Goal: Book appointment/travel/reservation

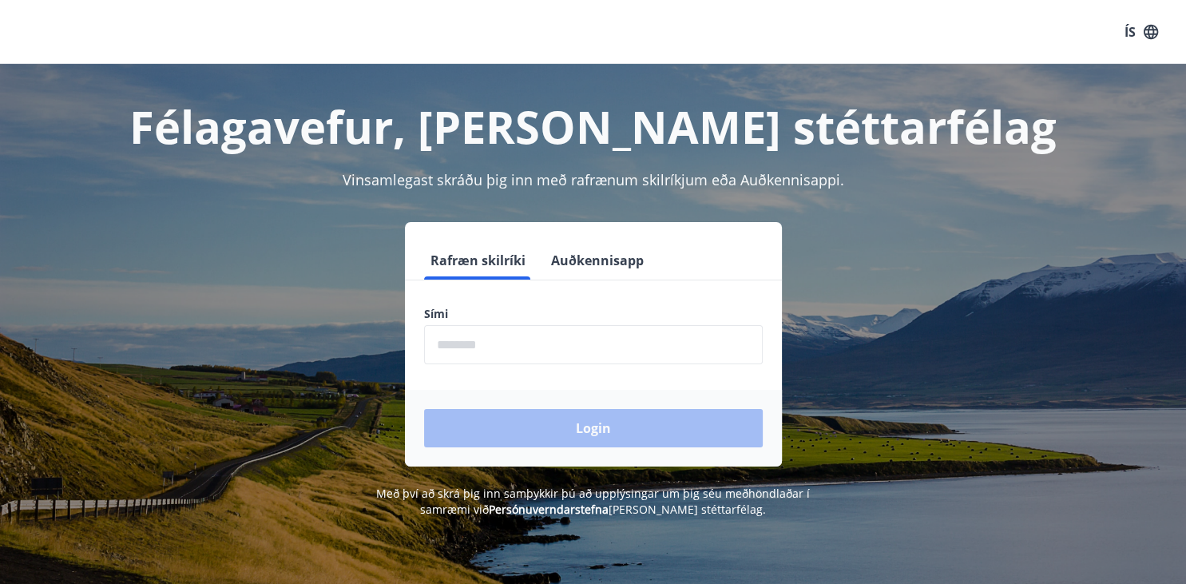
click at [565, 346] on input "phone" at bounding box center [593, 344] width 339 height 39
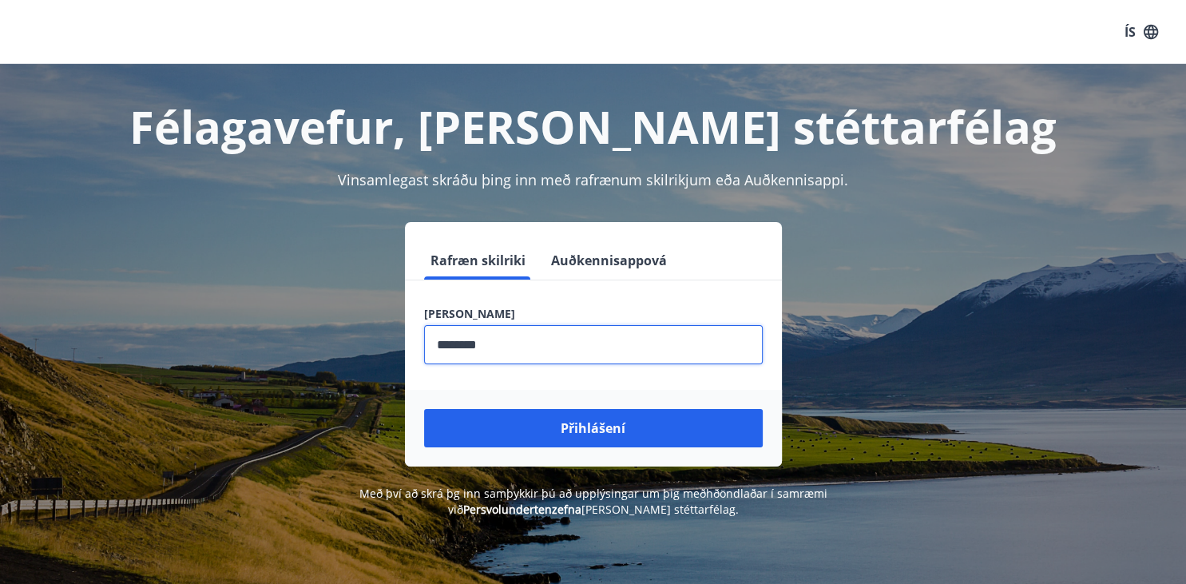
type input "********"
click at [424, 409] on button "Přihlášení" at bounding box center [593, 428] width 339 height 38
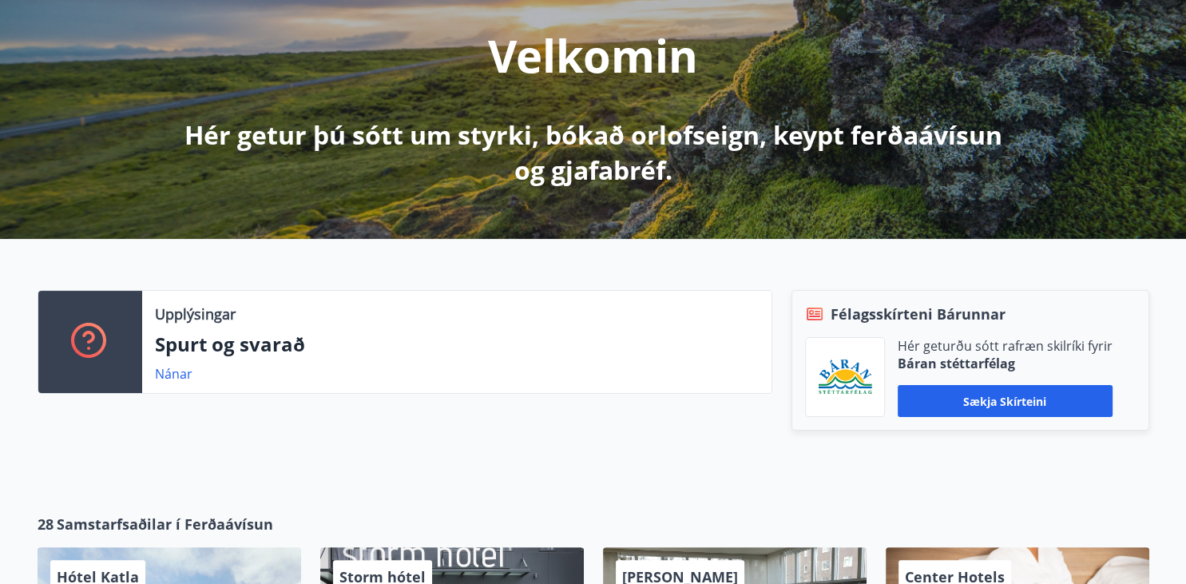
scroll to position [252, 0]
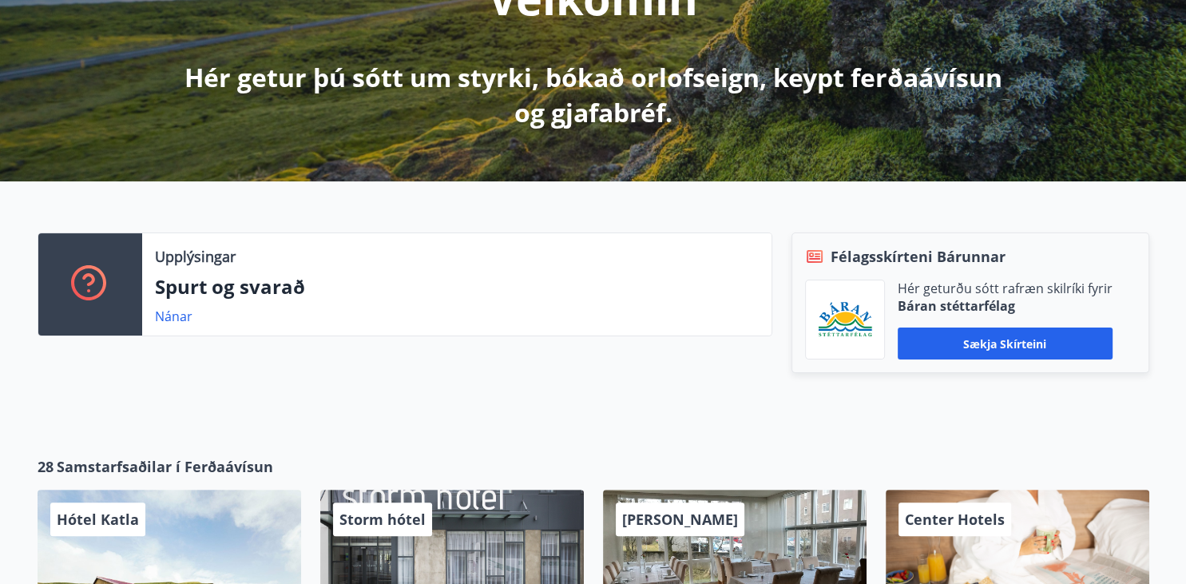
click at [554, 378] on div "Upplýsingar Spurt og svarað Nánar" at bounding box center [395, 318] width 754 height 172
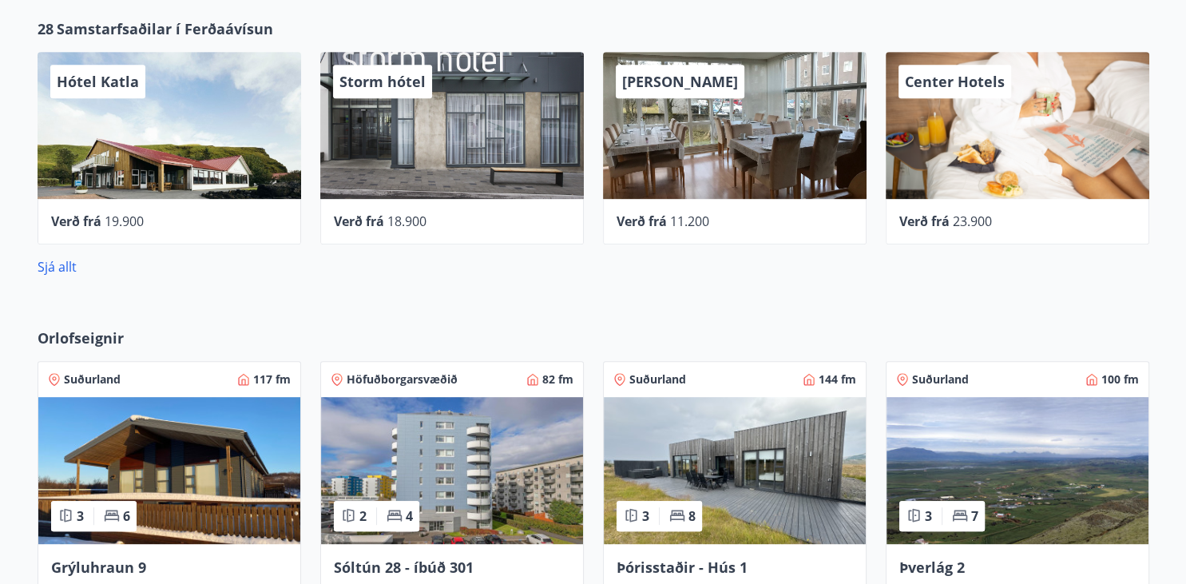
scroll to position [667, 0]
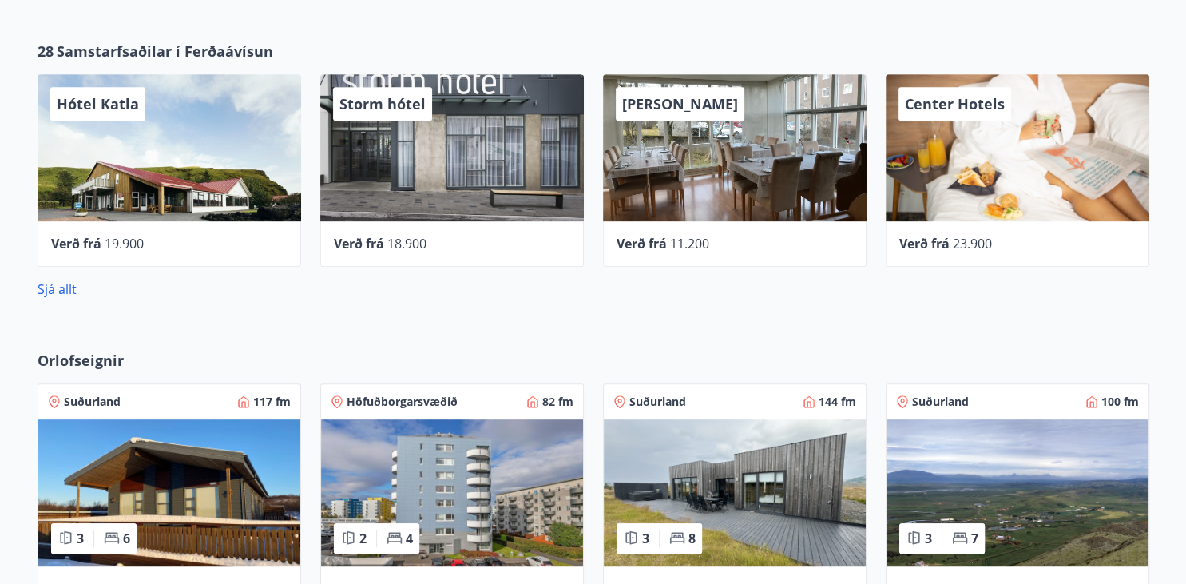
click at [672, 224] on div "Verð frá 11.200" at bounding box center [734, 244] width 263 height 46
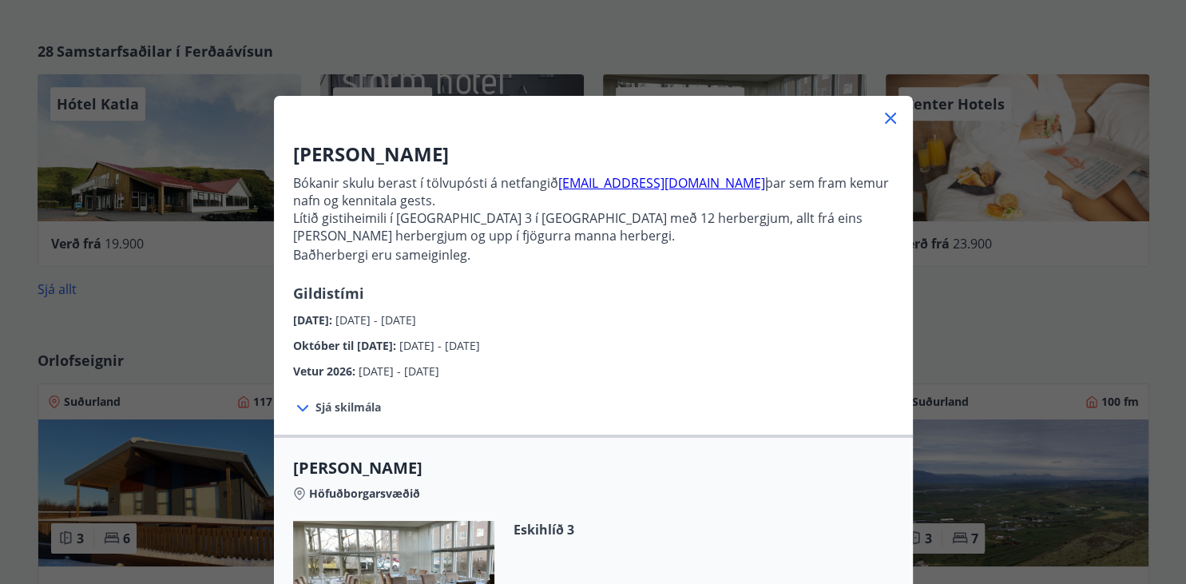
click at [672, 223] on p "Lítið gistiheimili í [GEOGRAPHIC_DATA] 3 í [GEOGRAPHIC_DATA] með 12 herbergjum,…" at bounding box center [593, 236] width 600 height 54
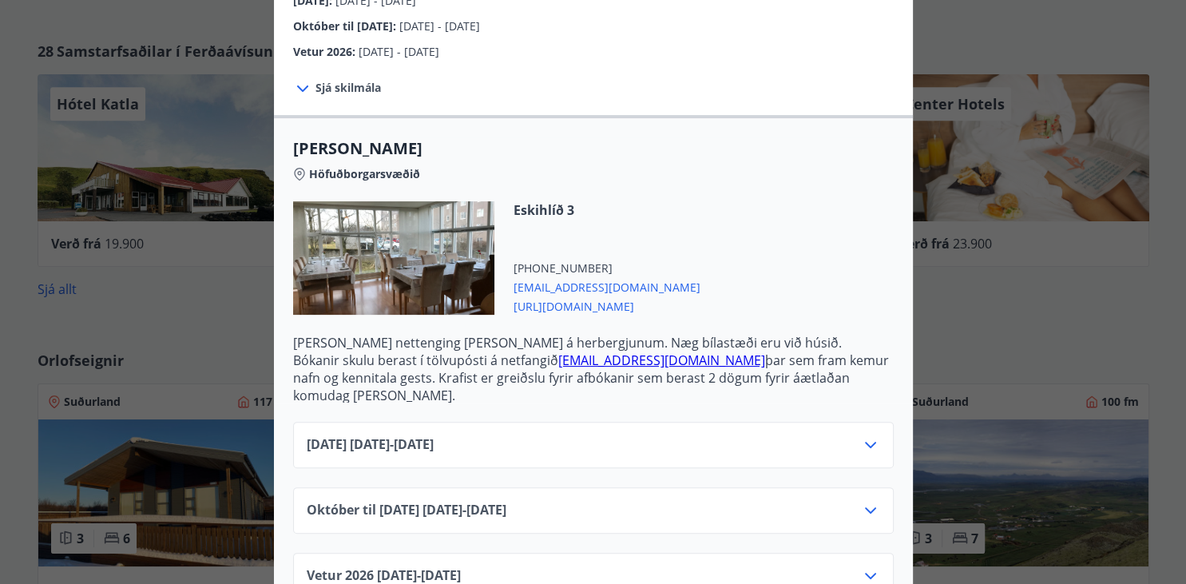
scroll to position [335, 0]
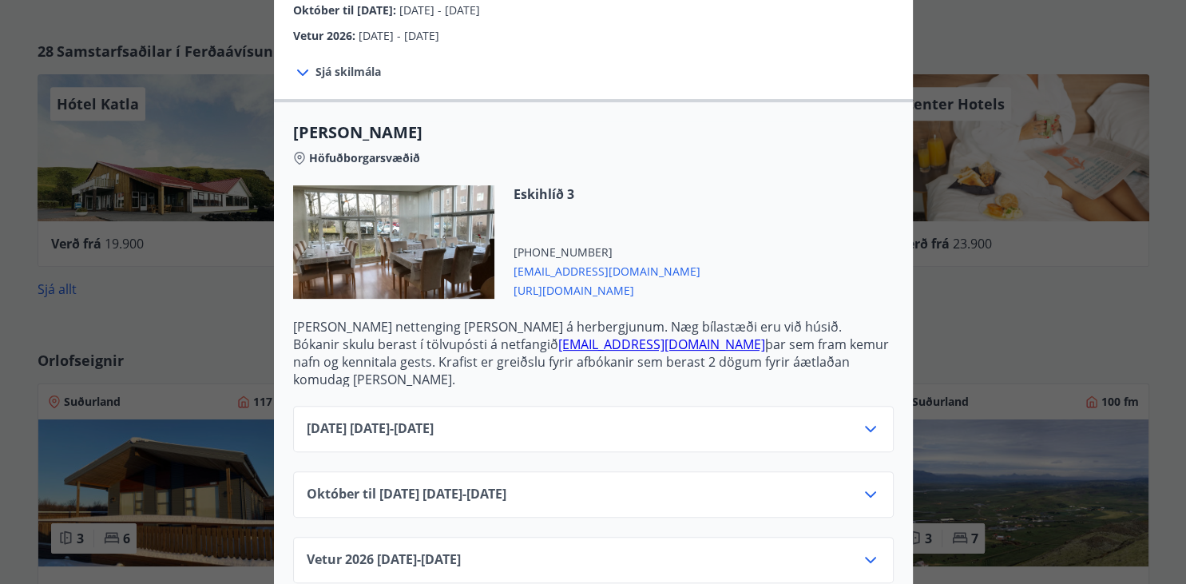
click at [552, 406] on div "[DATE] [DATE] - [DATE]" at bounding box center [593, 429] width 600 height 46
click at [551, 419] on div "[DATE] [DATE] - [DATE]" at bounding box center [593, 435] width 573 height 32
click at [538, 419] on div "[DATE] [DATE] - [DATE]" at bounding box center [593, 435] width 573 height 32
click at [532, 419] on div "[DATE] [DATE] - [DATE]" at bounding box center [593, 435] width 573 height 32
click at [434, 419] on span "[DATE] [DATE] - [DATE]" at bounding box center [370, 428] width 127 height 19
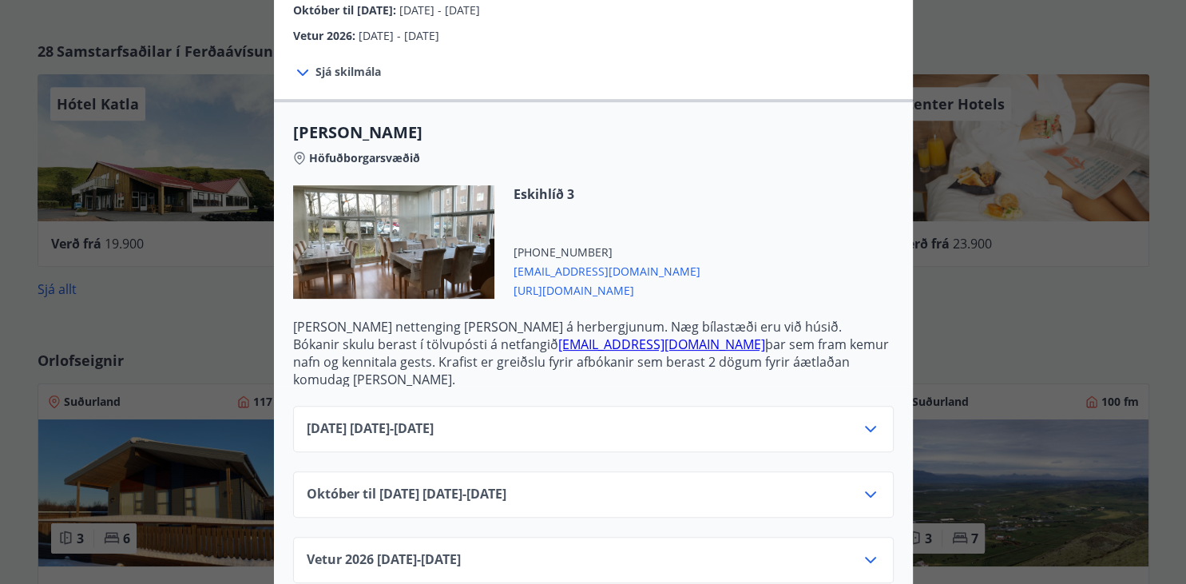
click at [867, 419] on icon at bounding box center [870, 428] width 19 height 19
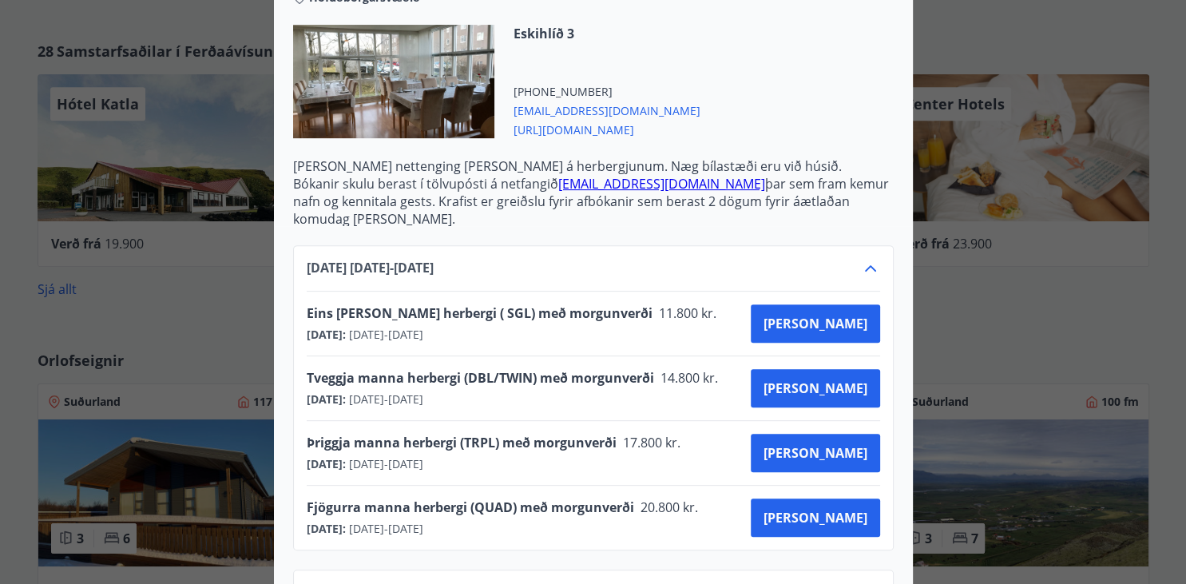
scroll to position [543, 0]
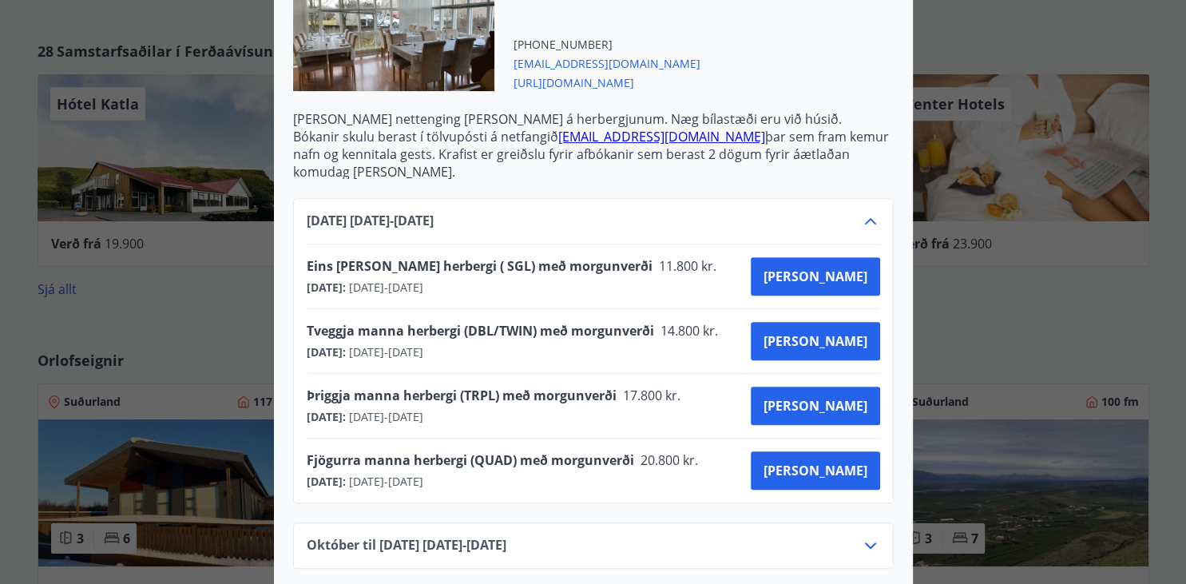
click at [624, 386] on span "17.800 kr." at bounding box center [650, 395] width 68 height 18
click at [1030, 136] on div at bounding box center [593, 292] width 1186 height 584
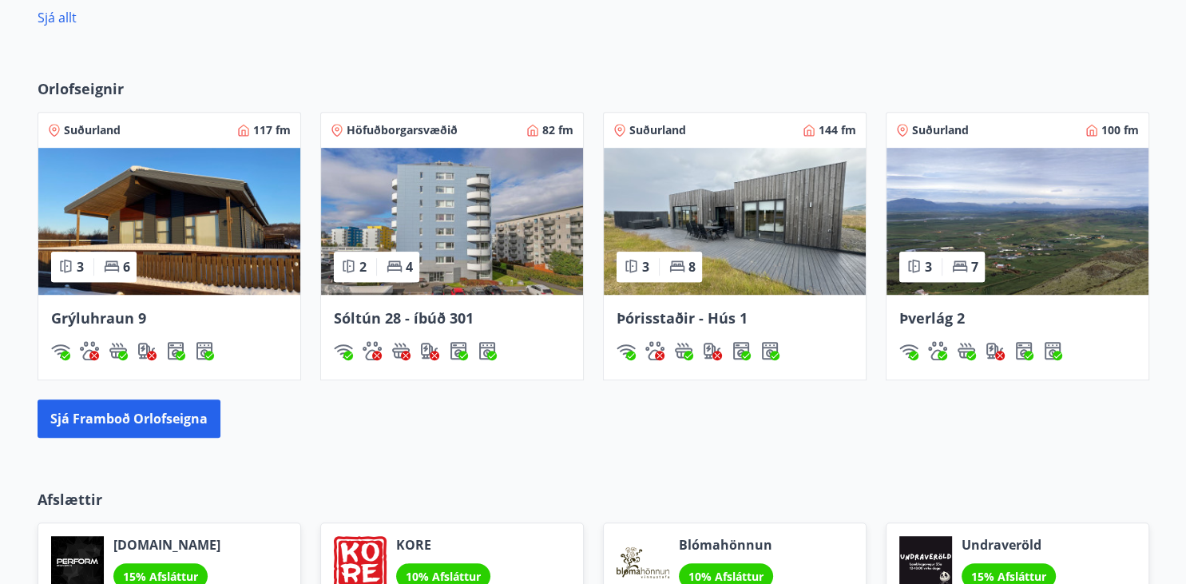
scroll to position [1004, 0]
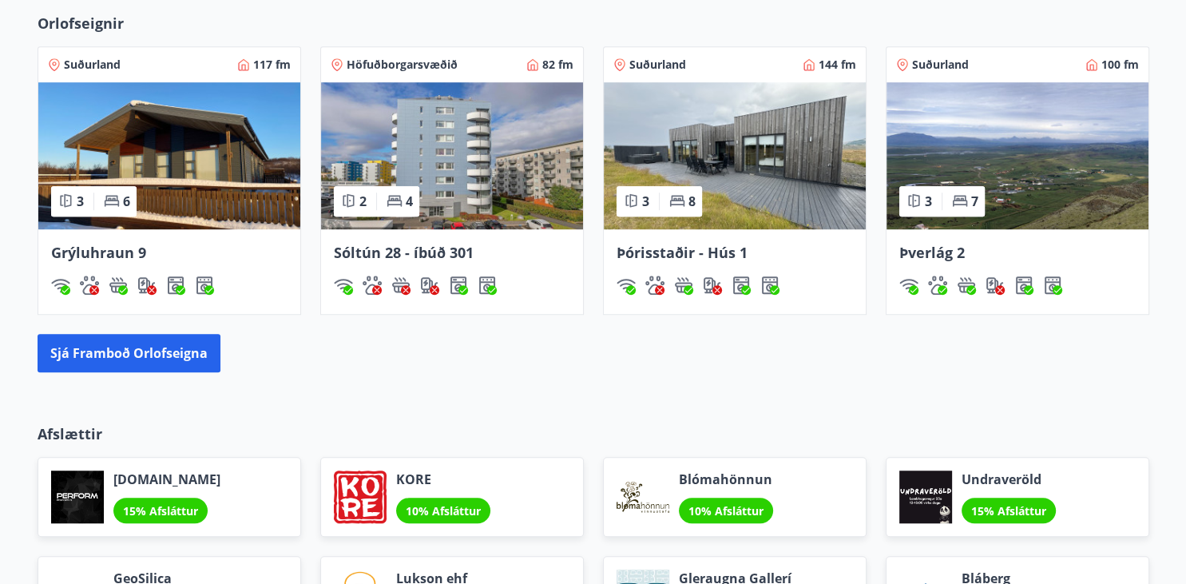
click at [663, 129] on img at bounding box center [735, 155] width 262 height 147
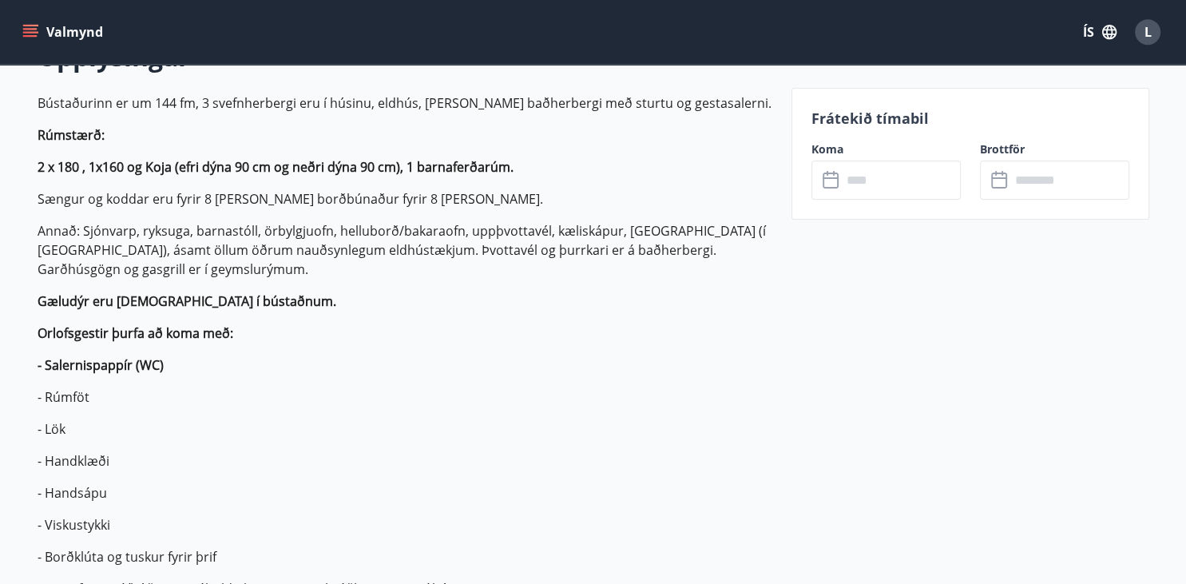
scroll to position [505, 0]
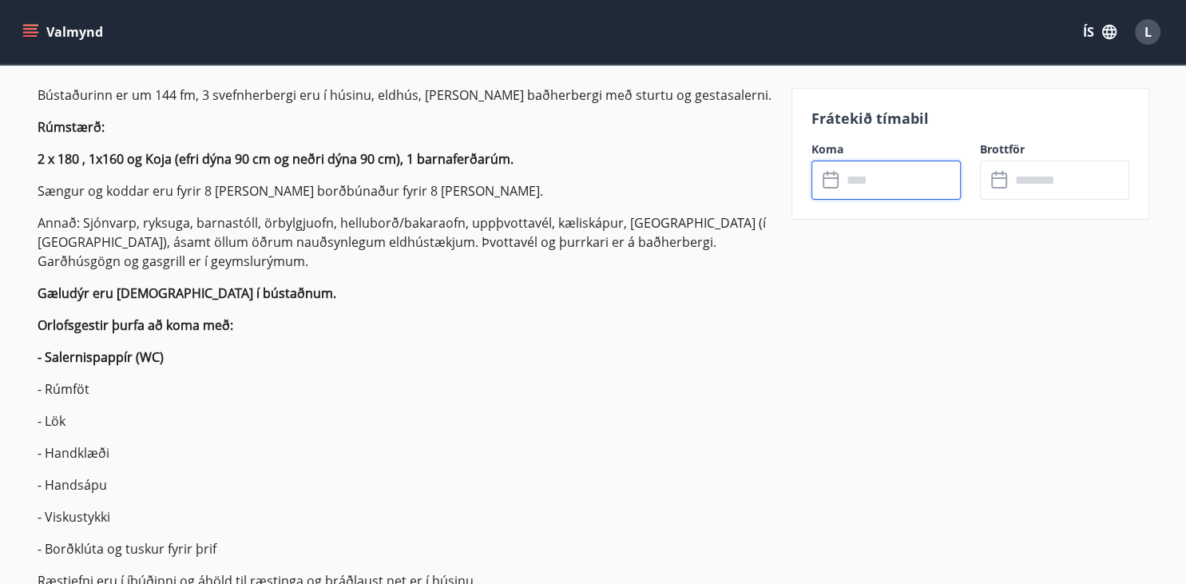
click at [876, 178] on input "text" at bounding box center [900, 179] width 119 height 39
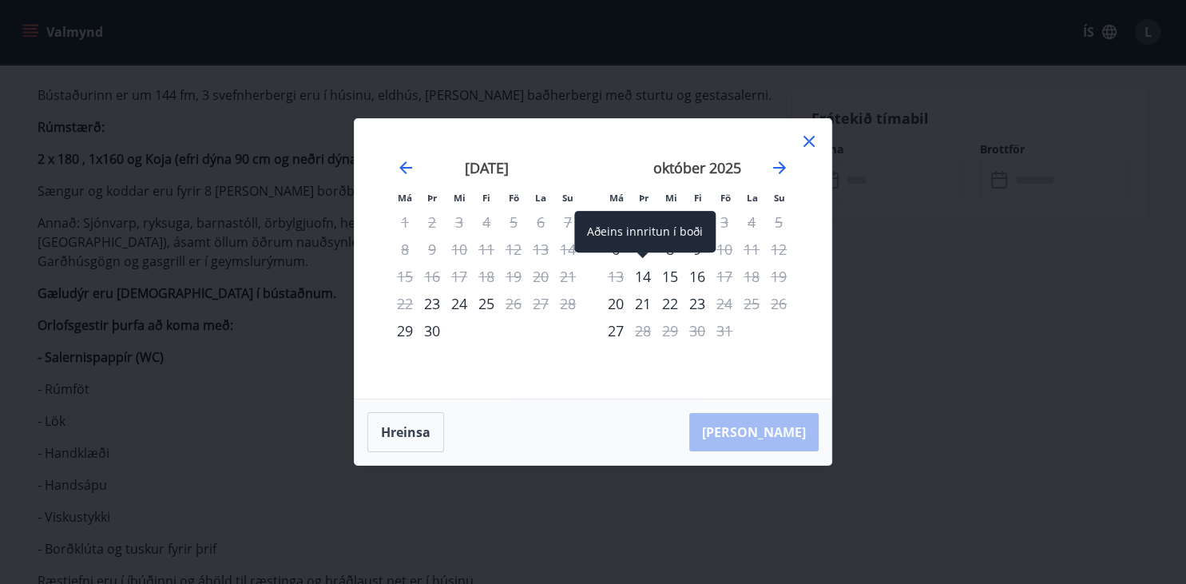
click at [650, 271] on div "14" at bounding box center [642, 276] width 27 height 27
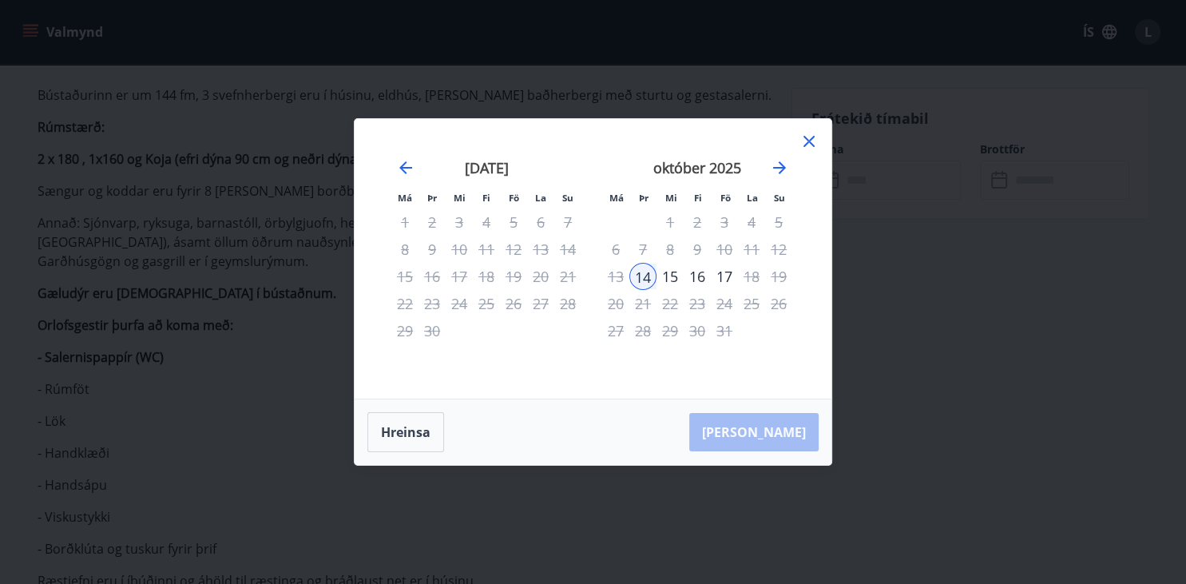
click at [672, 279] on div "15" at bounding box center [669, 276] width 27 height 27
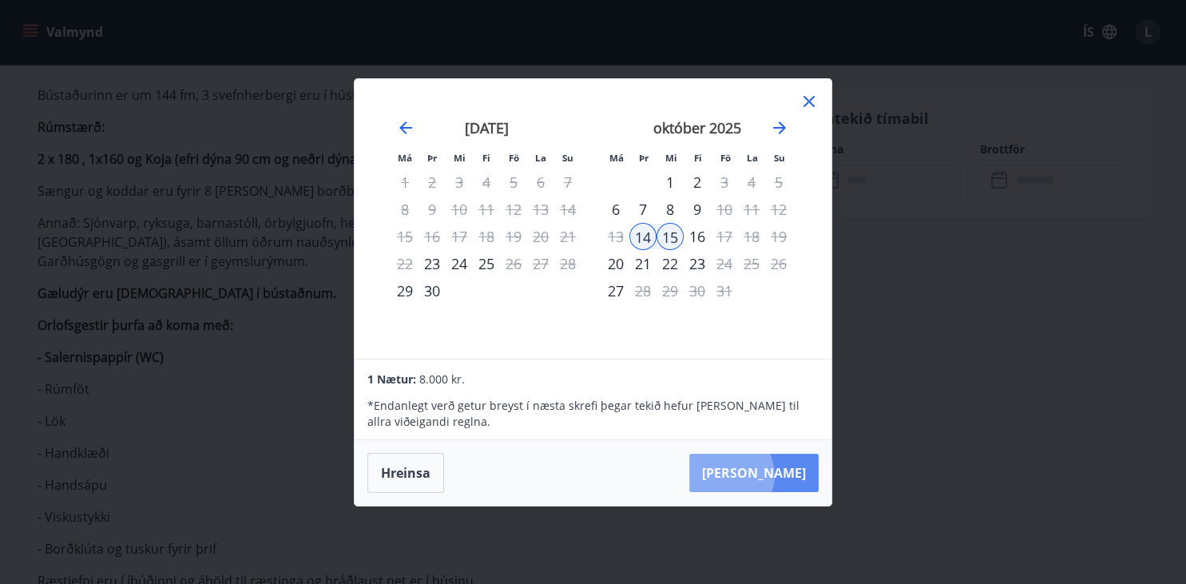
click at [776, 475] on button "[PERSON_NAME]" at bounding box center [753, 472] width 129 height 38
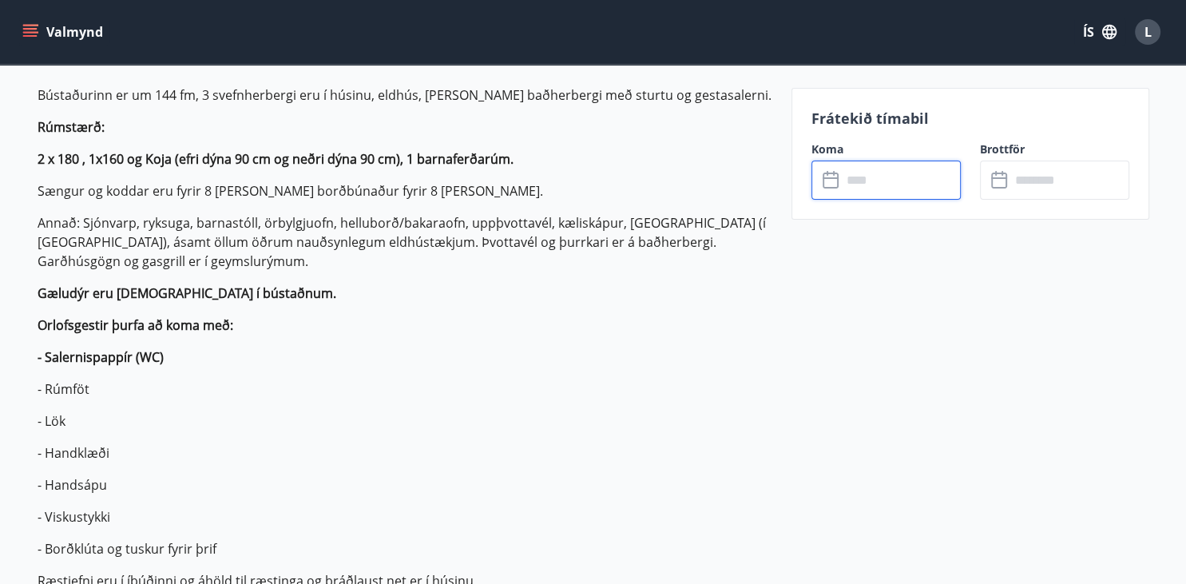
type input "******"
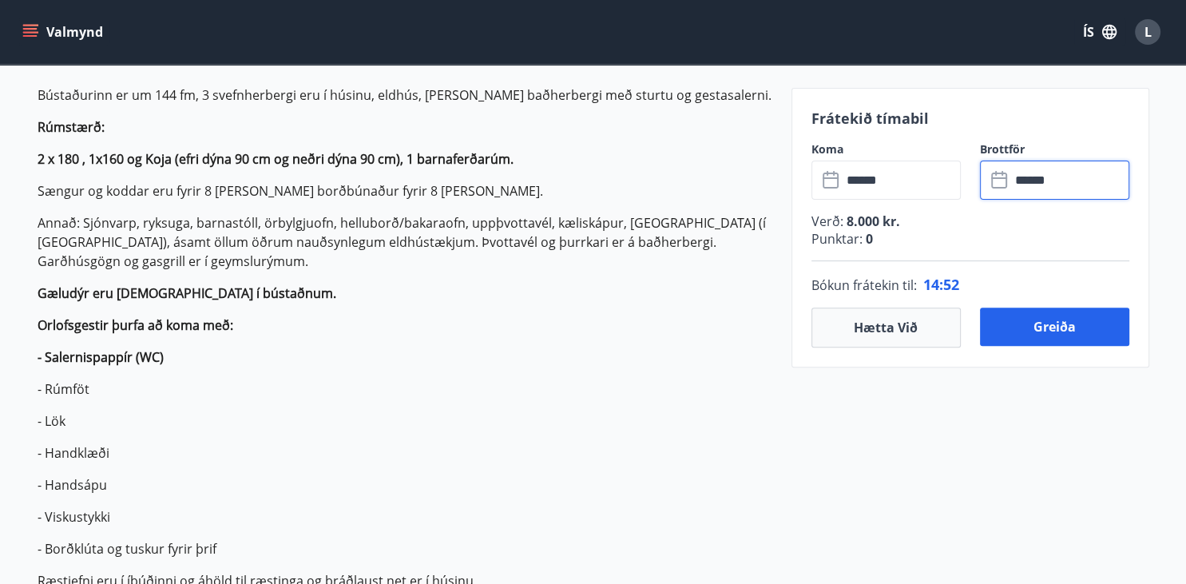
click at [1039, 169] on input "******" at bounding box center [1069, 179] width 119 height 39
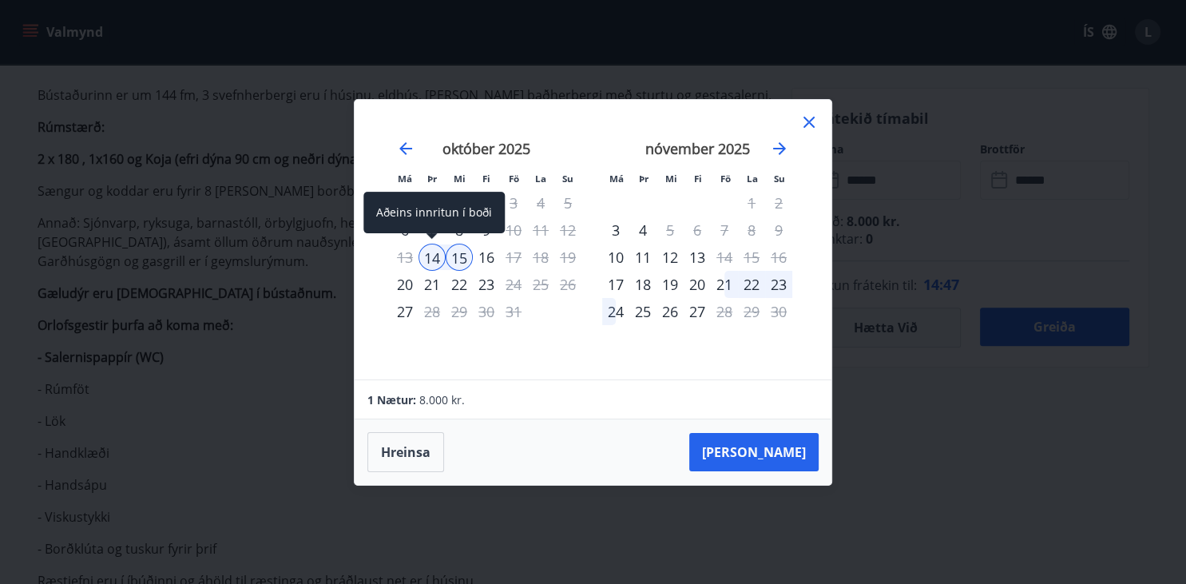
click at [433, 257] on div "14" at bounding box center [431, 256] width 27 height 27
click at [474, 261] on div "16" at bounding box center [486, 256] width 27 height 27
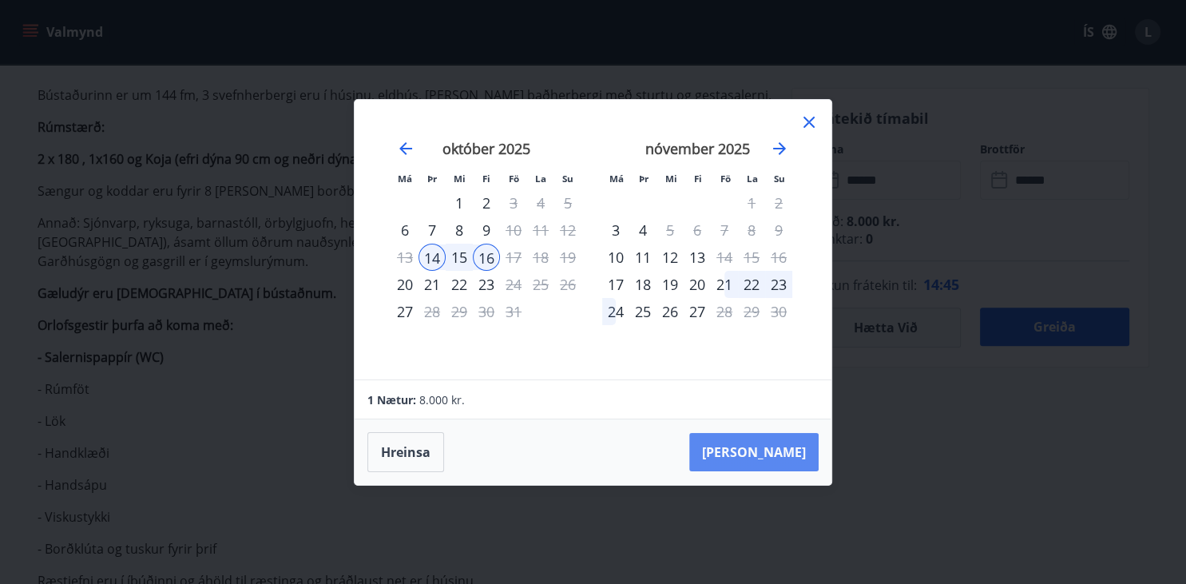
click at [796, 460] on button "[PERSON_NAME]" at bounding box center [753, 452] width 129 height 38
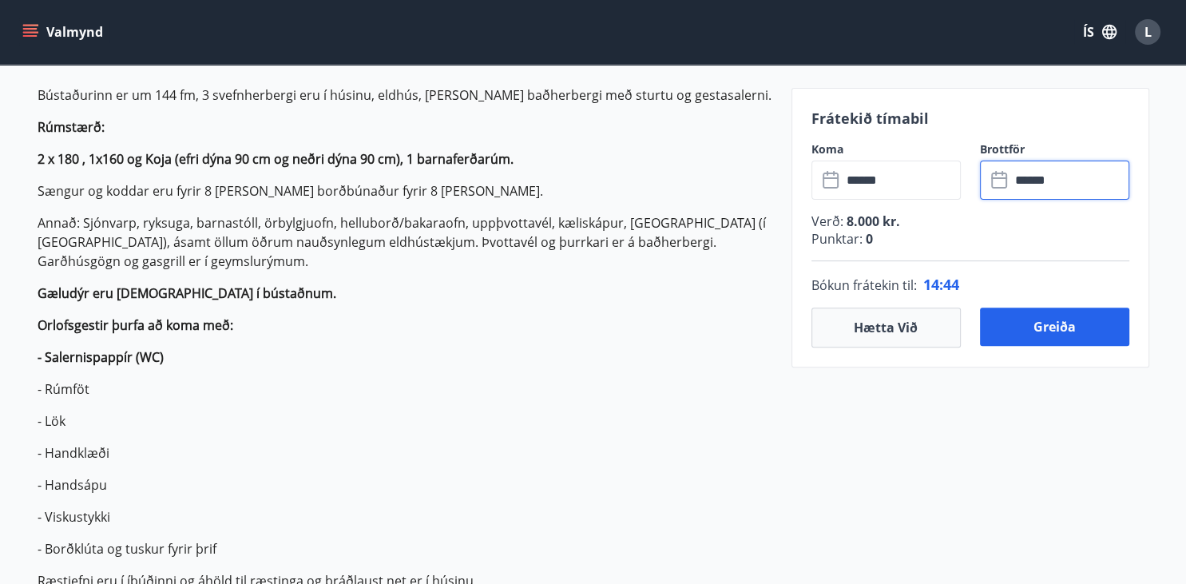
type input "******"
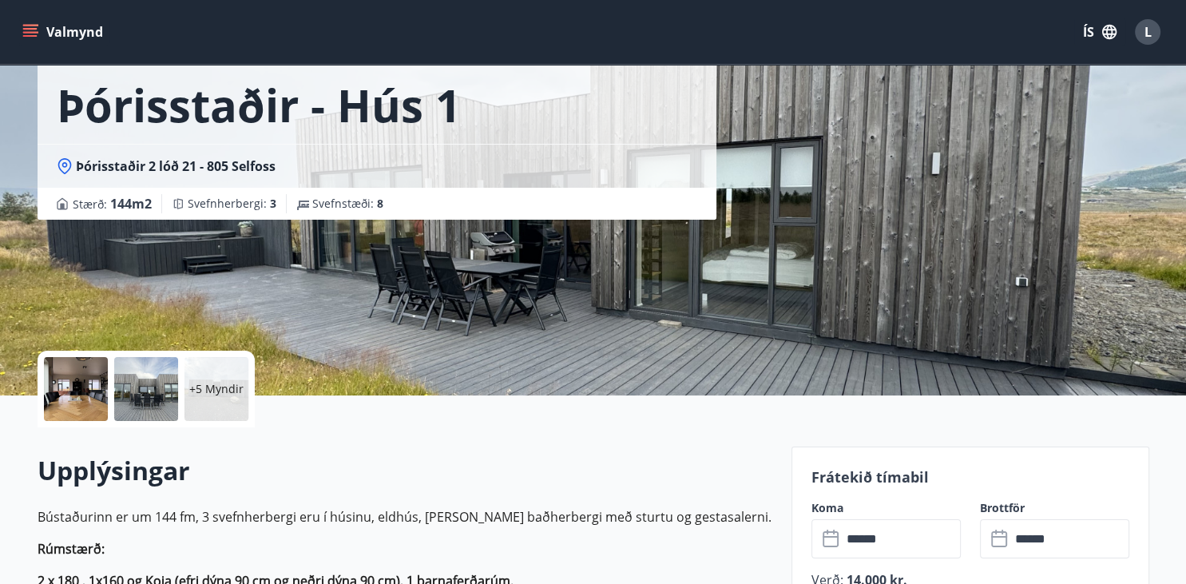
click at [31, 39] on icon "menu" at bounding box center [30, 32] width 16 height 16
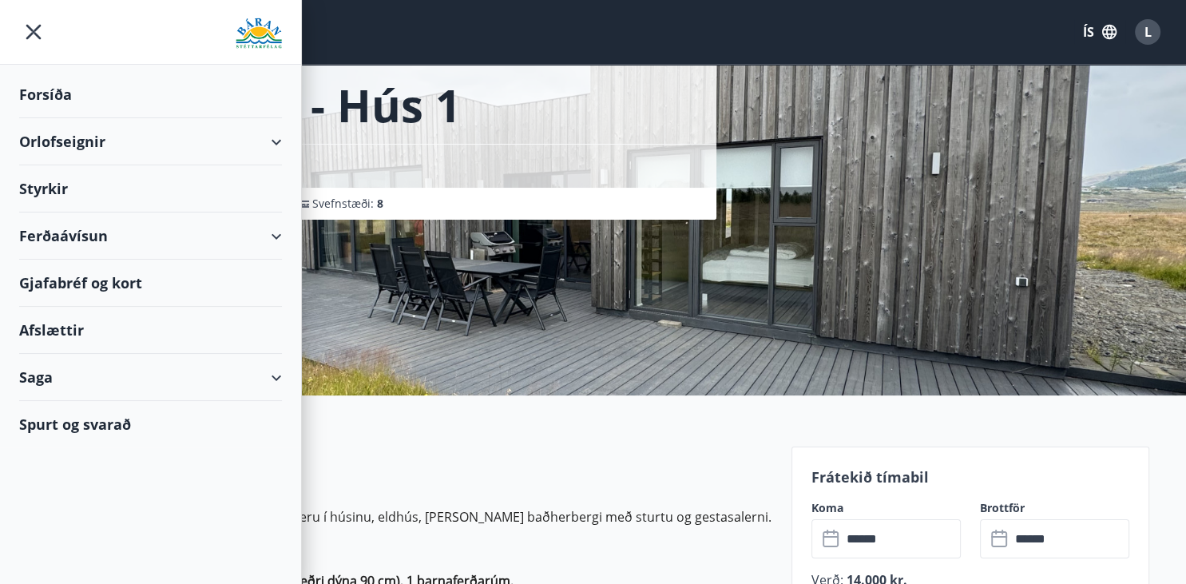
click at [54, 91] on div "Forsíða" at bounding box center [150, 94] width 263 height 47
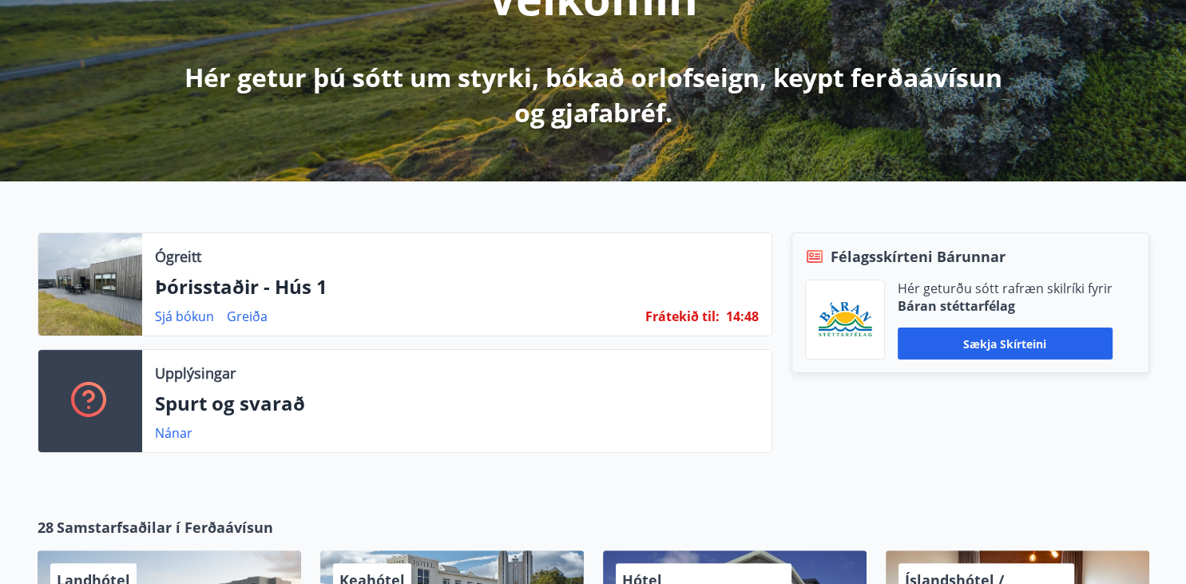
scroll to position [252, 0]
click at [238, 311] on link "Greiða" at bounding box center [247, 316] width 41 height 18
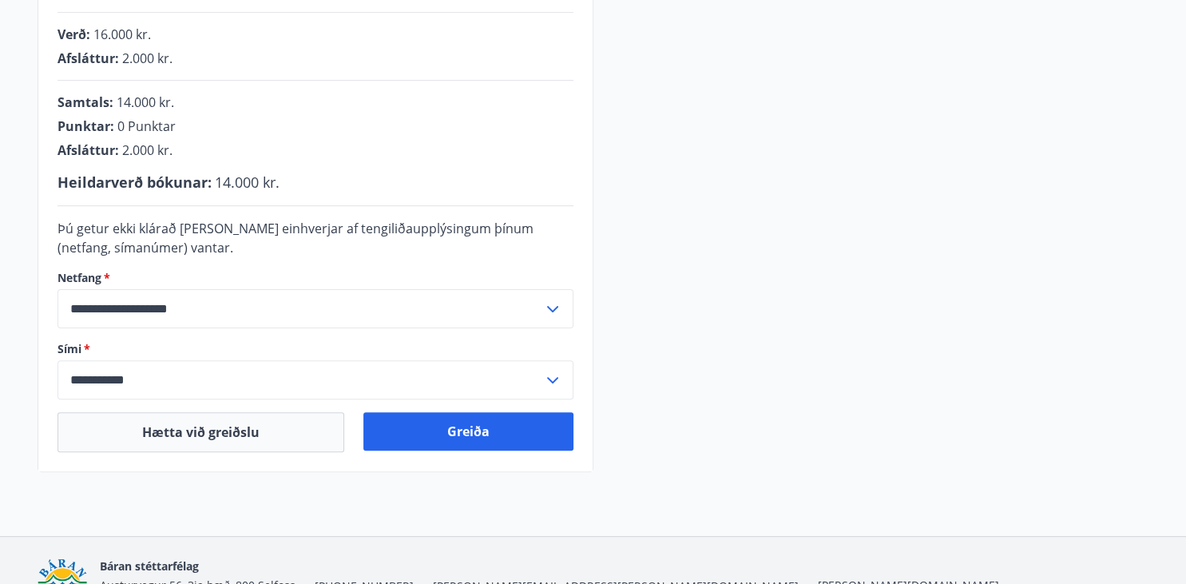
scroll to position [423, 0]
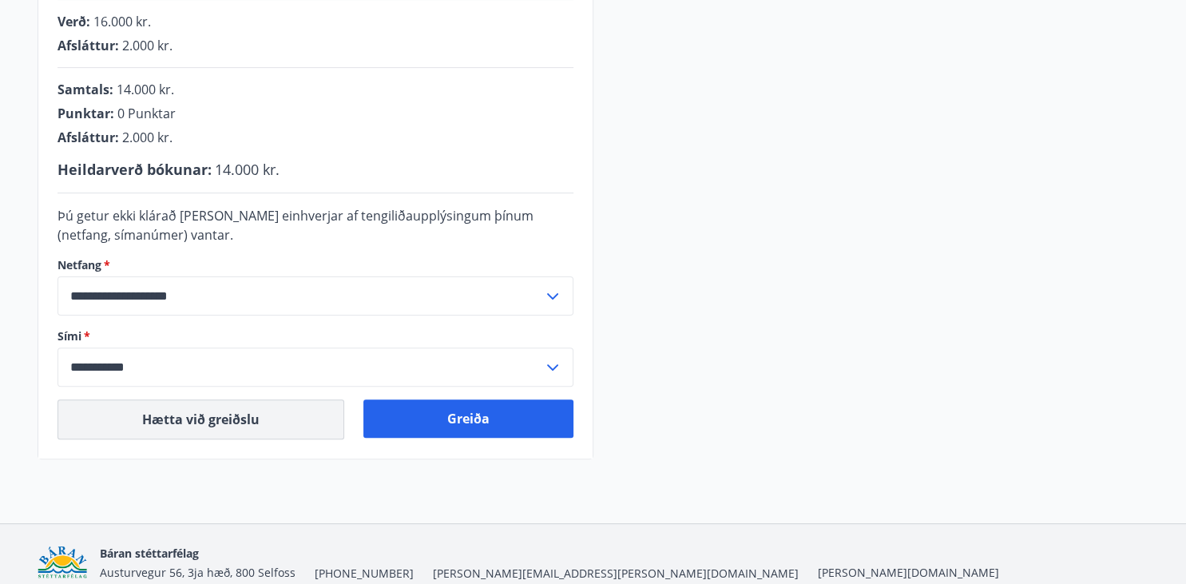
click at [232, 414] on button "Hætta við greiðslu" at bounding box center [200, 419] width 287 height 40
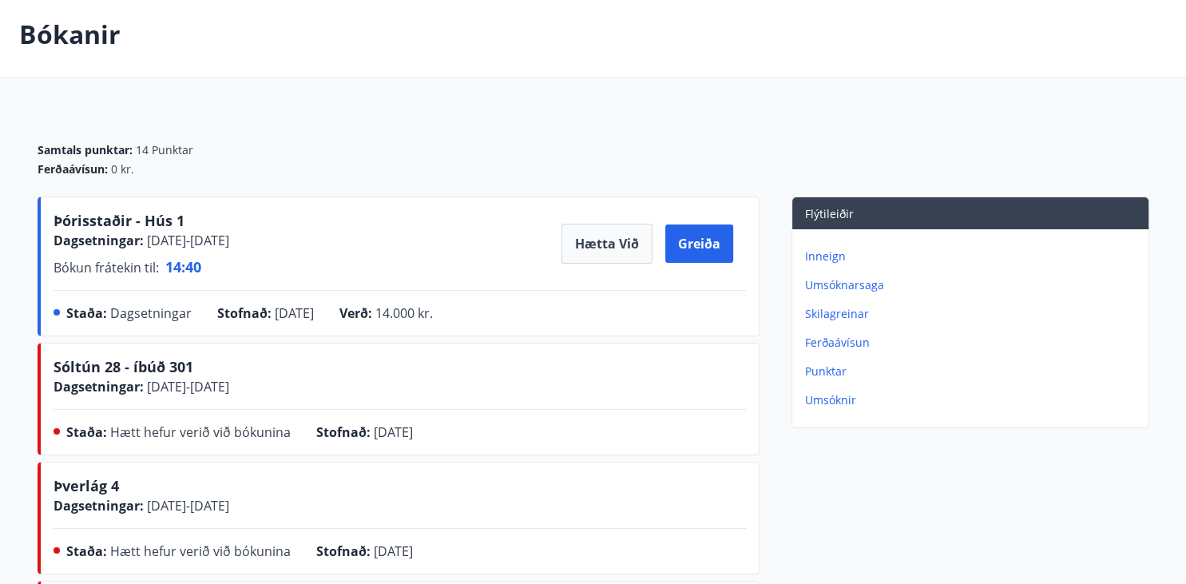
scroll to position [84, 0]
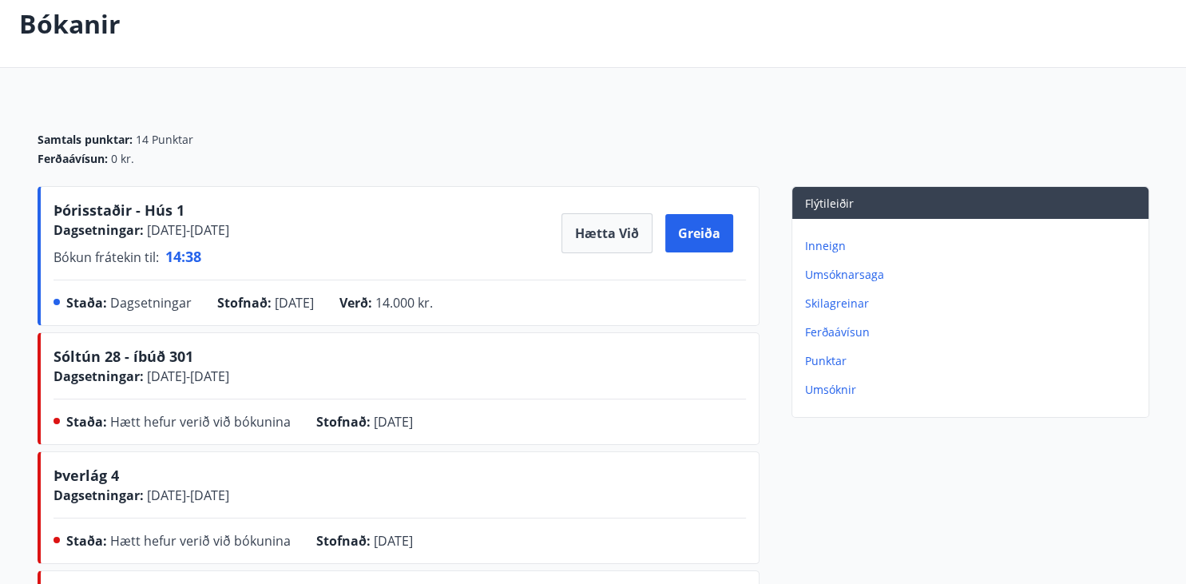
click at [78, 38] on p "Bókanir" at bounding box center [69, 23] width 101 height 35
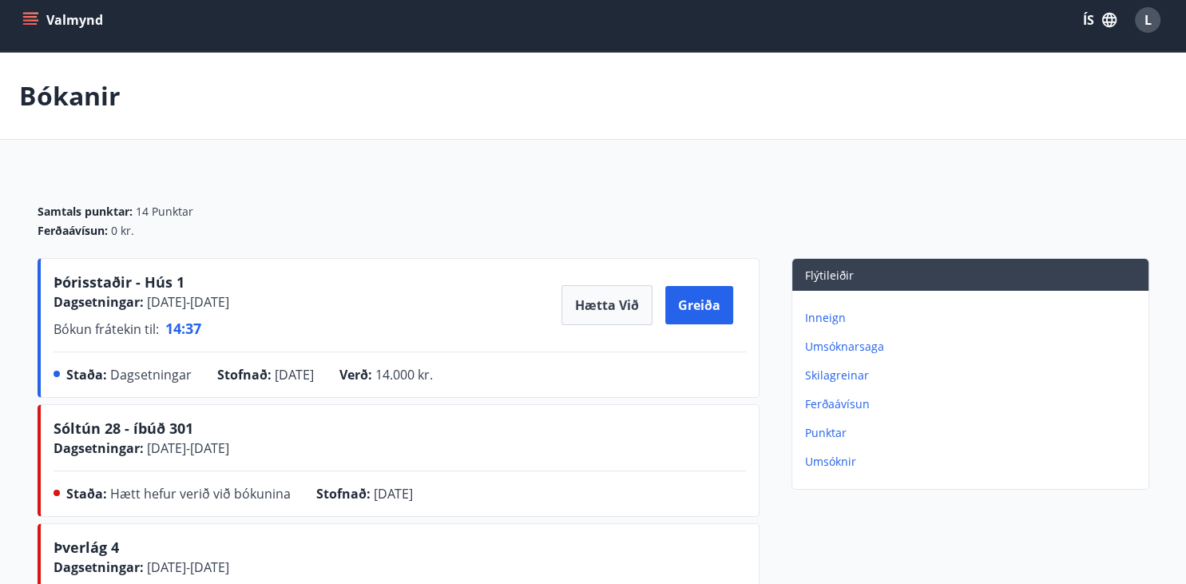
scroll to position [0, 0]
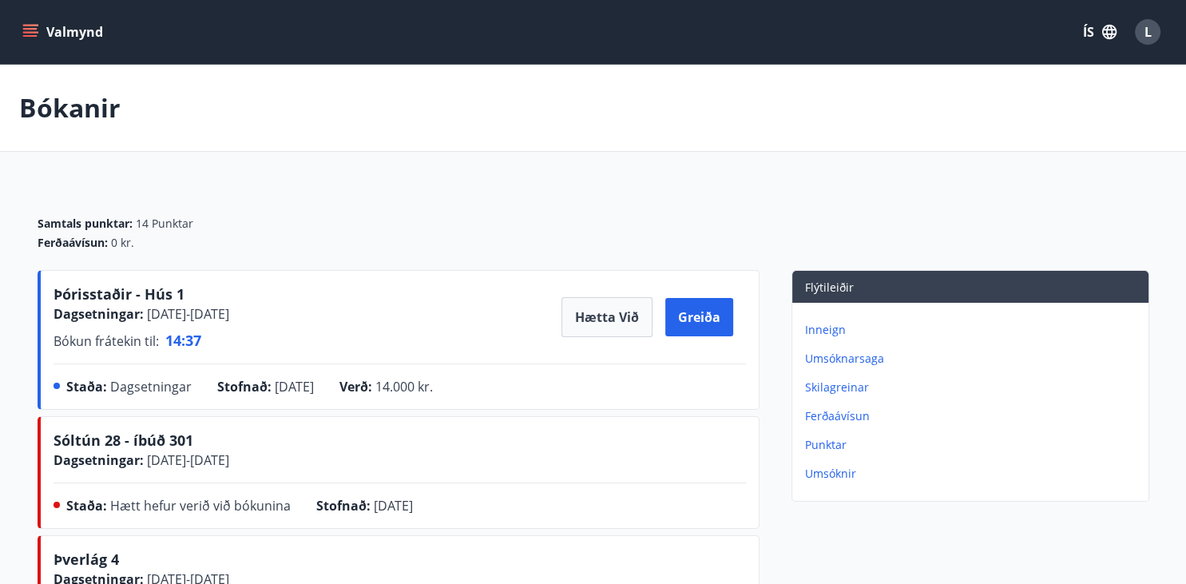
click at [70, 34] on button "Valmynd" at bounding box center [64, 32] width 90 height 29
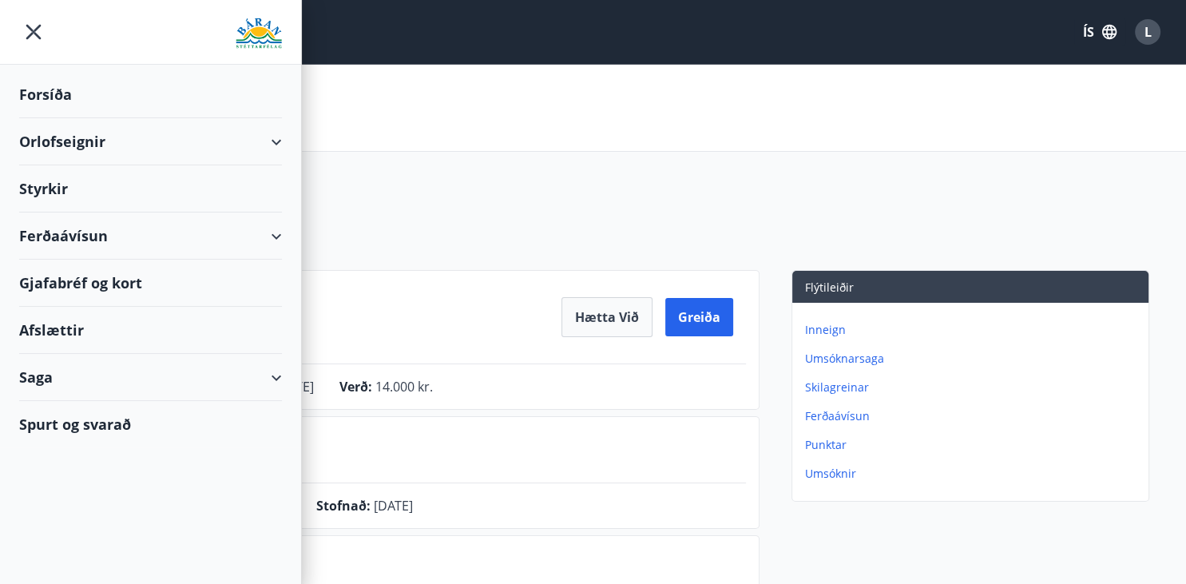
click at [77, 83] on div "Forsíða" at bounding box center [150, 94] width 263 height 47
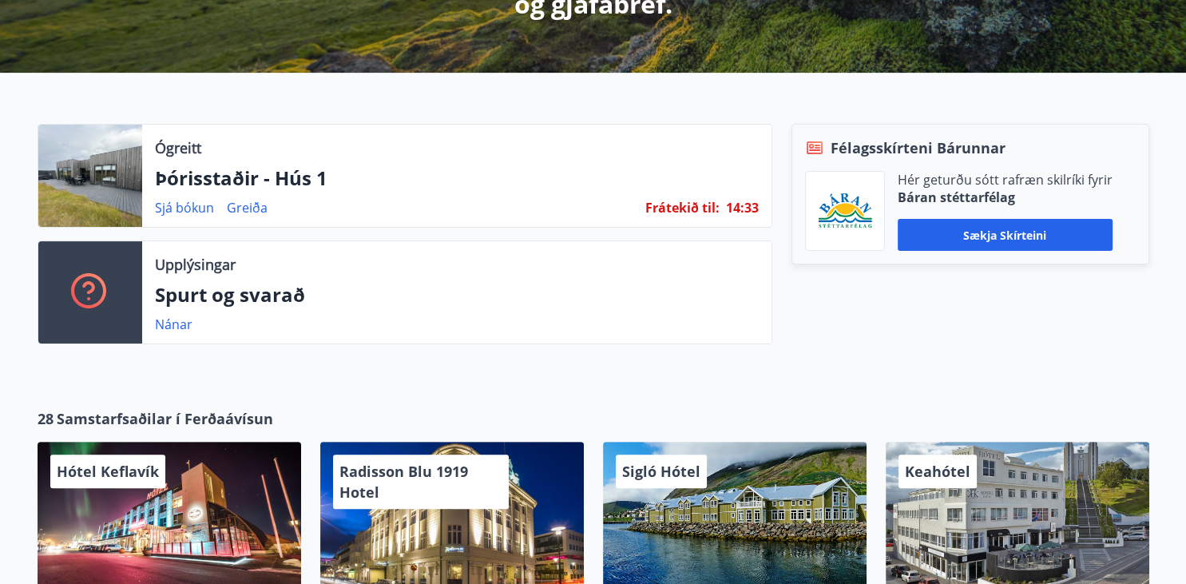
scroll to position [422, 0]
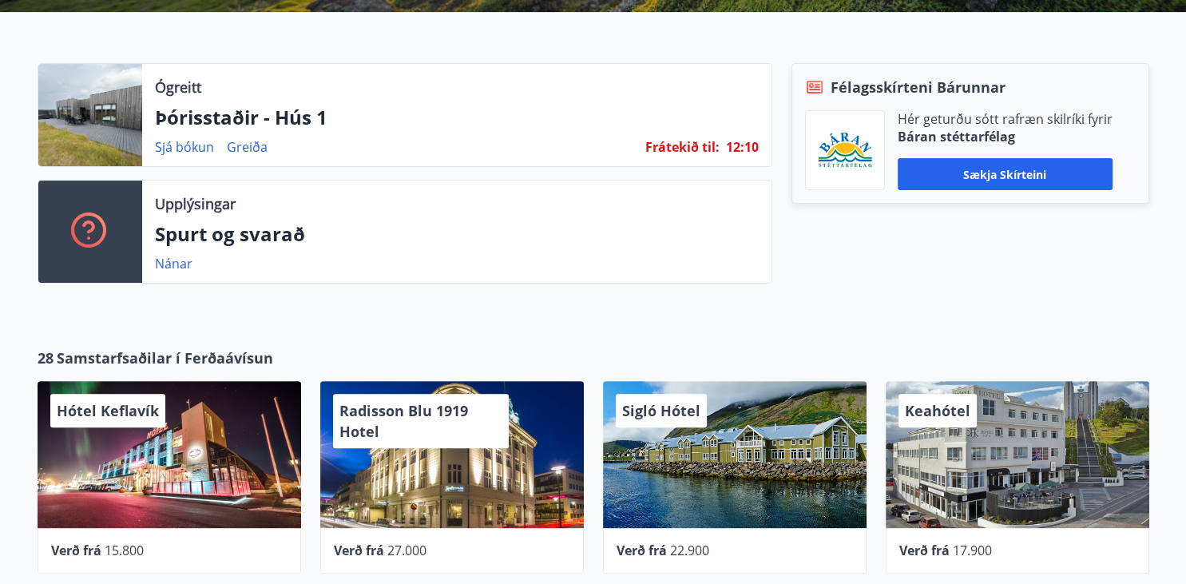
click at [443, 334] on div "28 Samstarfsaðilar í [GEOGRAPHIC_DATA] Hótel Keflavík Verð frá 15.800 Radisson …" at bounding box center [593, 476] width 1186 height 309
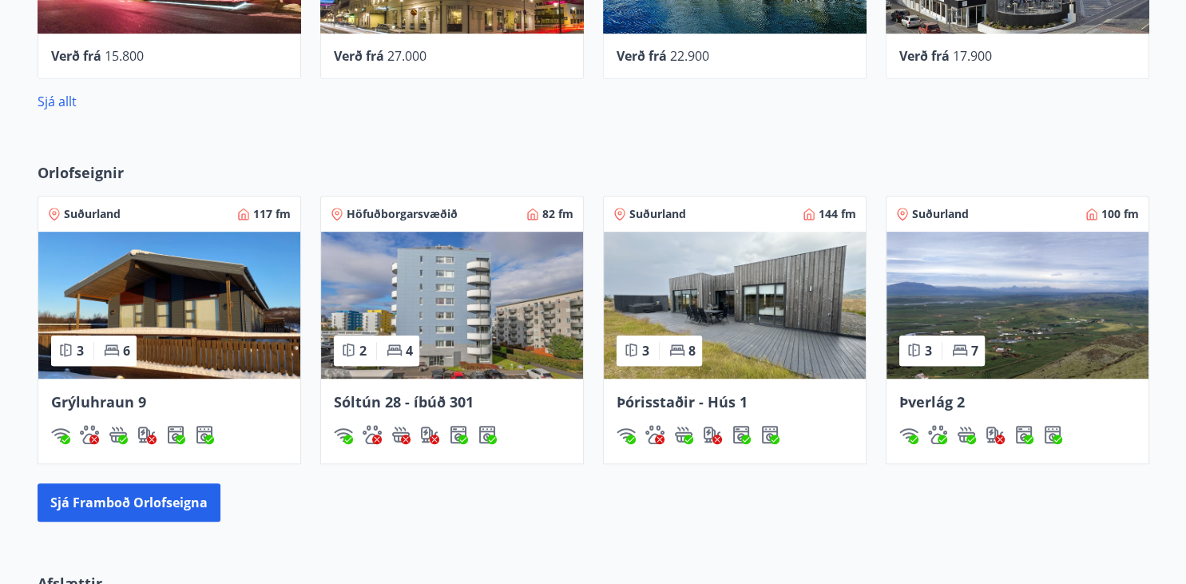
scroll to position [927, 0]
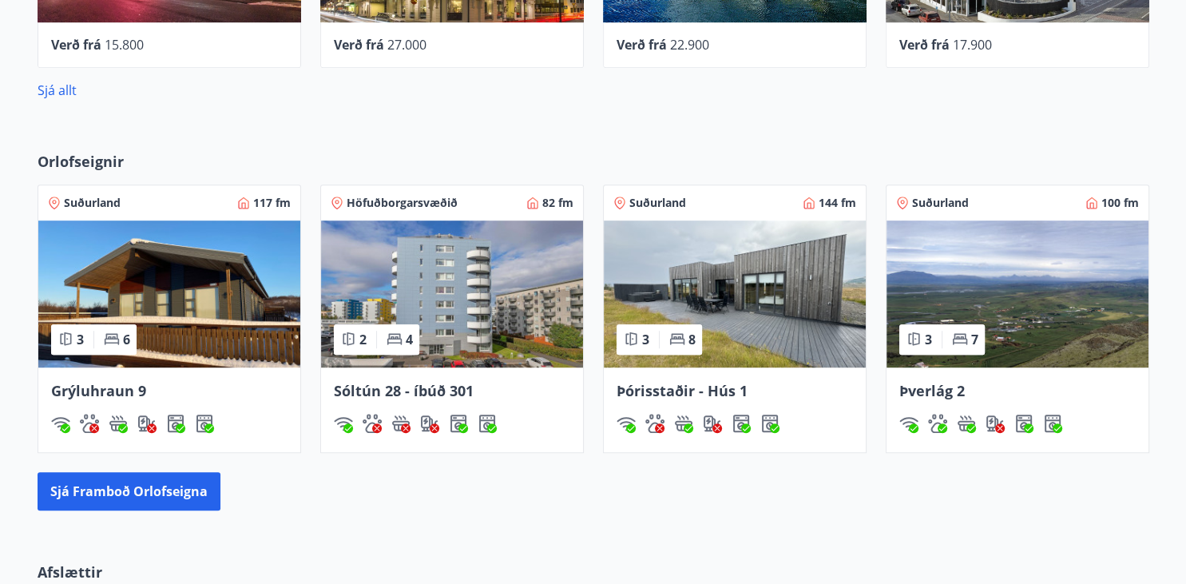
click at [477, 145] on div "Orlofseignir Suðurland 117 fm 3 6 Grýluhraun 9 Höfuðborgarsvæðið 82 fm 2 4 [GEO…" at bounding box center [593, 330] width 1186 height 410
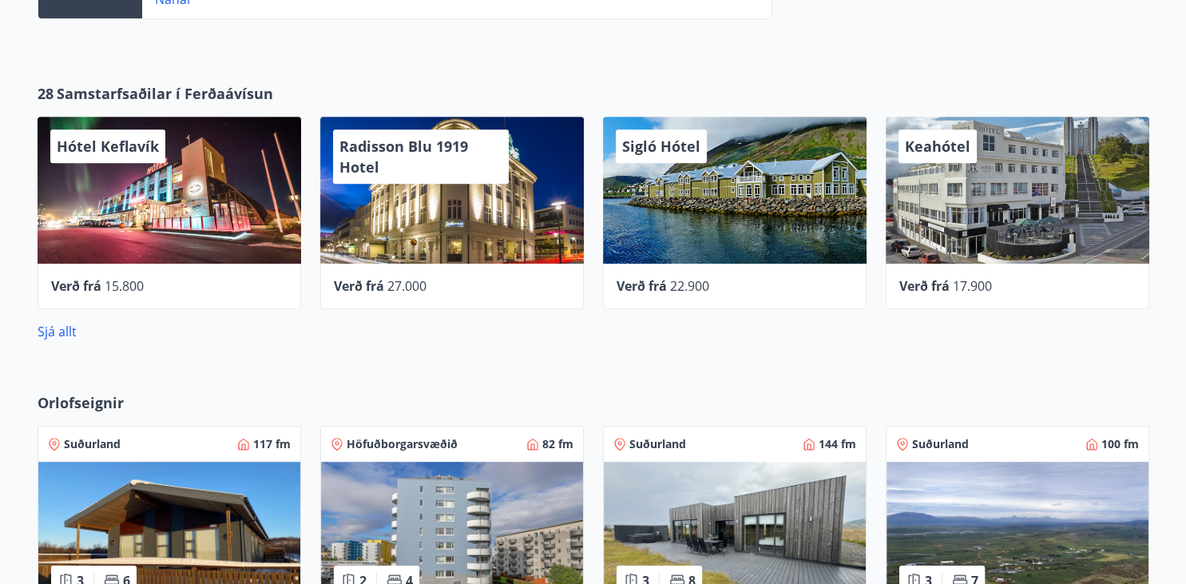
scroll to position [674, 0]
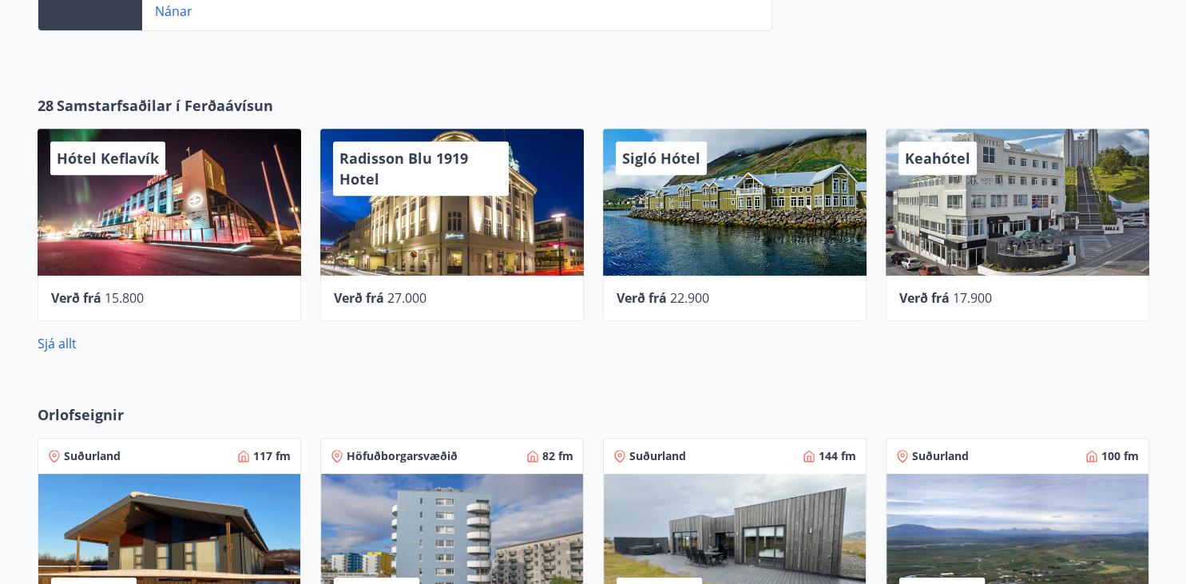
drag, startPoint x: 459, startPoint y: 101, endPoint x: 401, endPoint y: 61, distance: 70.6
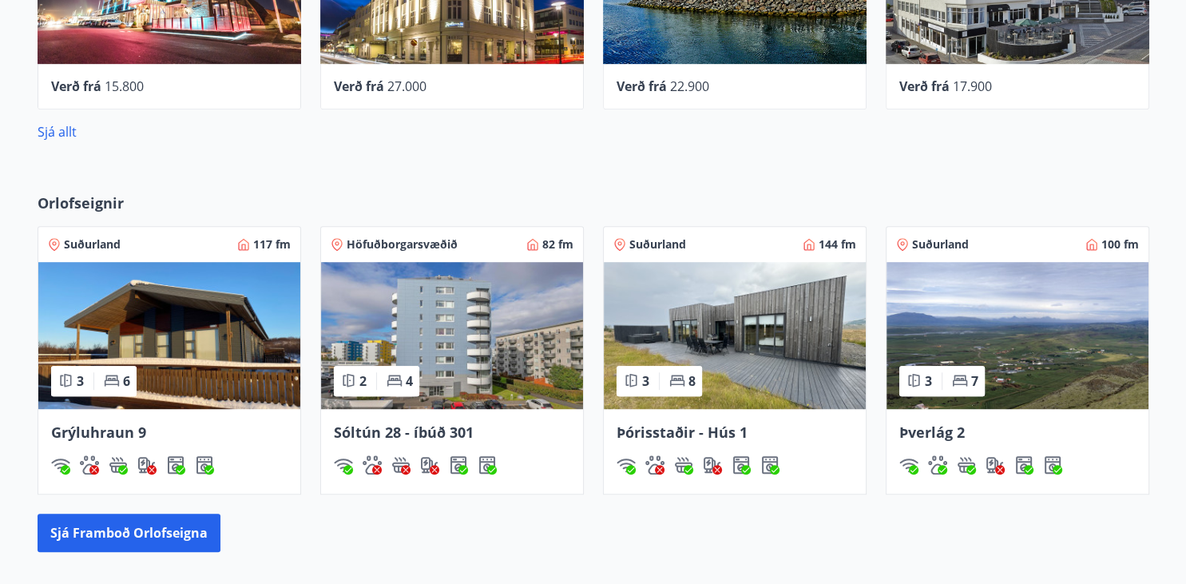
scroll to position [1012, 0]
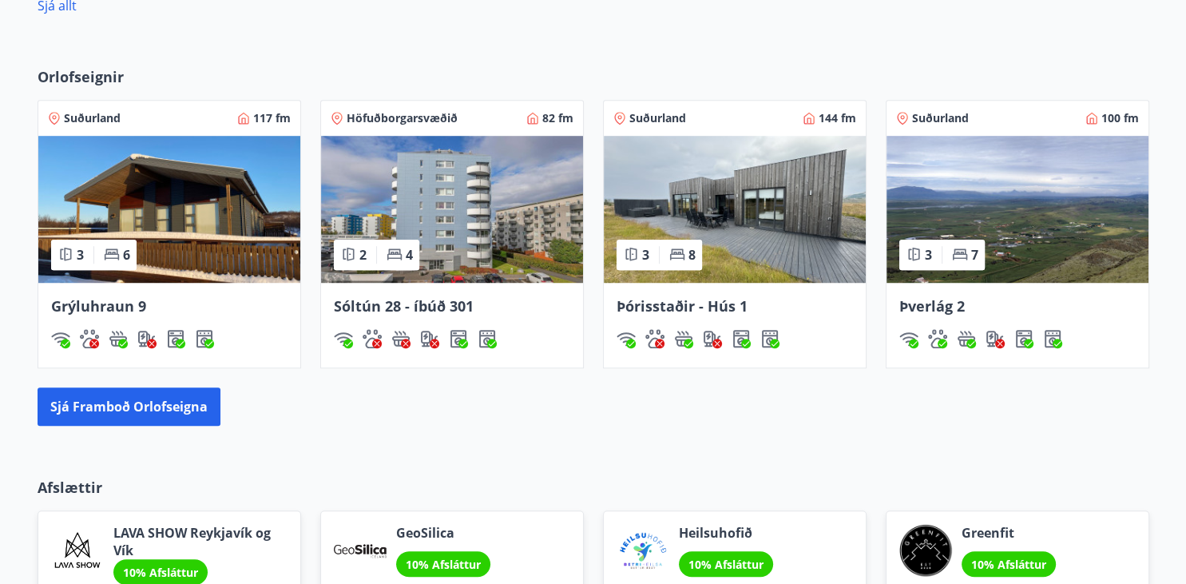
click at [543, 390] on div "Sjá framboð orlofseigna" at bounding box center [593, 406] width 1111 height 38
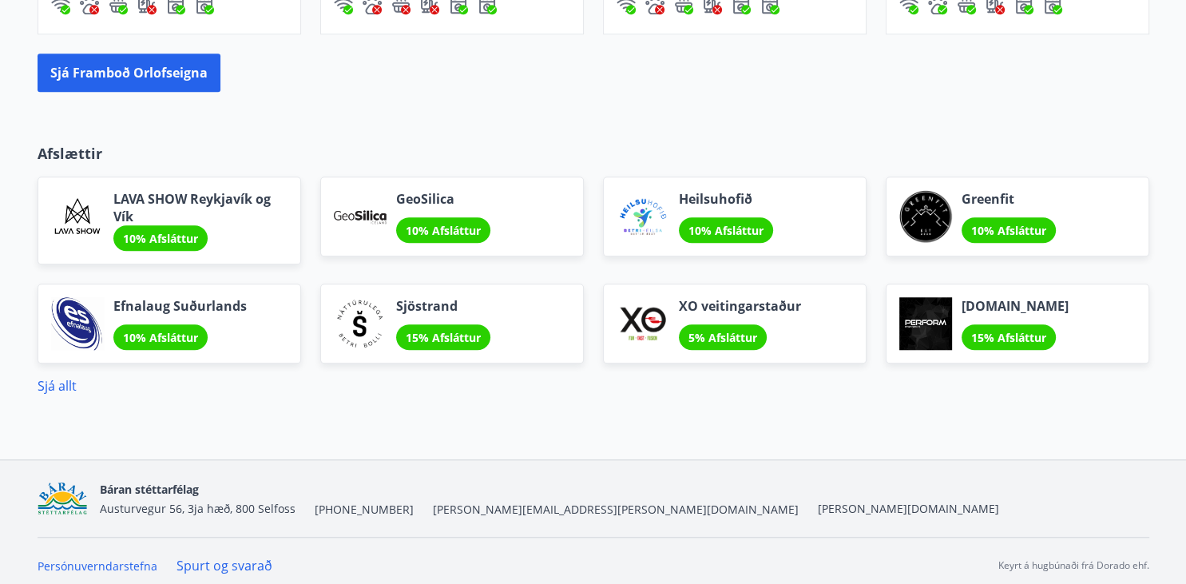
scroll to position [1352, 0]
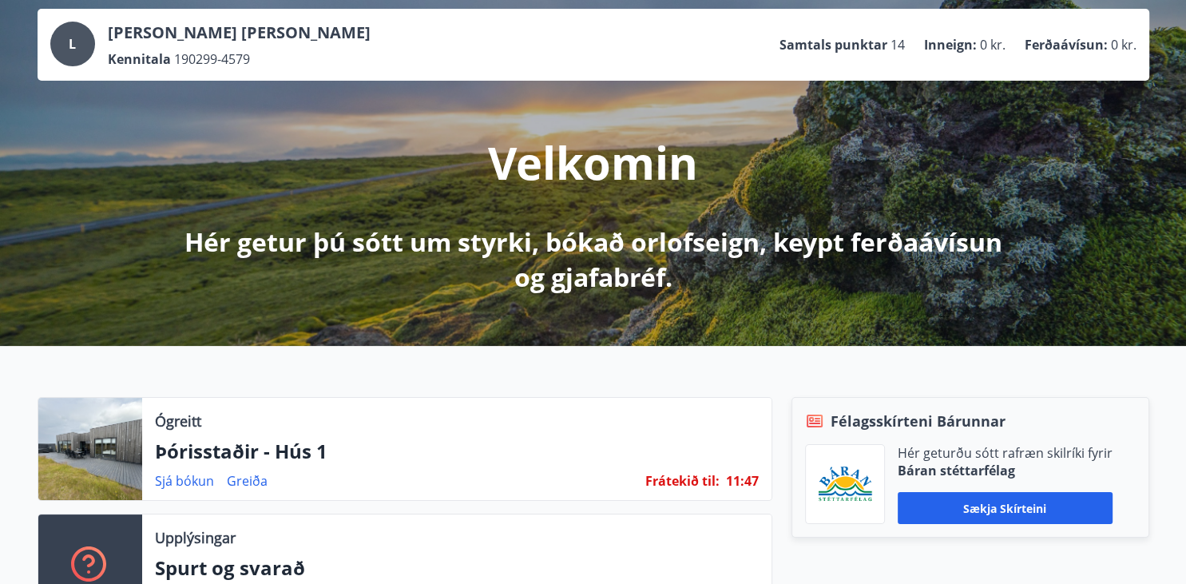
scroll to position [0, 0]
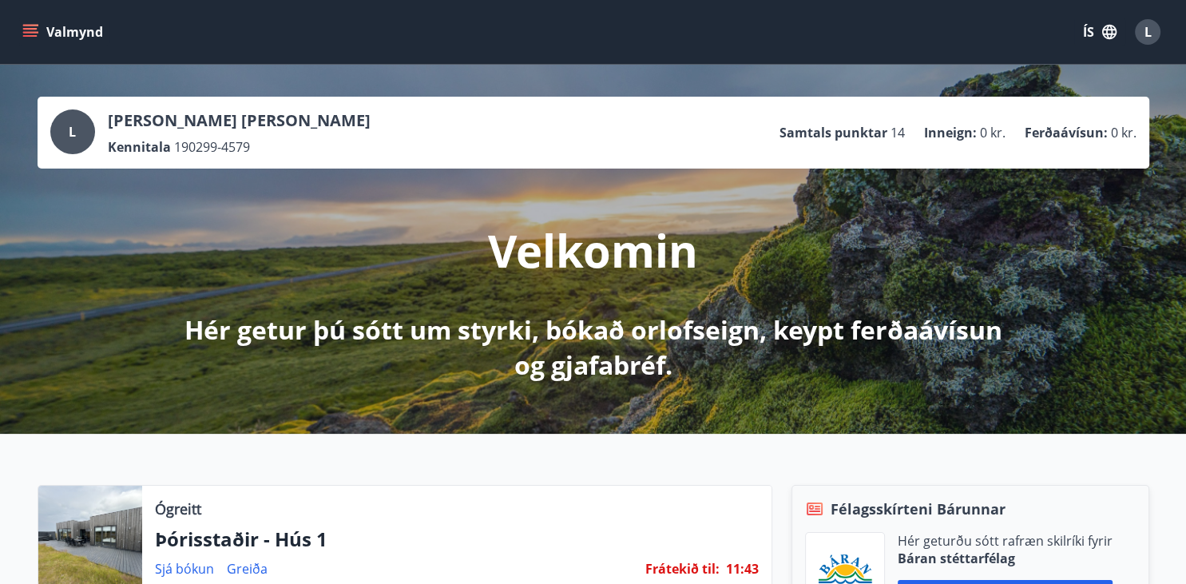
click at [465, 388] on div "L [PERSON_NAME] [PERSON_NAME] Kennitala 190299-4579 Samtals punktar 14 Inneign …" at bounding box center [593, 249] width 1186 height 369
click at [445, 391] on div "L [PERSON_NAME] [PERSON_NAME] Kennitala 190299-4579 Samtals punktar 14 Inneign …" at bounding box center [593, 249] width 1186 height 369
click at [477, 394] on div "L [PERSON_NAME] [PERSON_NAME] Kennitala 190299-4579 Samtals punktar 14 Inneign …" at bounding box center [593, 249] width 1186 height 369
click at [474, 399] on div "L [PERSON_NAME] [PERSON_NAME] Kennitala 190299-4579 Samtals punktar 14 Inneign …" at bounding box center [593, 249] width 1186 height 369
click at [484, 388] on div "L [PERSON_NAME] [PERSON_NAME] Kennitala 190299-4579 Samtals punktar 14 Inneign …" at bounding box center [593, 249] width 1186 height 369
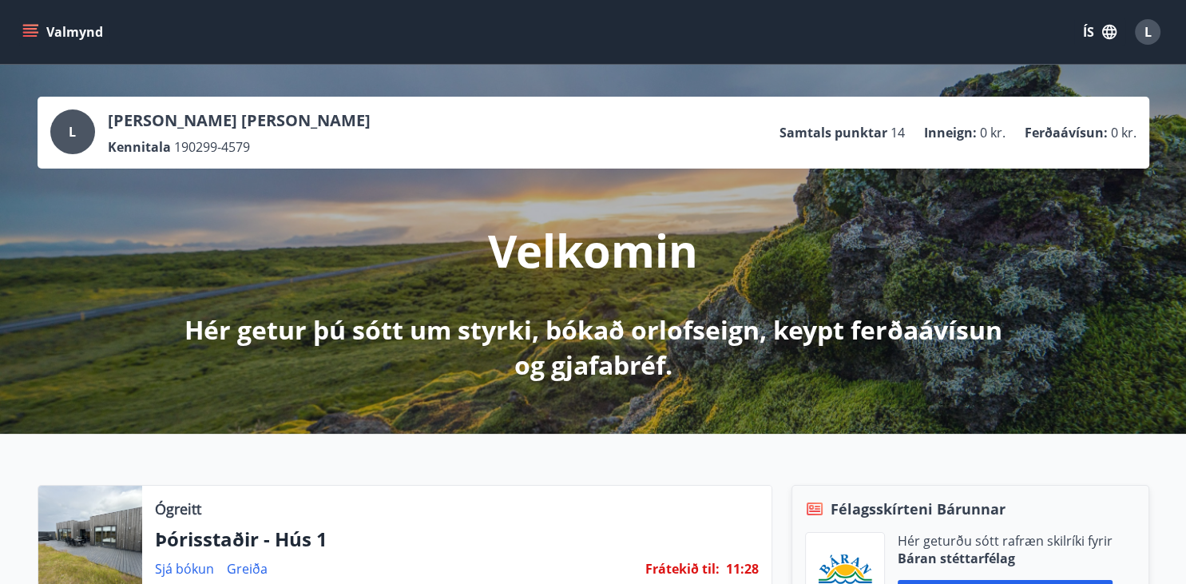
click at [483, 388] on div "L [PERSON_NAME] [PERSON_NAME] Kennitala 190299-4579 Samtals punktar 14 Inneign …" at bounding box center [593, 249] width 1186 height 369
click at [537, 392] on div "L [PERSON_NAME] [PERSON_NAME] Kennitala 190299-4579 Samtals punktar 14 Inneign …" at bounding box center [593, 249] width 1186 height 369
click at [472, 389] on div "L [PERSON_NAME] [PERSON_NAME] Kennitala 190299-4579 Samtals punktar 14 Inneign …" at bounding box center [593, 249] width 1186 height 369
click at [442, 390] on div "L [PERSON_NAME] [PERSON_NAME] Kennitala 190299-4579 Samtals punktar 14 Inneign …" at bounding box center [593, 249] width 1186 height 369
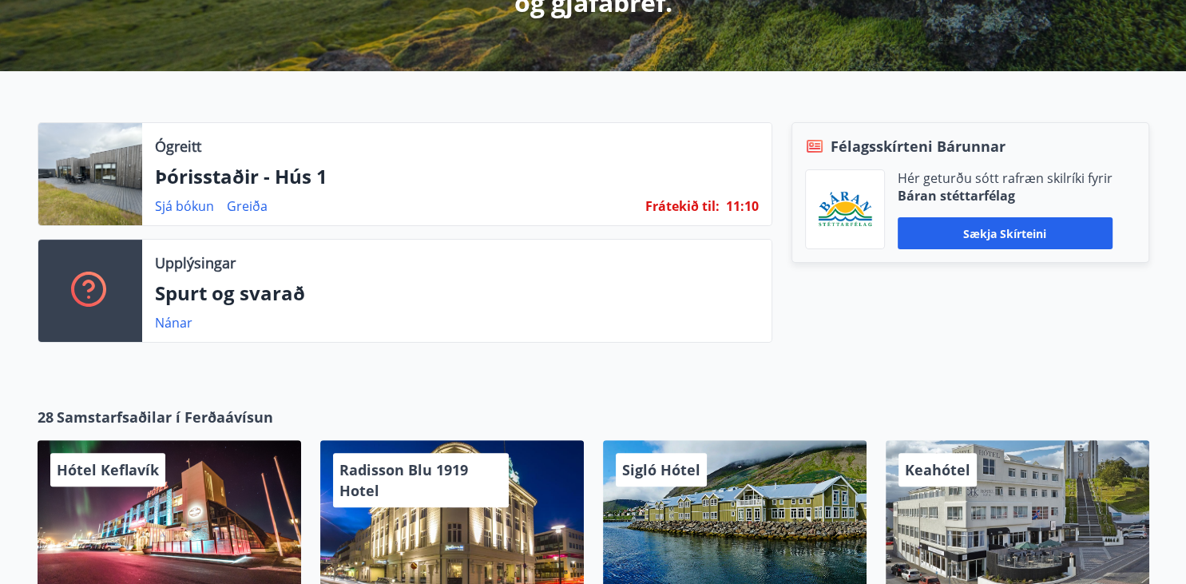
scroll to position [422, 0]
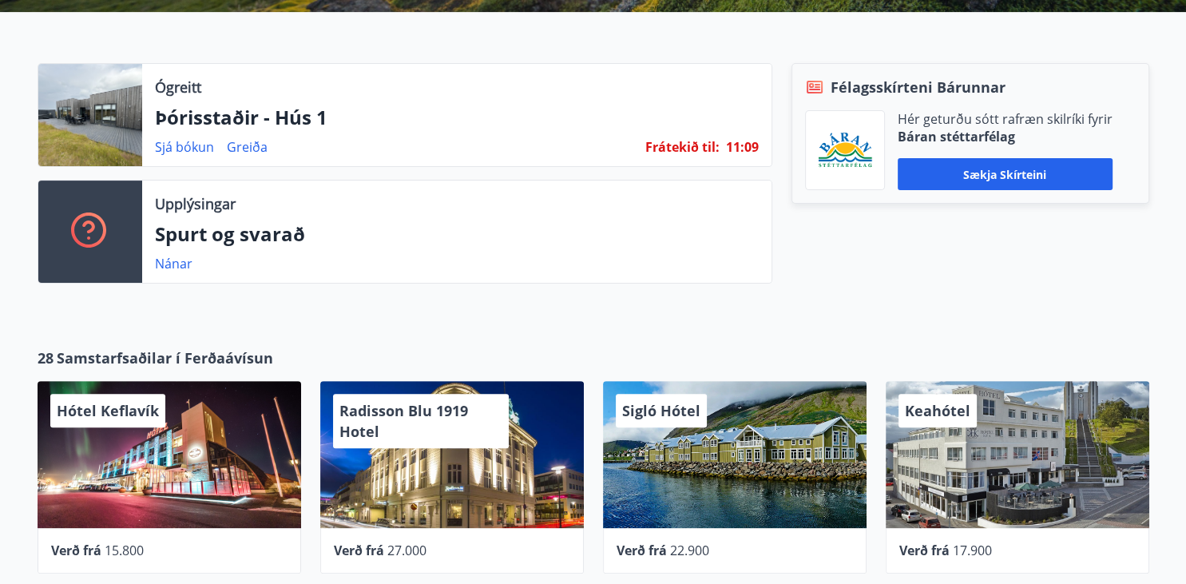
click at [515, 319] on div "Ógreitt Þórisstaðir - Hús 1 Sjá [PERSON_NAME] Frátekið til : 11 : 09 Upplýsinga…" at bounding box center [593, 167] width 1186 height 310
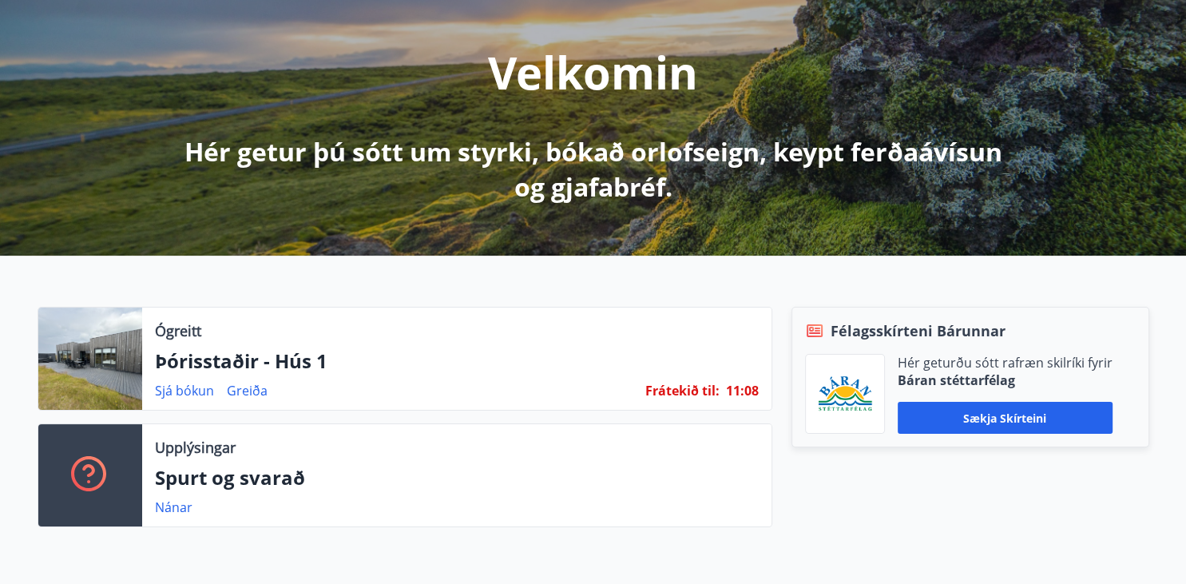
scroll to position [0, 0]
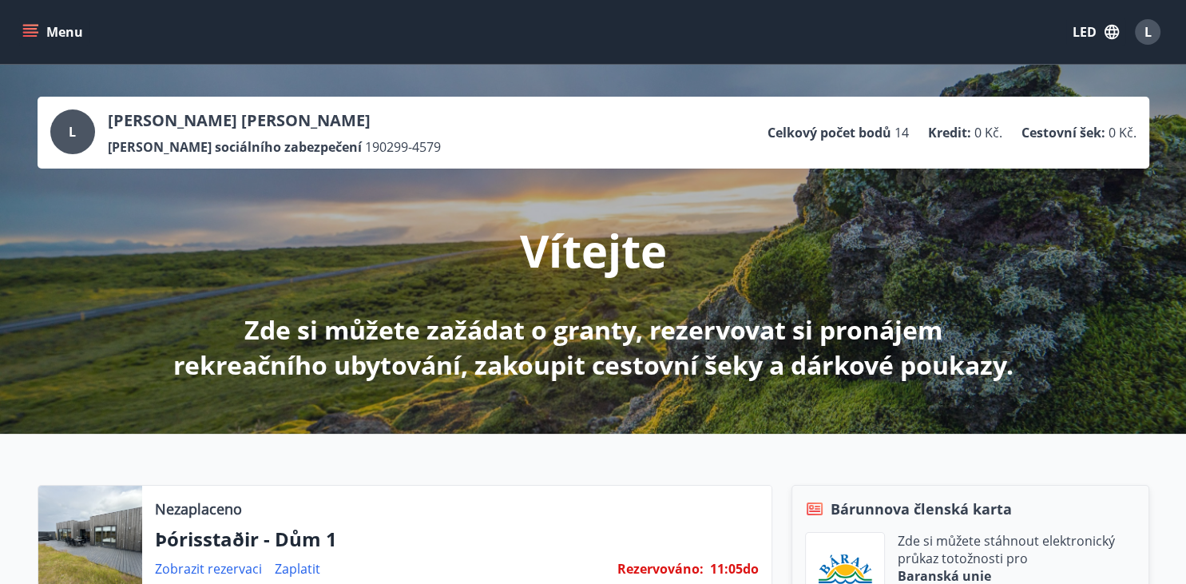
click at [664, 232] on p "Vítejte" at bounding box center [593, 250] width 147 height 61
click at [27, 34] on icon "menu" at bounding box center [30, 32] width 16 height 16
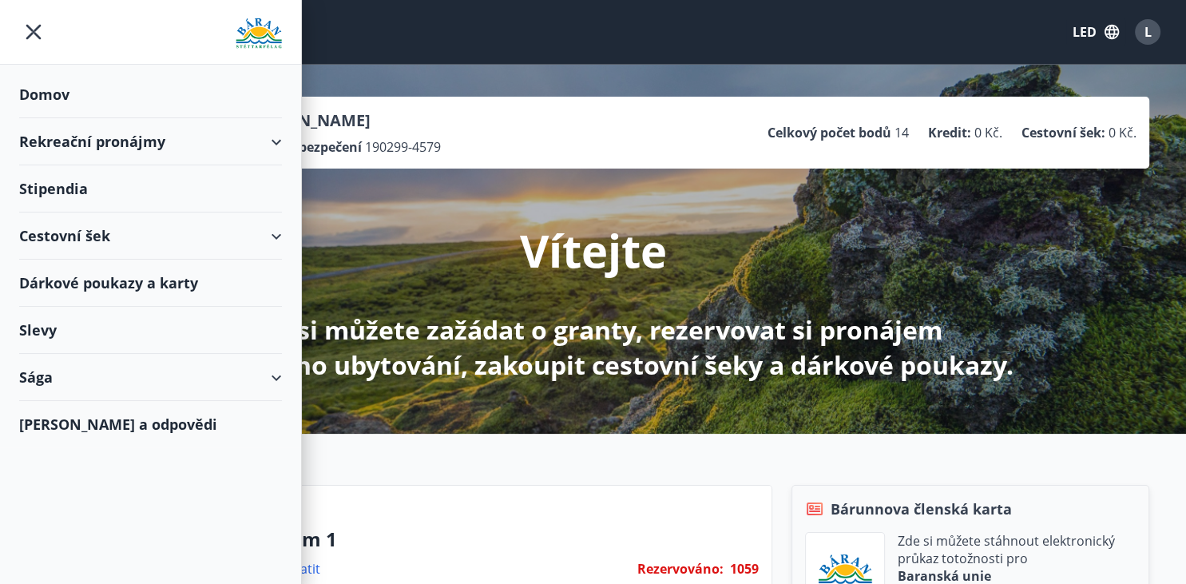
click at [89, 139] on div "Rekreační pronájmy" at bounding box center [150, 141] width 263 height 47
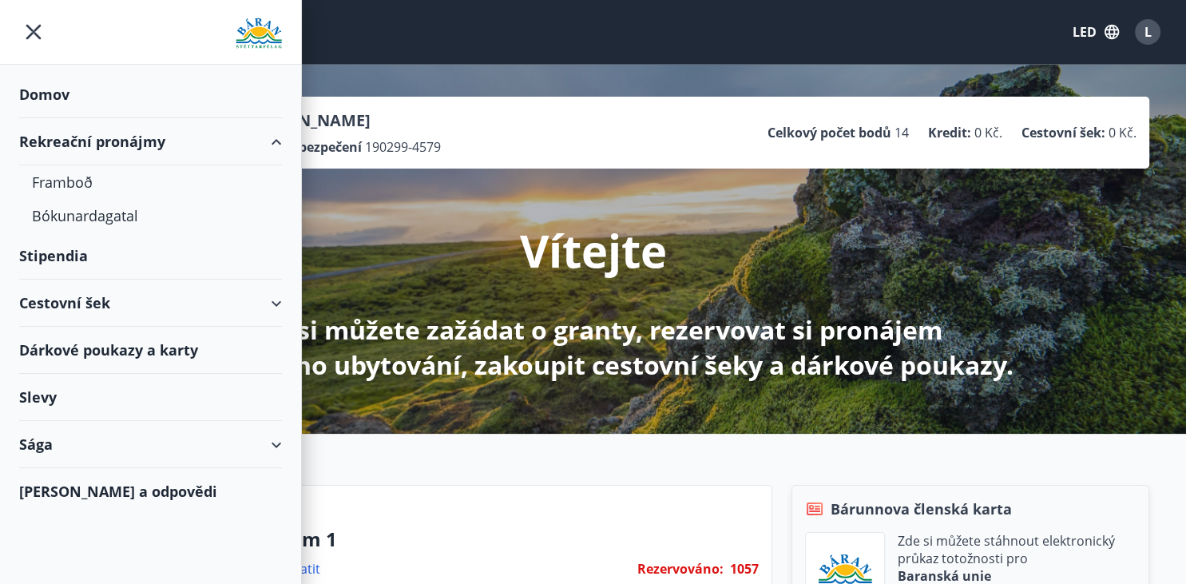
click at [92, 126] on div "Rekreační pronájmy" at bounding box center [150, 141] width 263 height 47
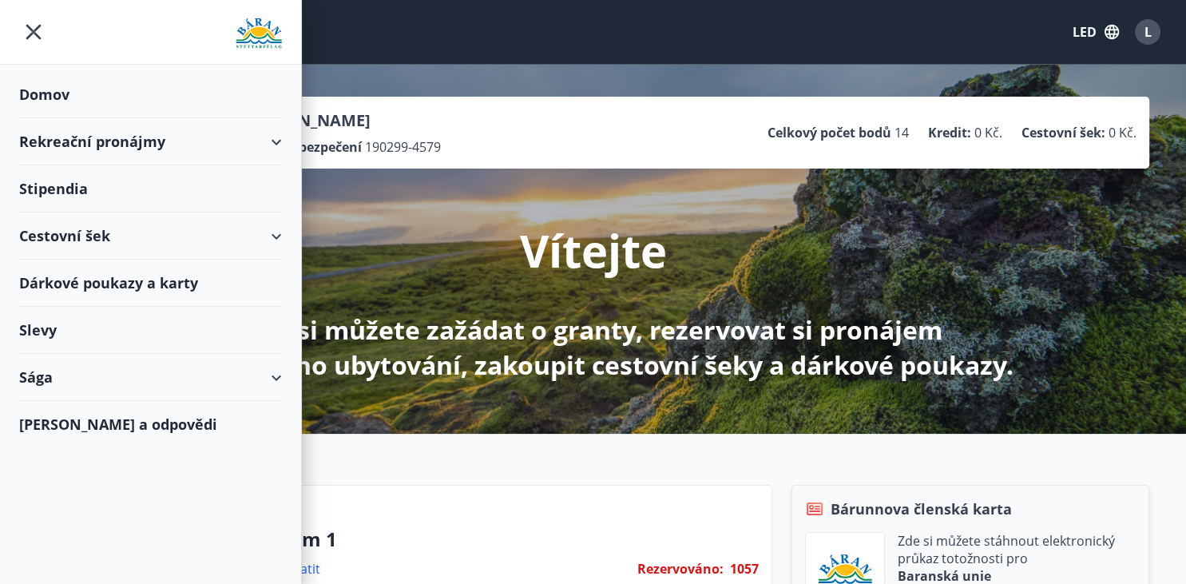
click at [74, 194] on div "Stipendia" at bounding box center [150, 188] width 263 height 47
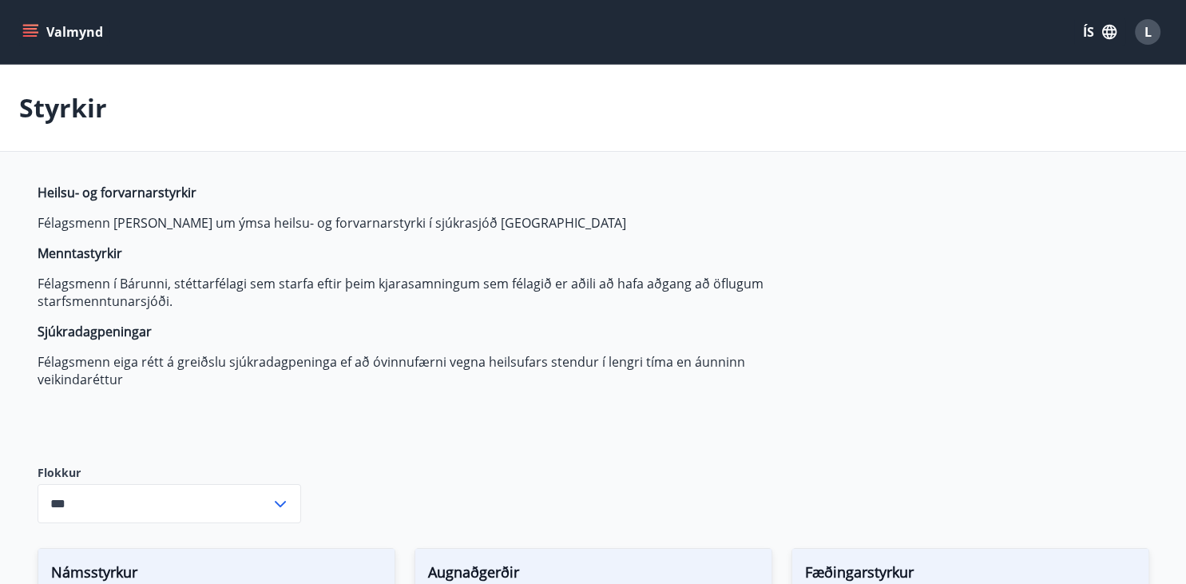
type input "***"
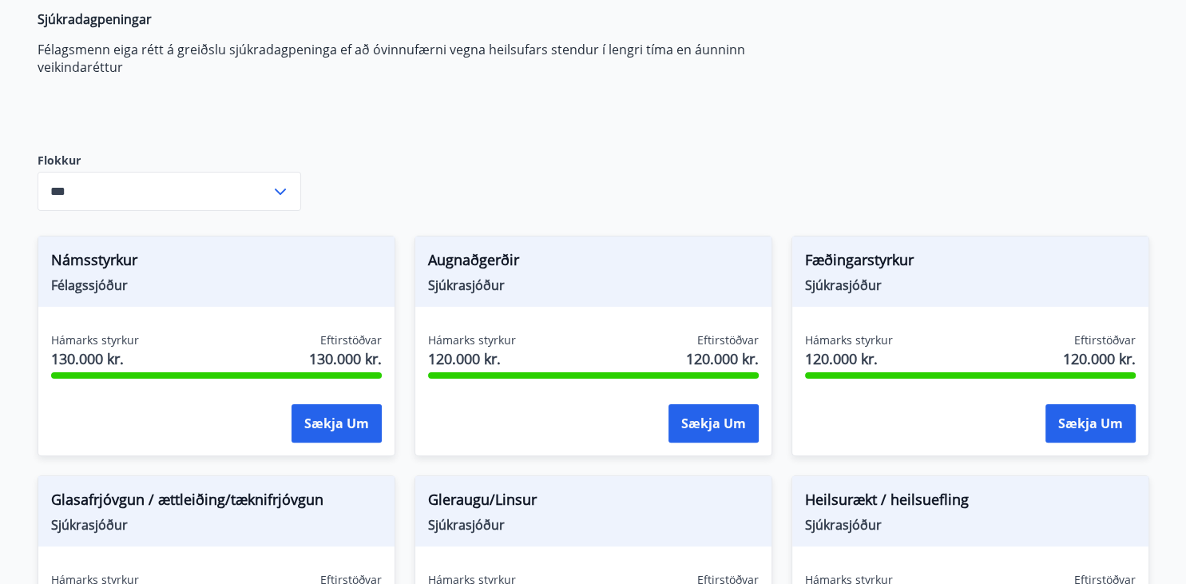
scroll to position [337, 0]
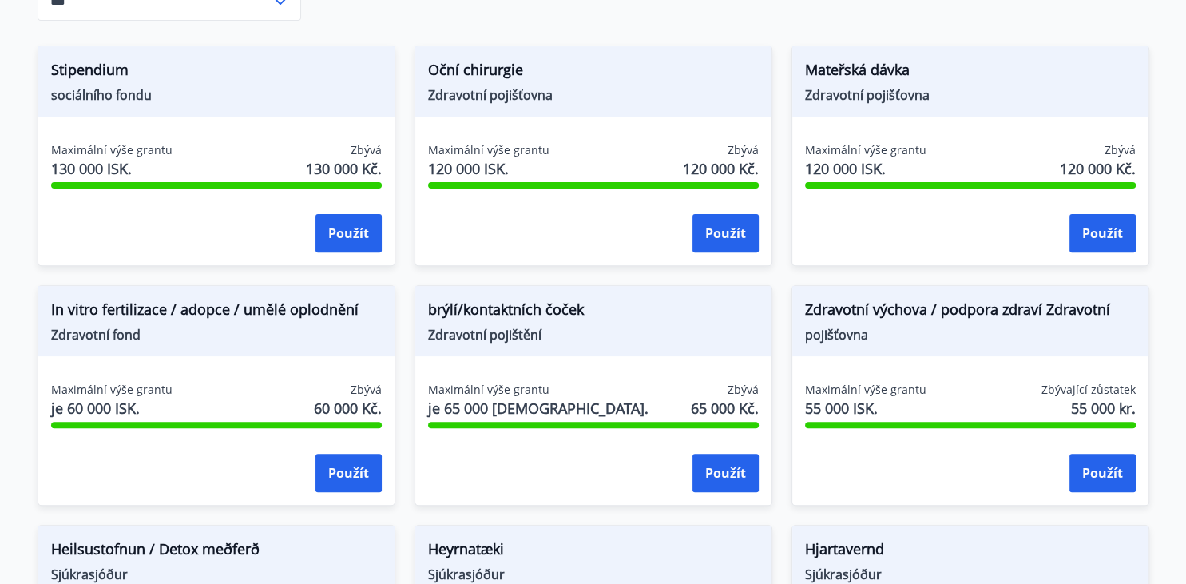
scroll to position [505, 0]
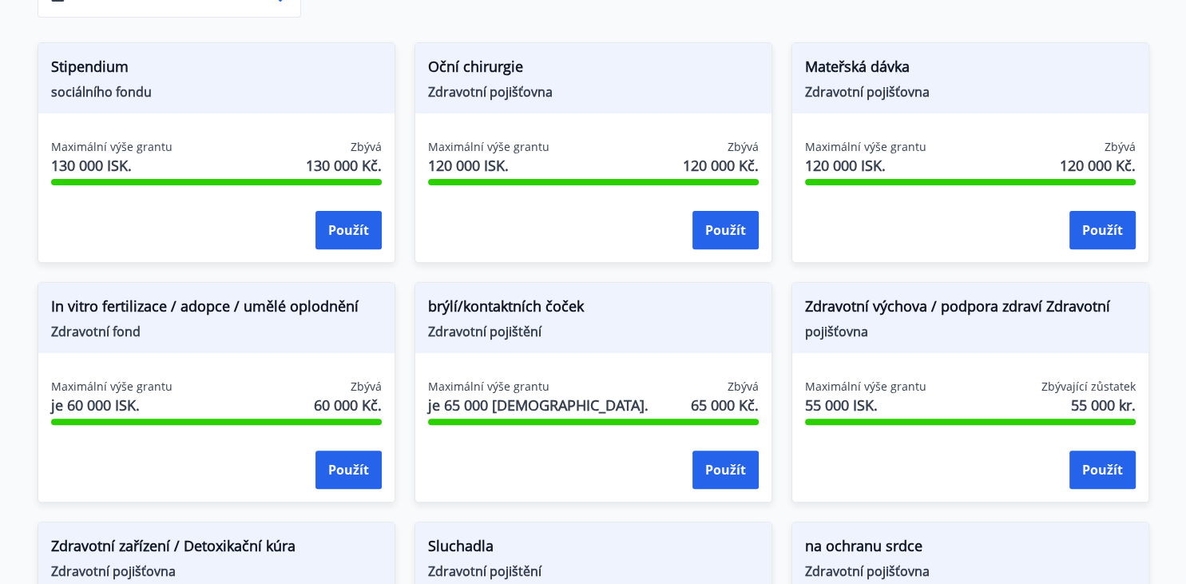
click at [420, 126] on div "Oční chirurgie Zdravotní pojišťovna Maximální výše grantu 120 000 ISK. Zbývá 12…" at bounding box center [593, 152] width 358 height 220
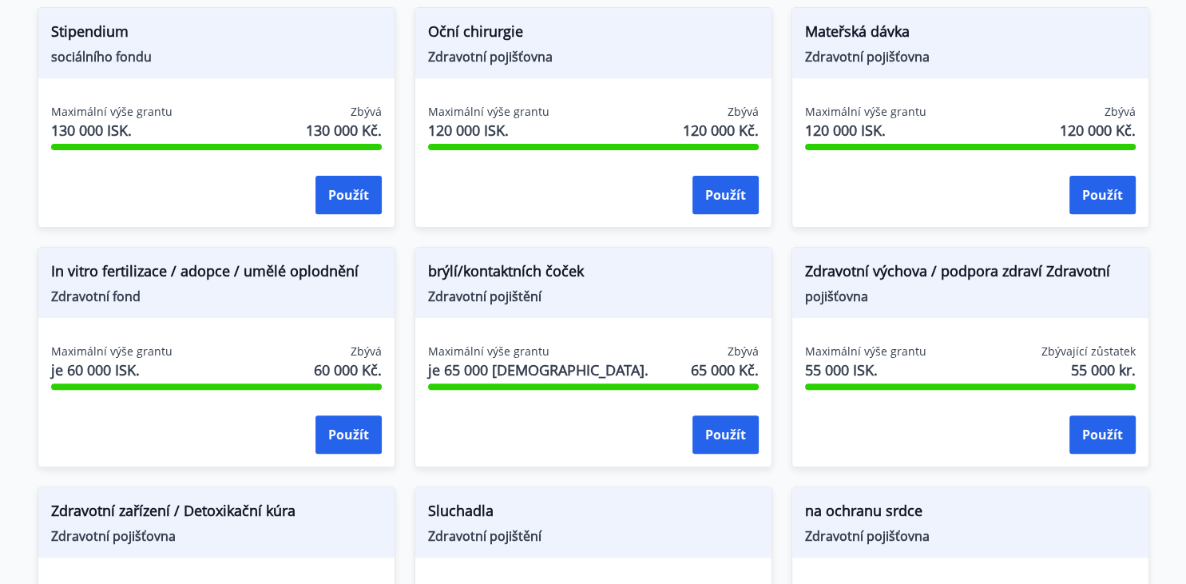
scroll to position [590, 0]
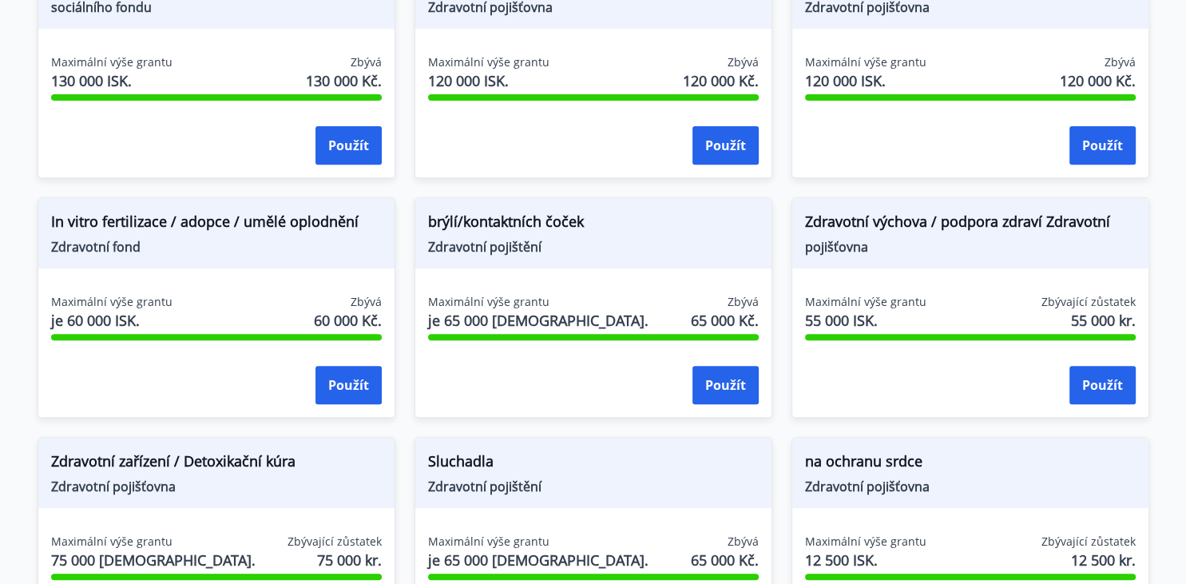
click at [420, 126] on div "Maximální výše grantu 120 000 ISK. Zbývá 120 000 Kč. Použít" at bounding box center [593, 112] width 356 height 117
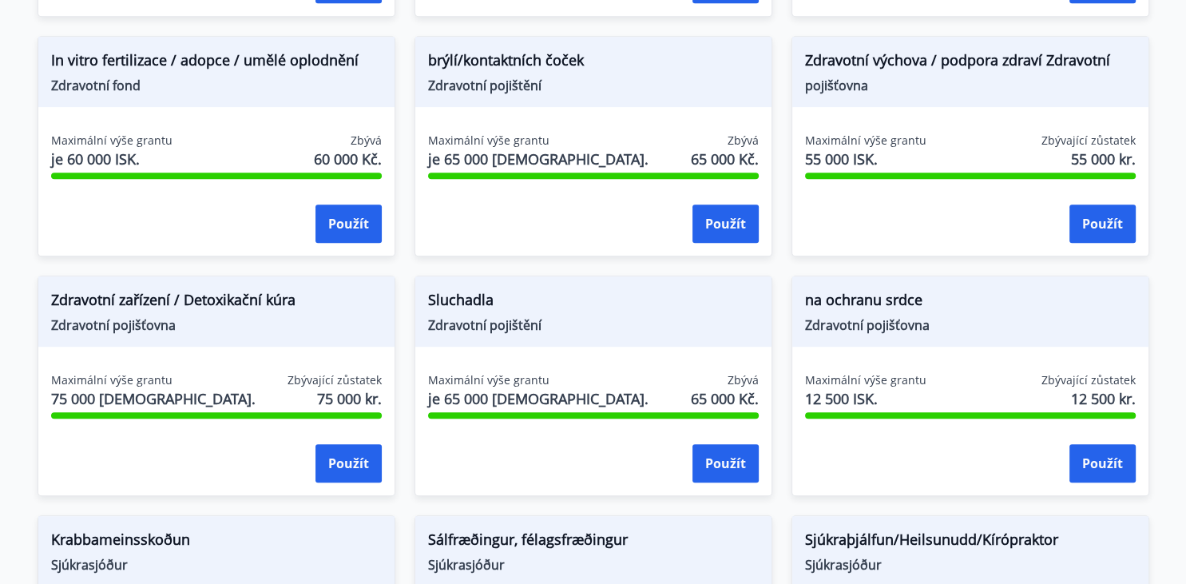
scroll to position [758, 0]
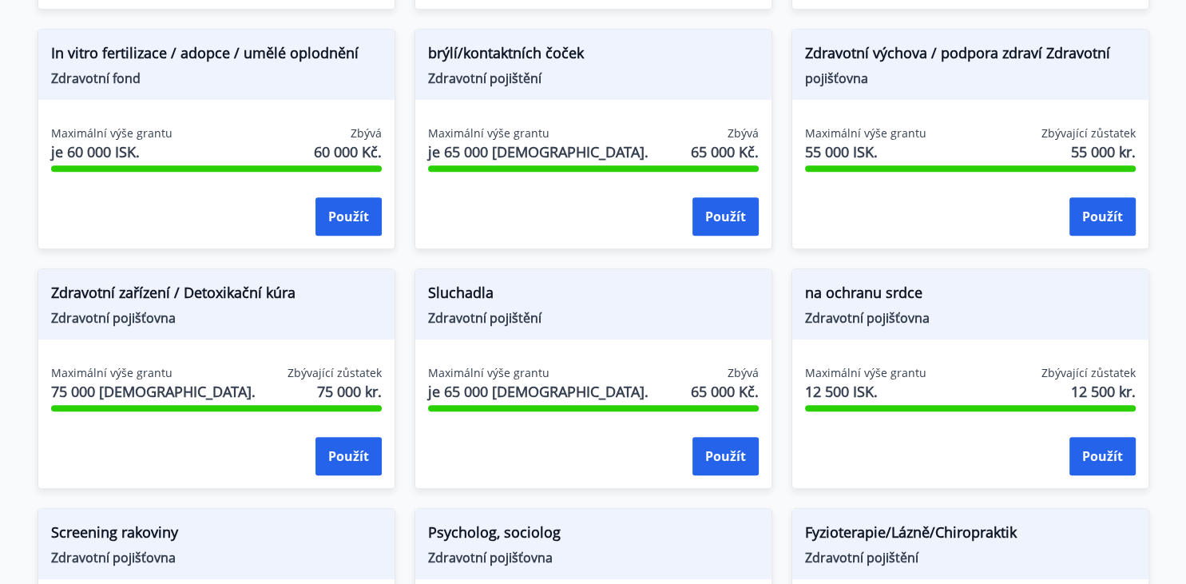
click at [420, 126] on div "Maximální výše grantu je 65 000 [DEMOGRAPHIC_DATA]. Zbývá 65 000 Kč. Použít" at bounding box center [593, 183] width 356 height 117
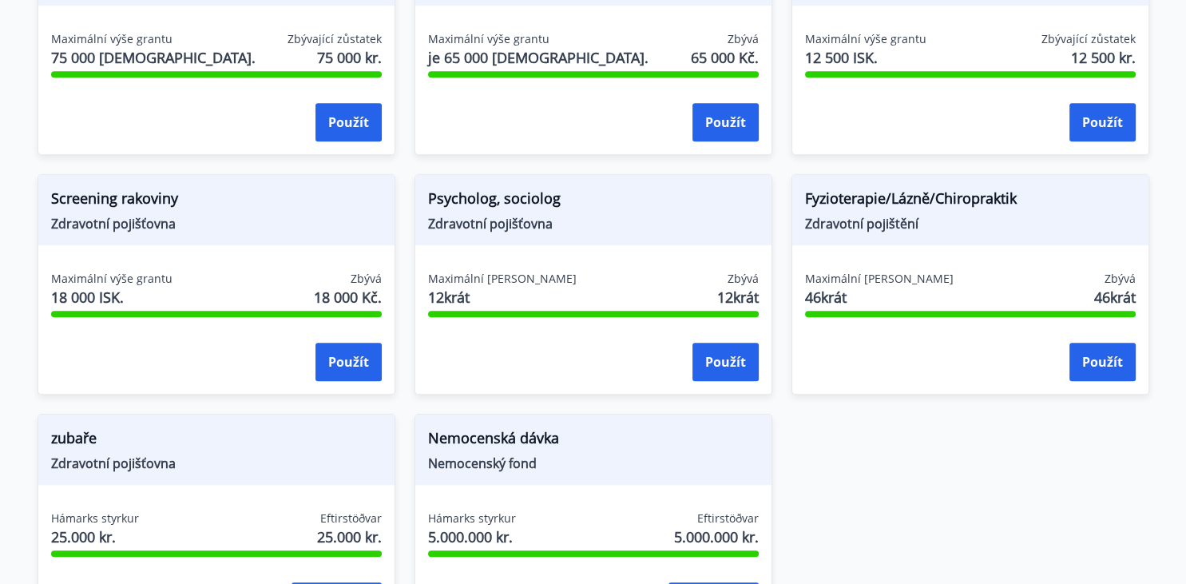
scroll to position [1095, 0]
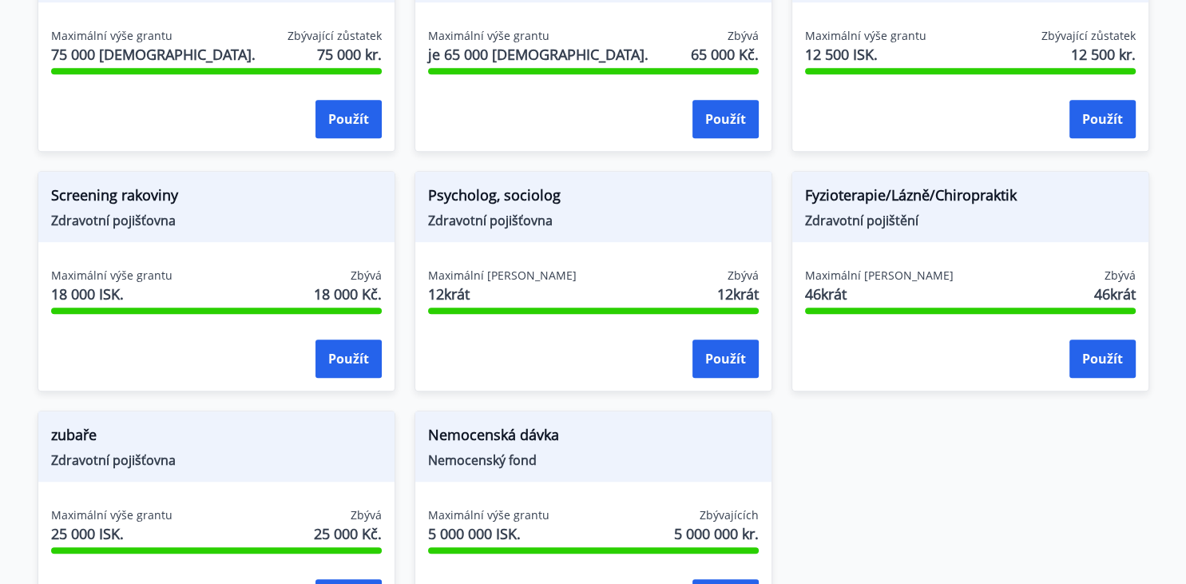
click at [896, 327] on div "Maximální [PERSON_NAME] 46krát Zbývá 46krát Použít" at bounding box center [970, 325] width 356 height 117
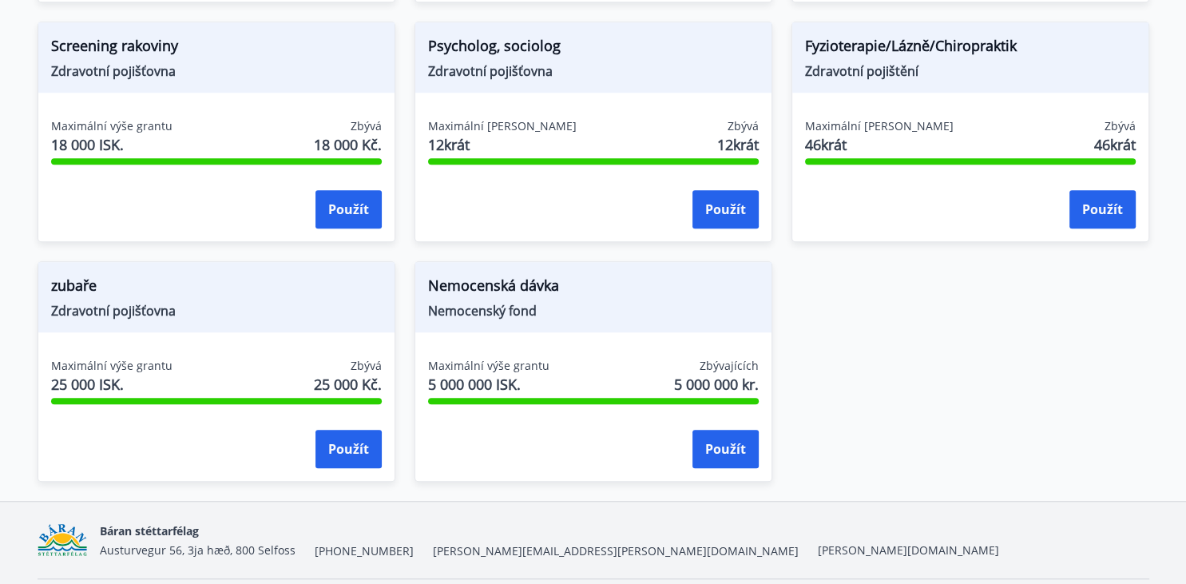
scroll to position [1265, 0]
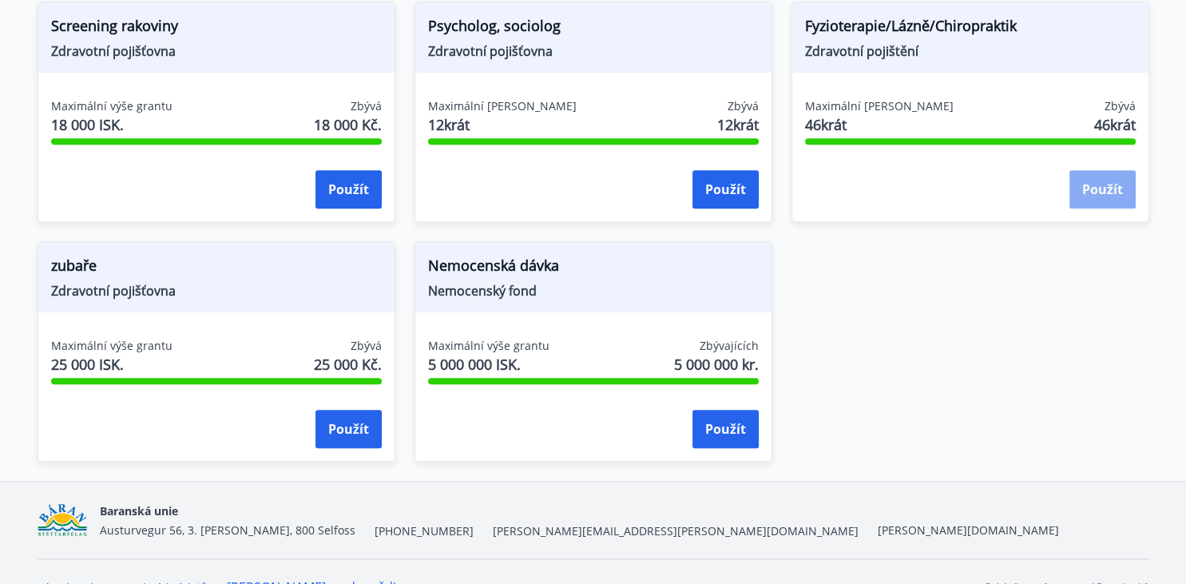
click at [1073, 192] on button "Použít" at bounding box center [1102, 189] width 66 height 38
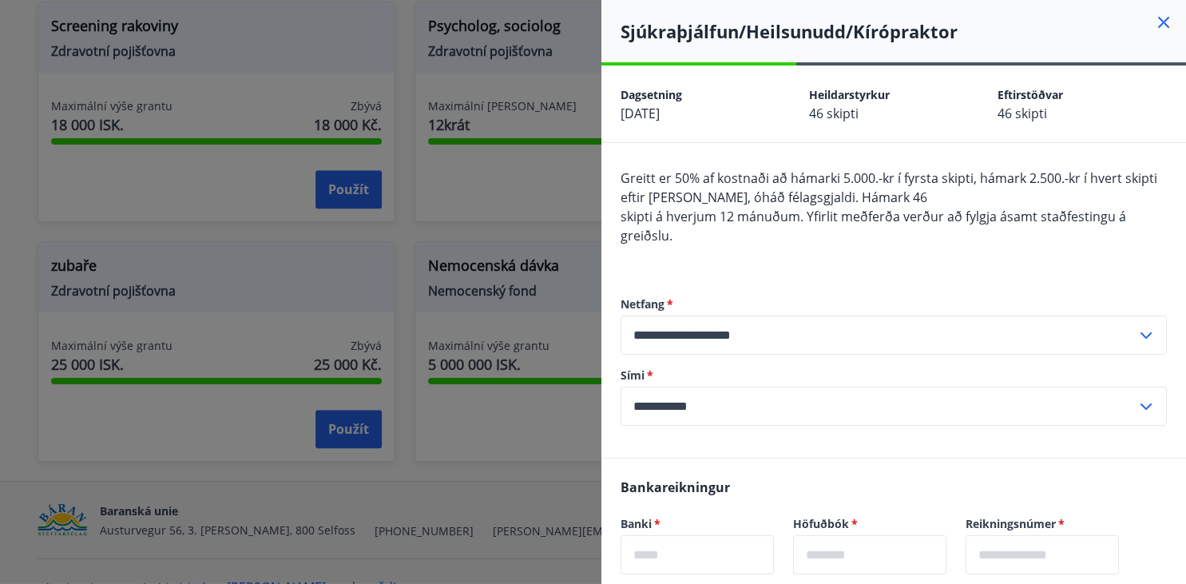
click at [828, 241] on div "Greitt er 50% af kostnaði að hámarki 5.000.-kr í fyrsta skipti, hámark 2.500.-k…" at bounding box center [893, 216] width 546 height 96
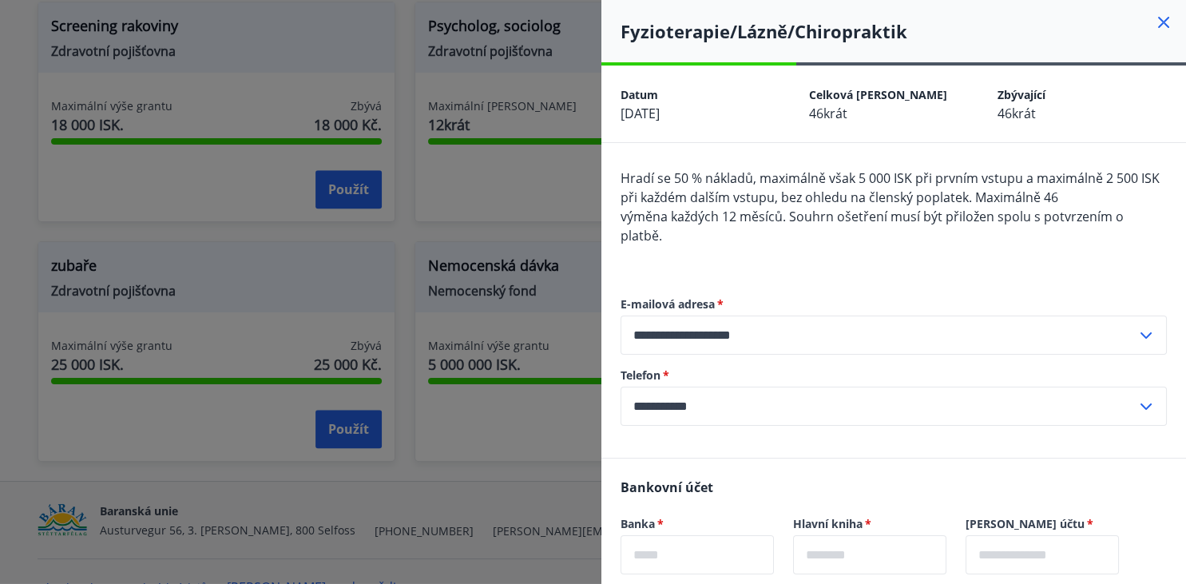
click at [1162, 14] on icon at bounding box center [1163, 22] width 19 height 19
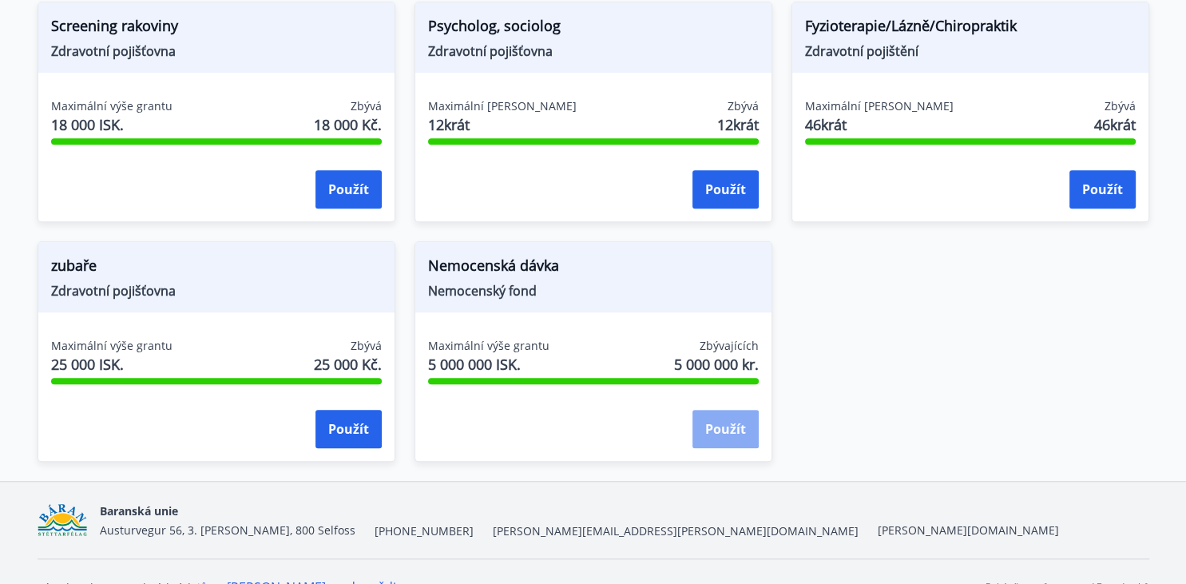
click at [748, 428] on button "Použít" at bounding box center [725, 429] width 66 height 38
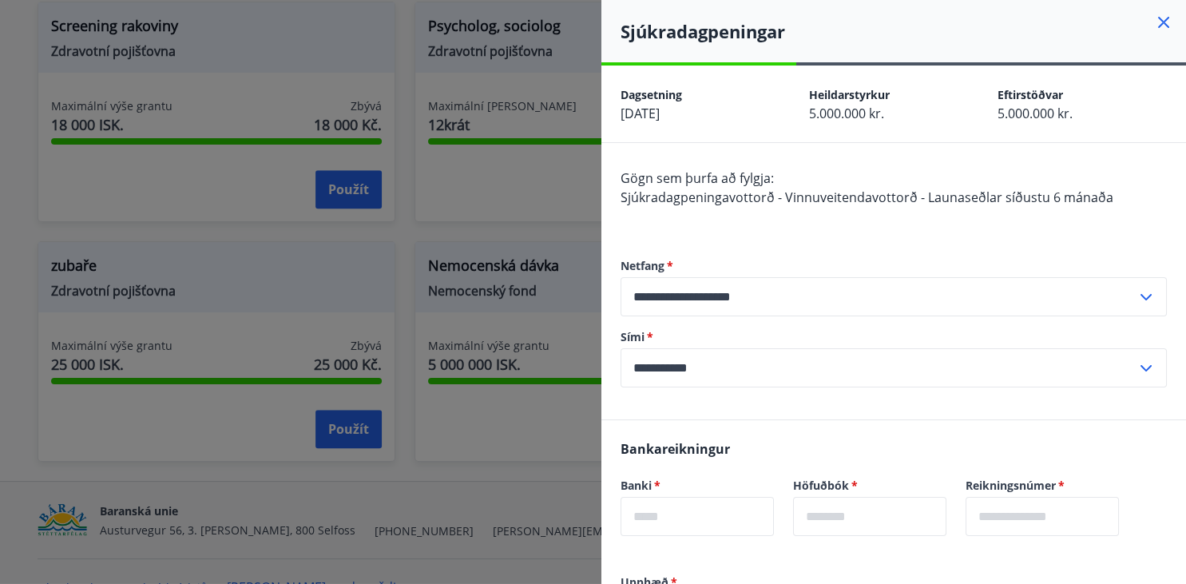
click at [747, 209] on div "Gögn sem þurfa að fylgja: Sjúkradagpeningavottorð - Vinnuveitendavottorð - Laun…" at bounding box center [893, 196] width 546 height 57
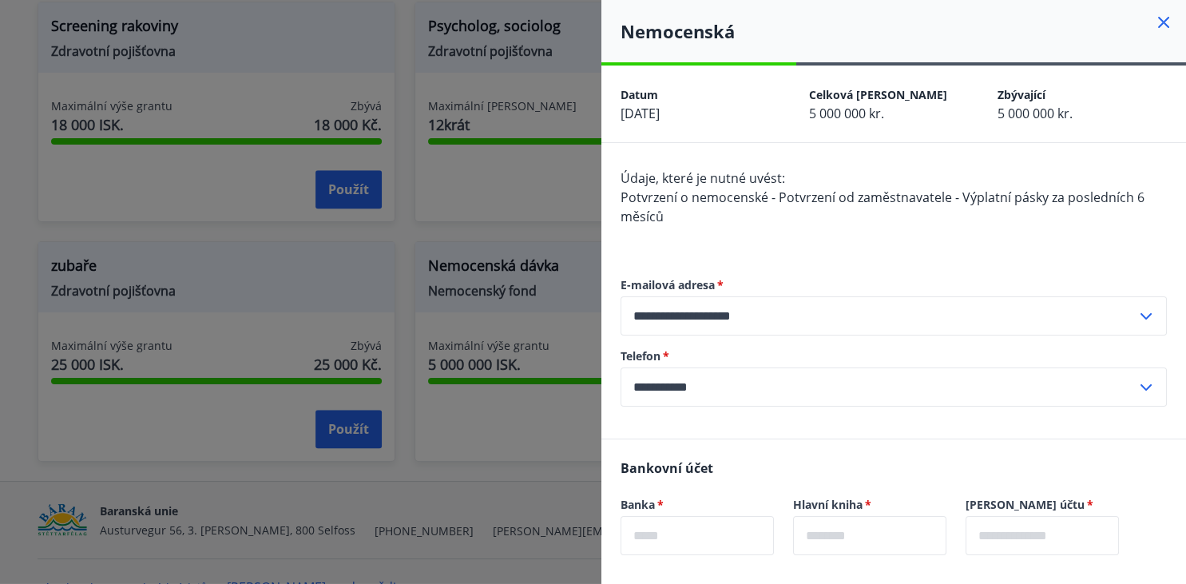
click at [747, 209] on div "Údaje, které je nutné uvést: Potvrzení o nemocenské - Potvrzení od zaměstnavate…" at bounding box center [893, 206] width 546 height 77
click at [1163, 17] on icon at bounding box center [1163, 22] width 19 height 19
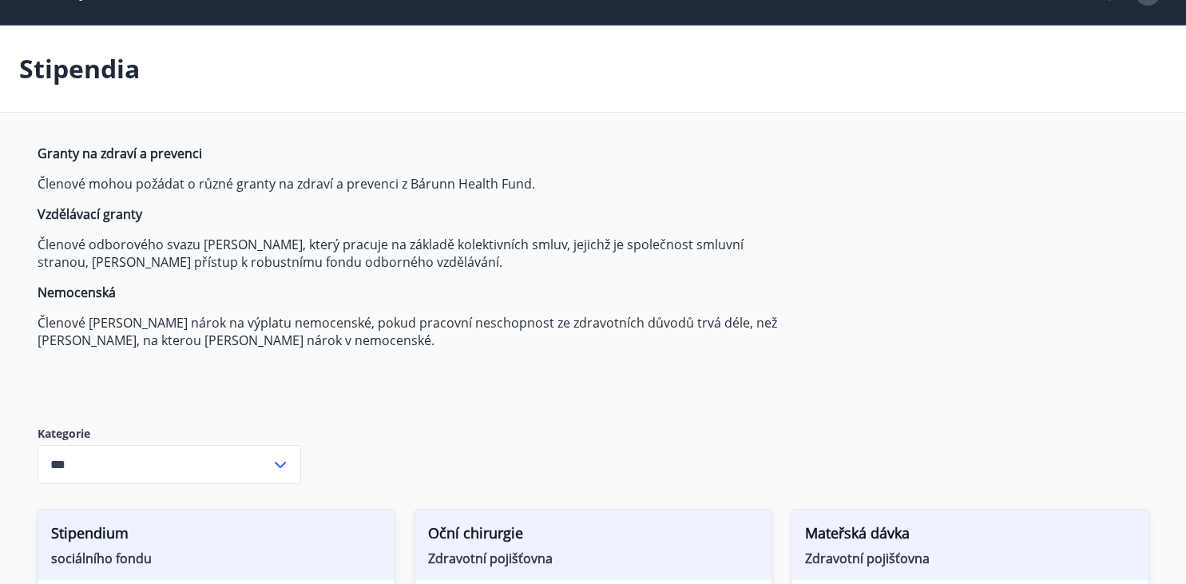
scroll to position [0, 0]
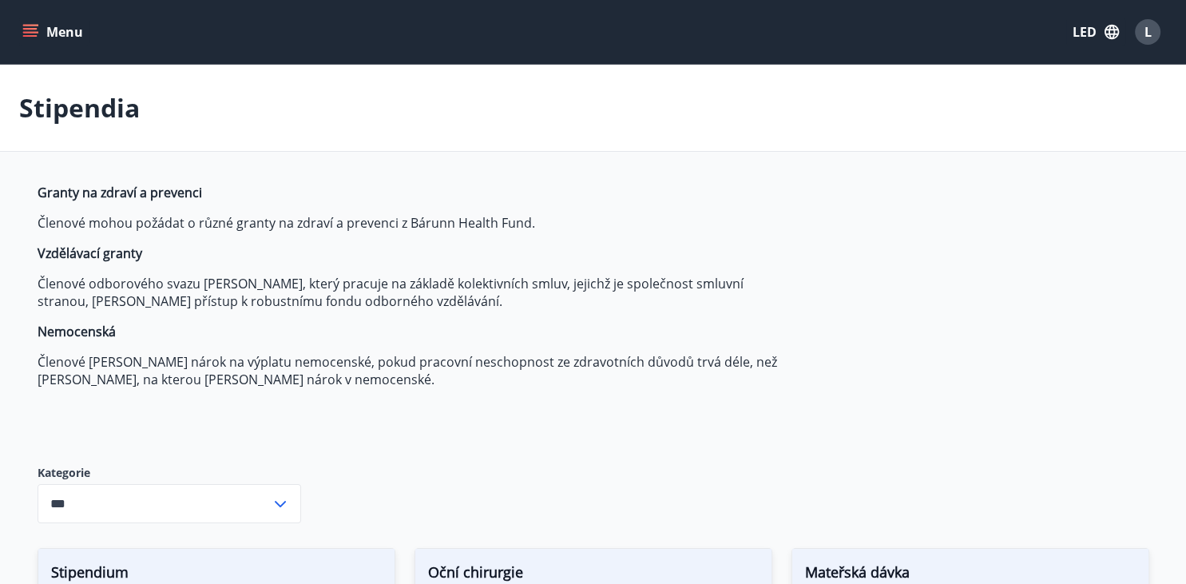
click at [45, 37] on button "Menu" at bounding box center [54, 32] width 70 height 29
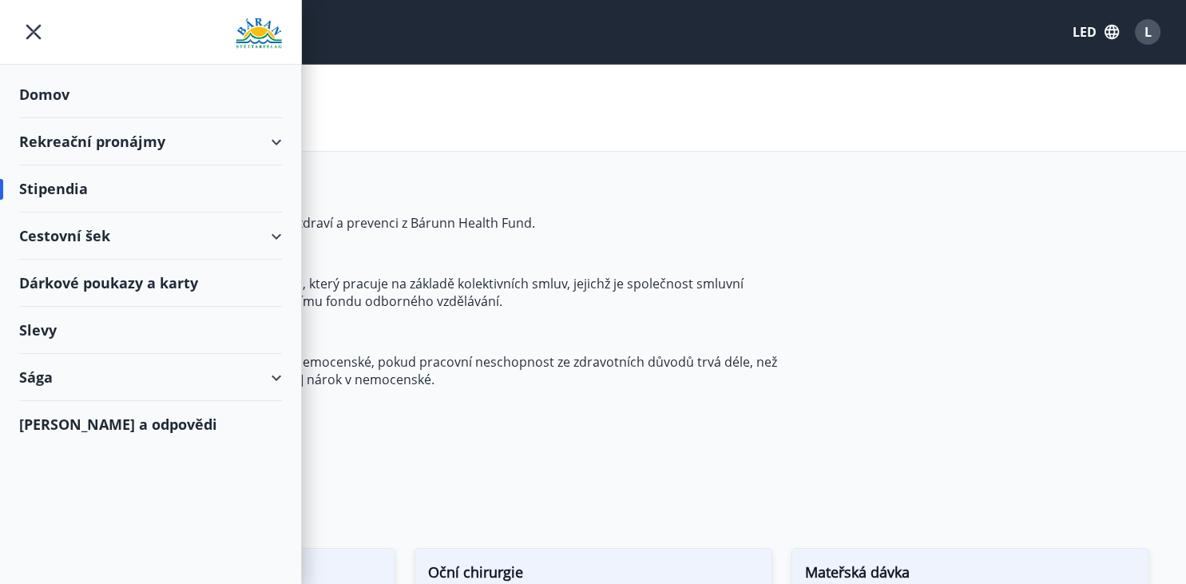
click at [137, 242] on div "Cestovní šek" at bounding box center [150, 235] width 263 height 47
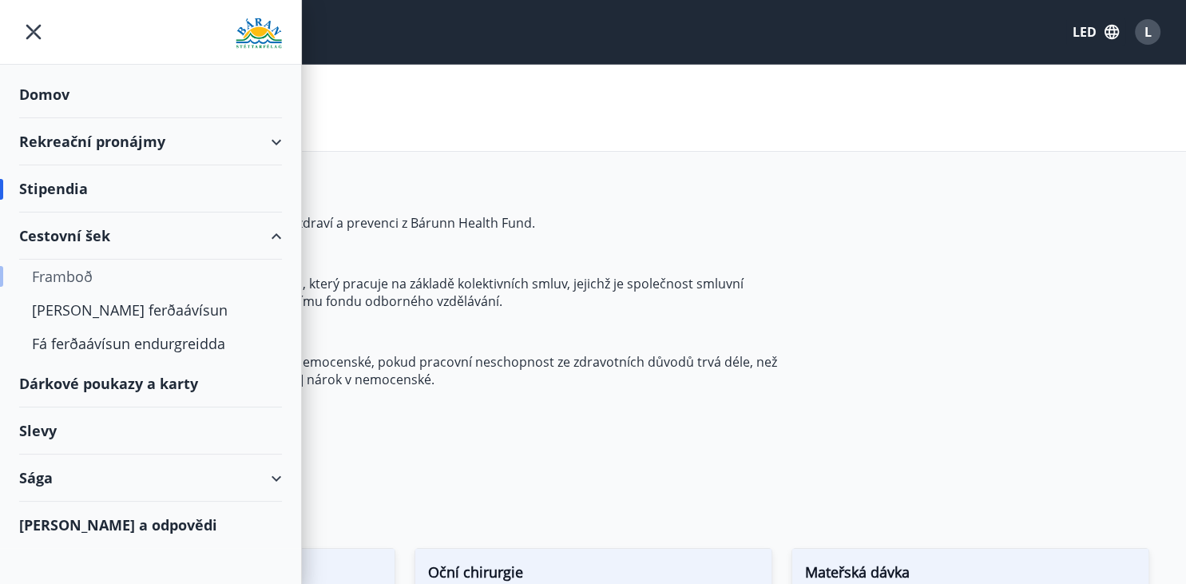
click at [117, 270] on div "Framboð" at bounding box center [150, 276] width 237 height 34
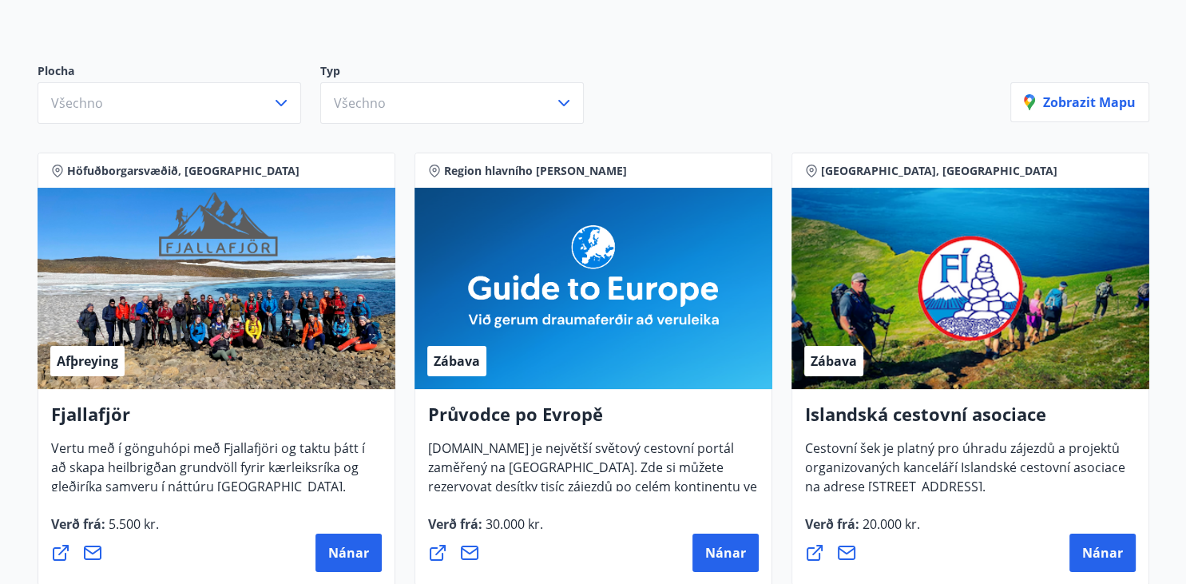
scroll to position [168, 0]
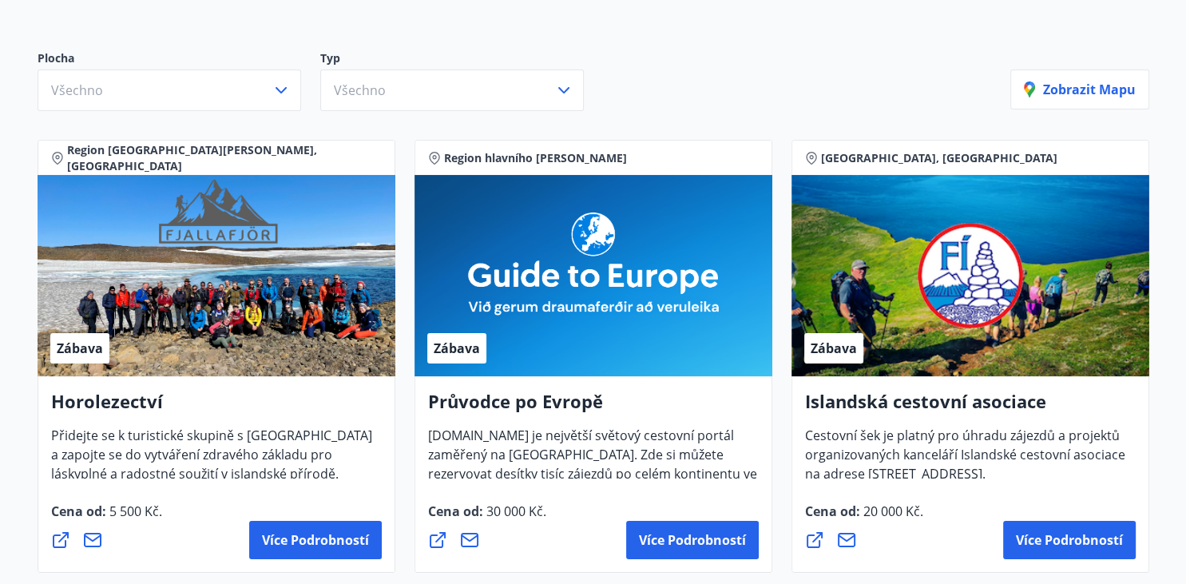
click at [185, 24] on div "Plocha Všechno Typ Všechno Zobrazit mapu" at bounding box center [593, 74] width 1150 height 112
click at [28, 318] on div "Region hlavního [PERSON_NAME], [GEOGRAPHIC_DATA] Zábava Horolezectví Přidejte s…" at bounding box center [216, 356] width 377 height 452
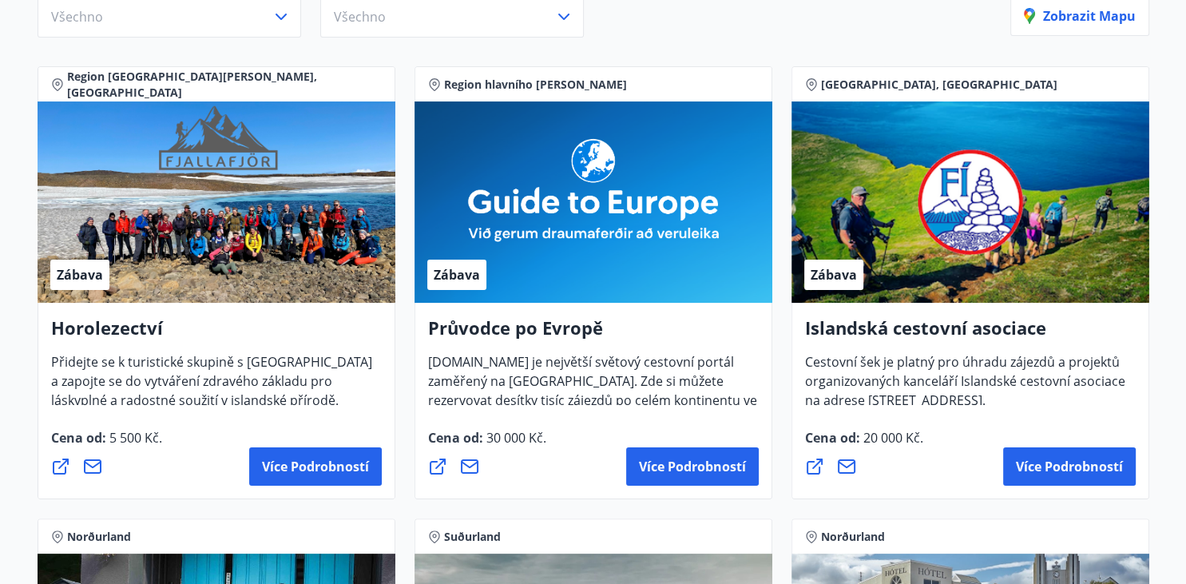
scroll to position [252, 0]
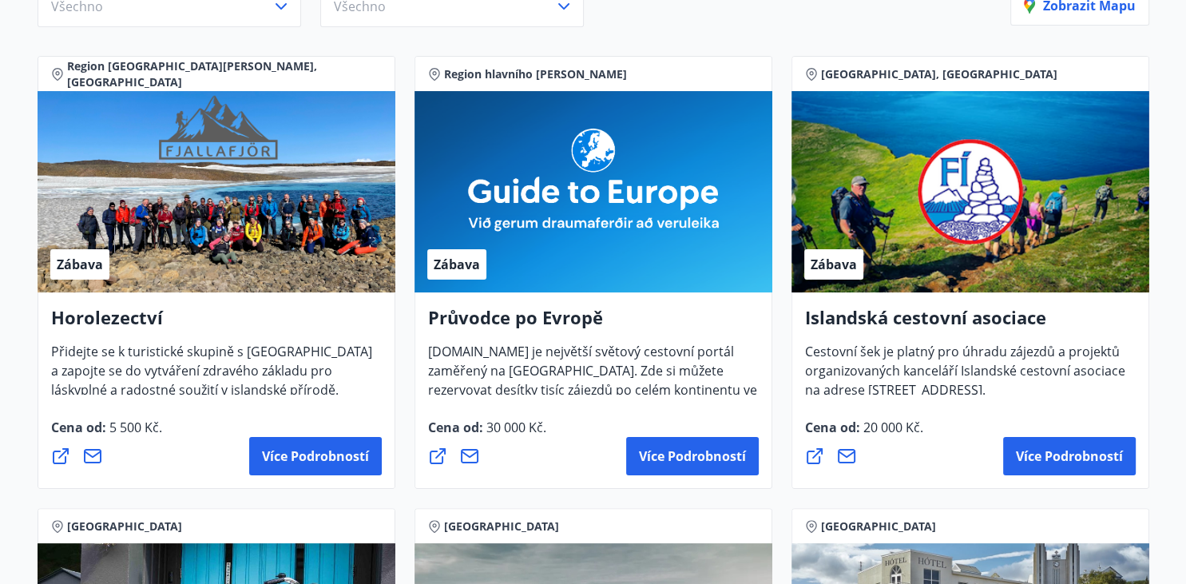
click at [216, 185] on div "Zábava" at bounding box center [217, 191] width 358 height 201
click at [279, 449] on span "Více podrobností" at bounding box center [315, 456] width 107 height 18
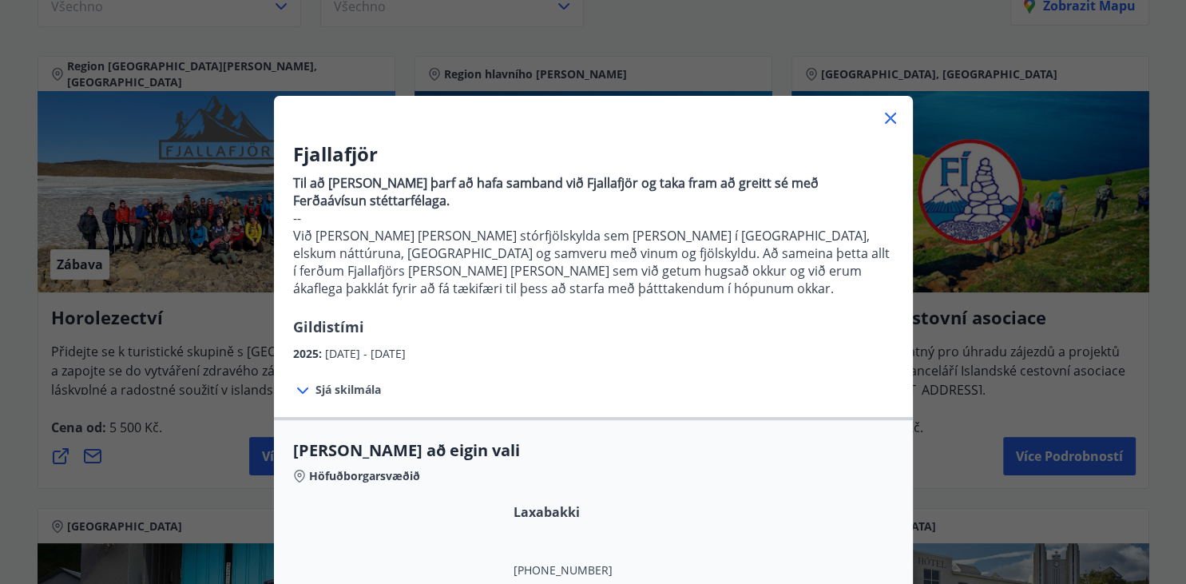
click at [504, 242] on p "Við [PERSON_NAME] [PERSON_NAME] stórfjölskylda sem [PERSON_NAME] í [GEOGRAPHIC_…" at bounding box center [593, 262] width 600 height 70
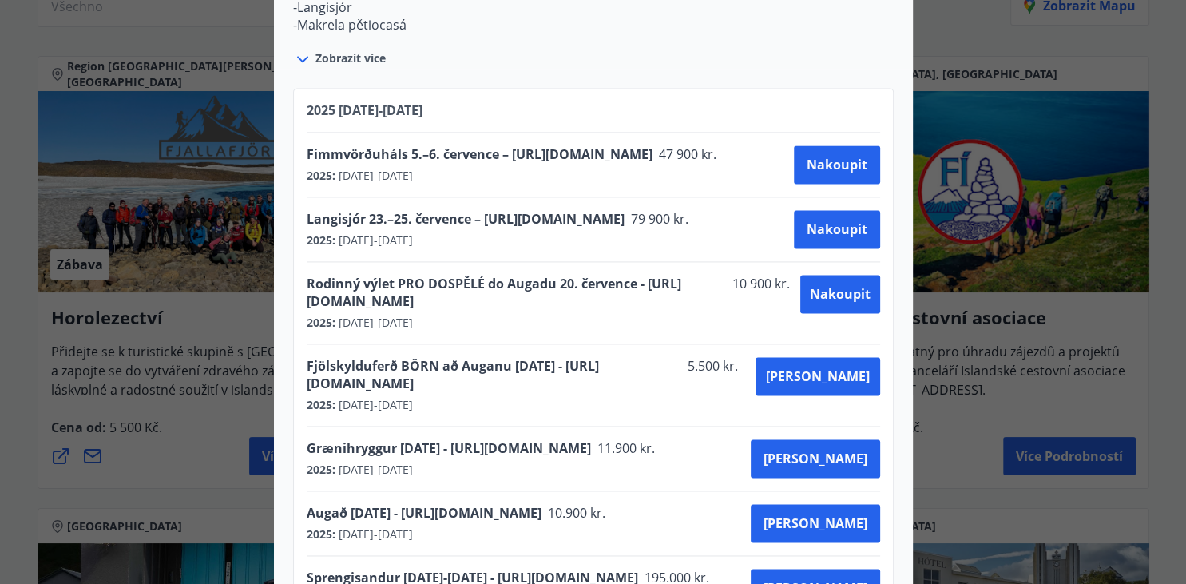
scroll to position [2276, 0]
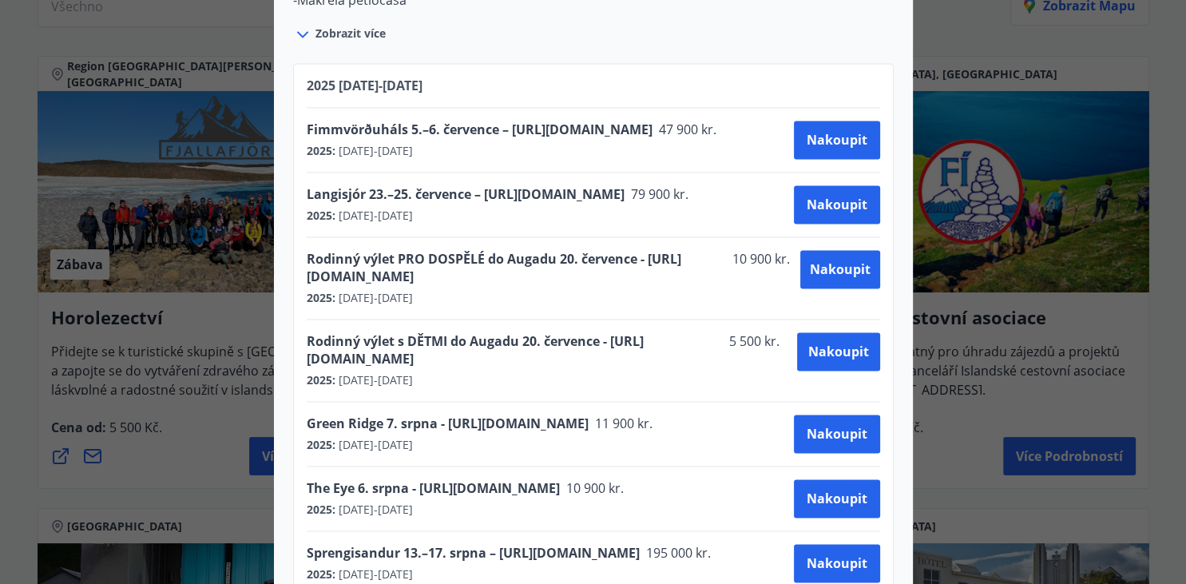
click at [182, 268] on div "Horolezectví Chcete-[PERSON_NAME] rezervovat cestu, musíte kontaktovat Fjallafj…" at bounding box center [593, 292] width 1186 height 584
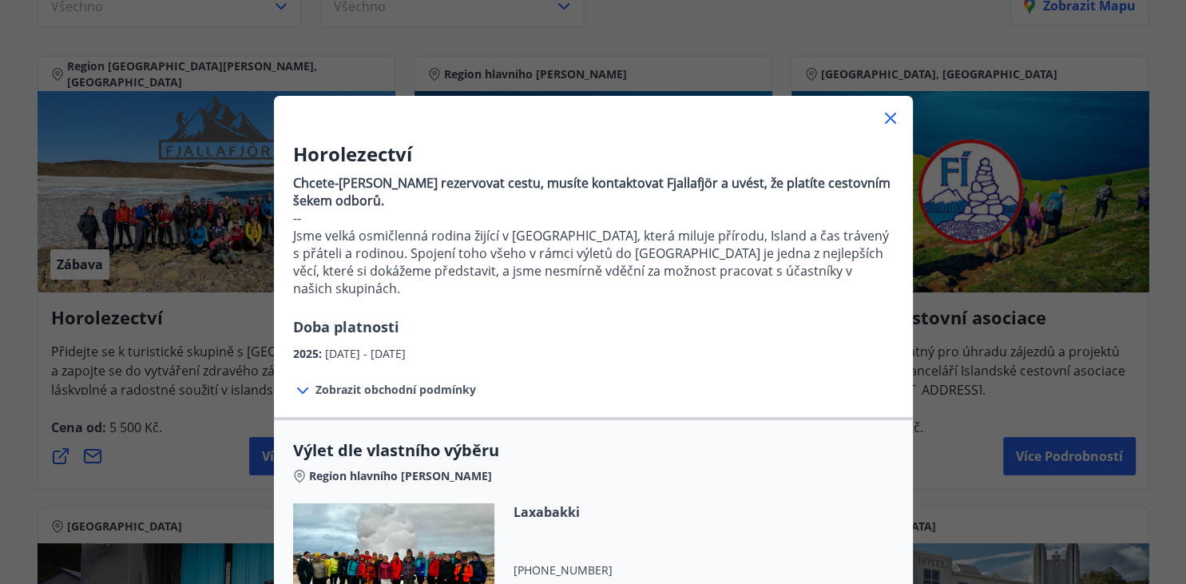
click at [889, 112] on icon at bounding box center [890, 118] width 19 height 19
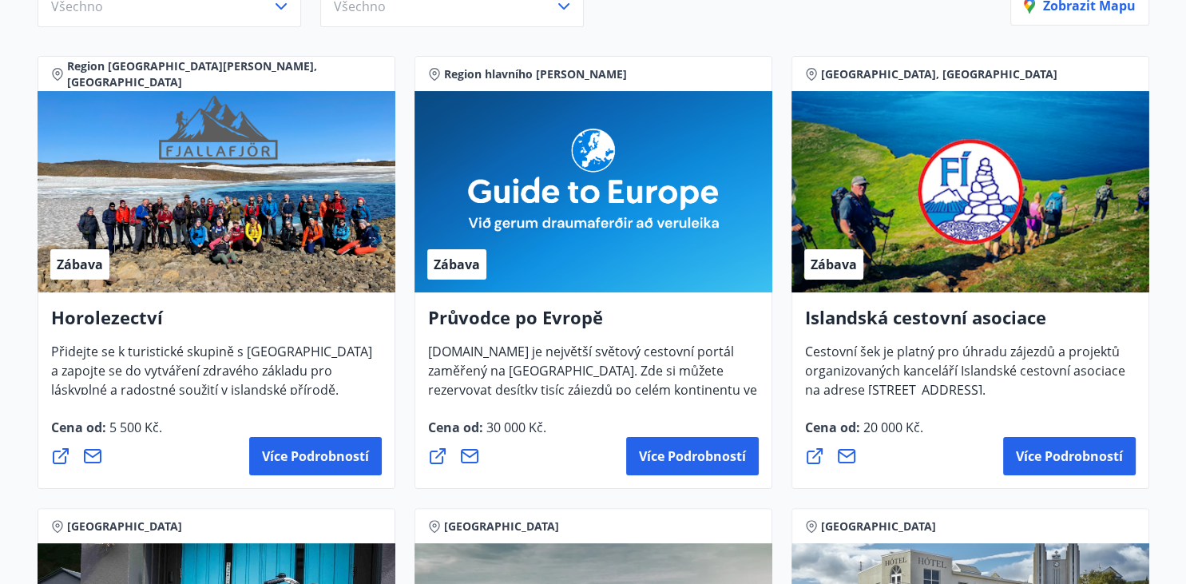
click at [506, 321] on h4 "Průvodce po Evropě" at bounding box center [593, 323] width 331 height 37
click at [674, 439] on button "Více podrobností" at bounding box center [692, 456] width 133 height 38
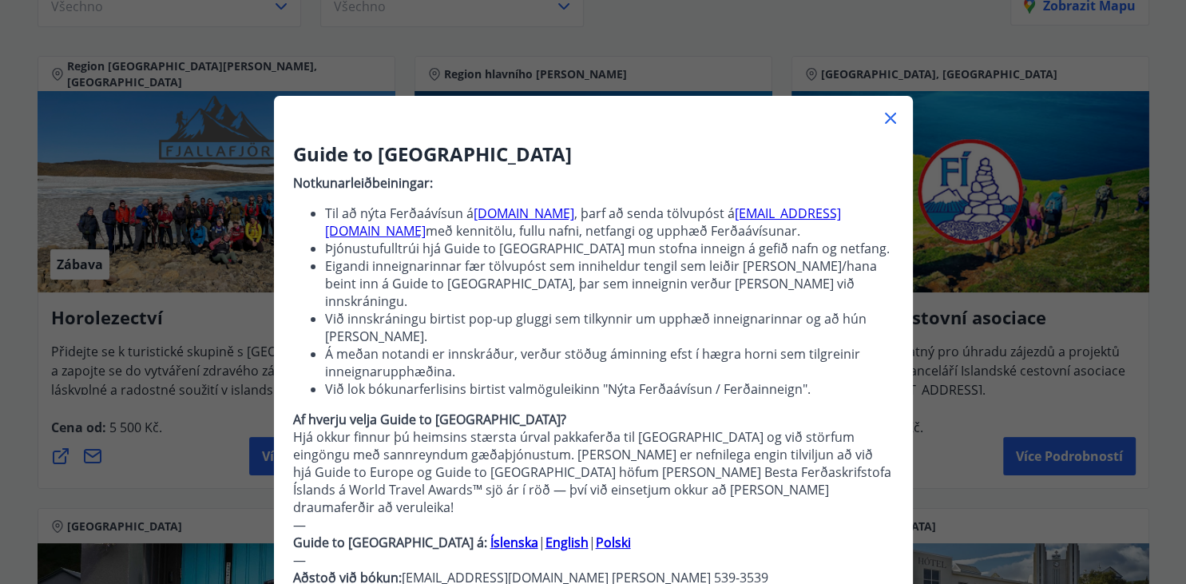
click at [585, 359] on li "Á meðan notandi er innskráður, verður stöðug áminning efst í hægra horni sem ti…" at bounding box center [609, 362] width 568 height 35
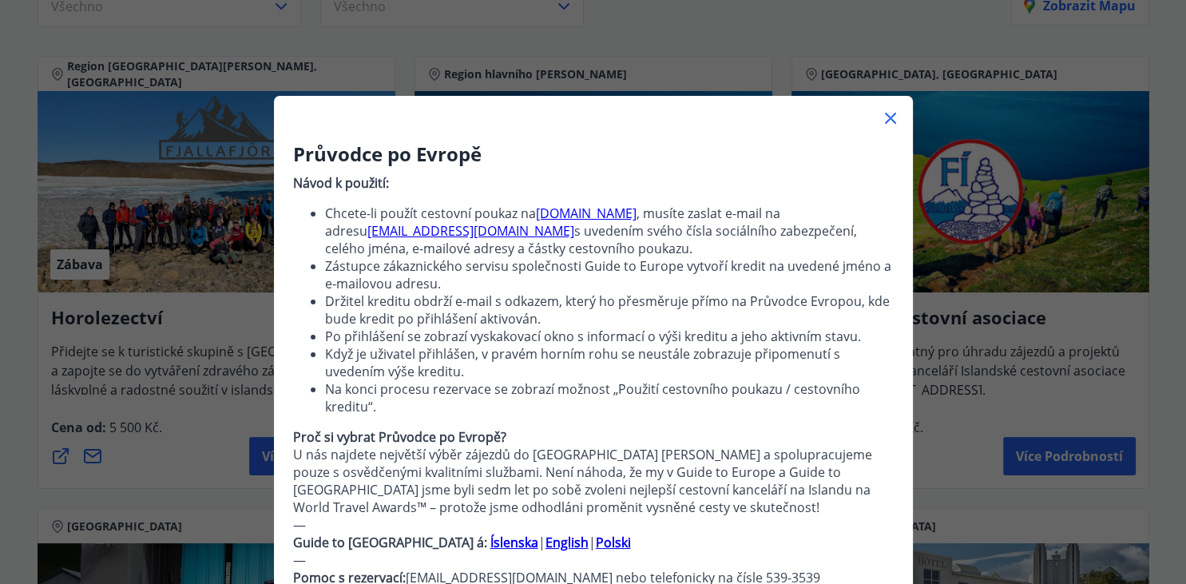
click at [885, 117] on icon at bounding box center [890, 118] width 19 height 19
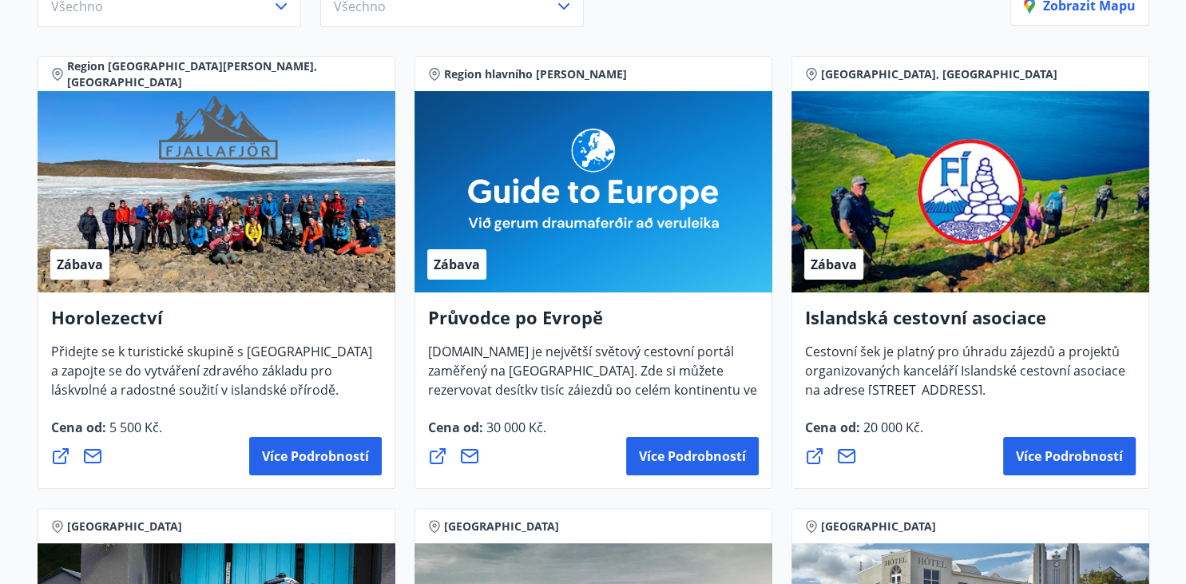
click at [955, 319] on h4 "Islandská cestovní asociace" at bounding box center [970, 323] width 331 height 37
click at [1042, 467] on button "Více podrobností" at bounding box center [1069, 456] width 133 height 38
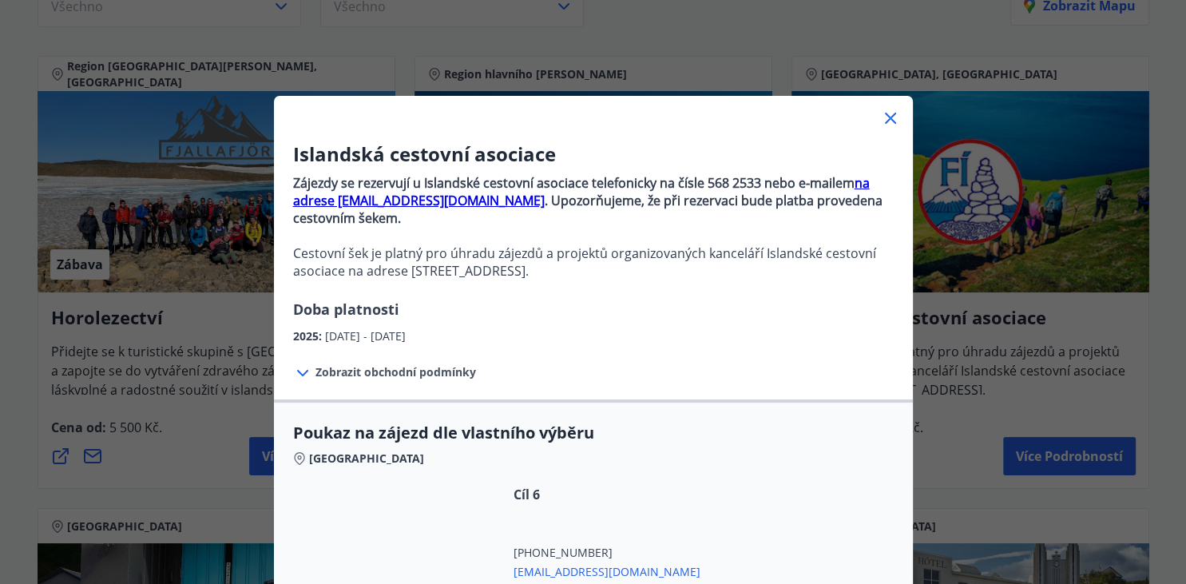
click at [521, 319] on div "2025 : [DATE] - [DATE]" at bounding box center [593, 332] width 600 height 26
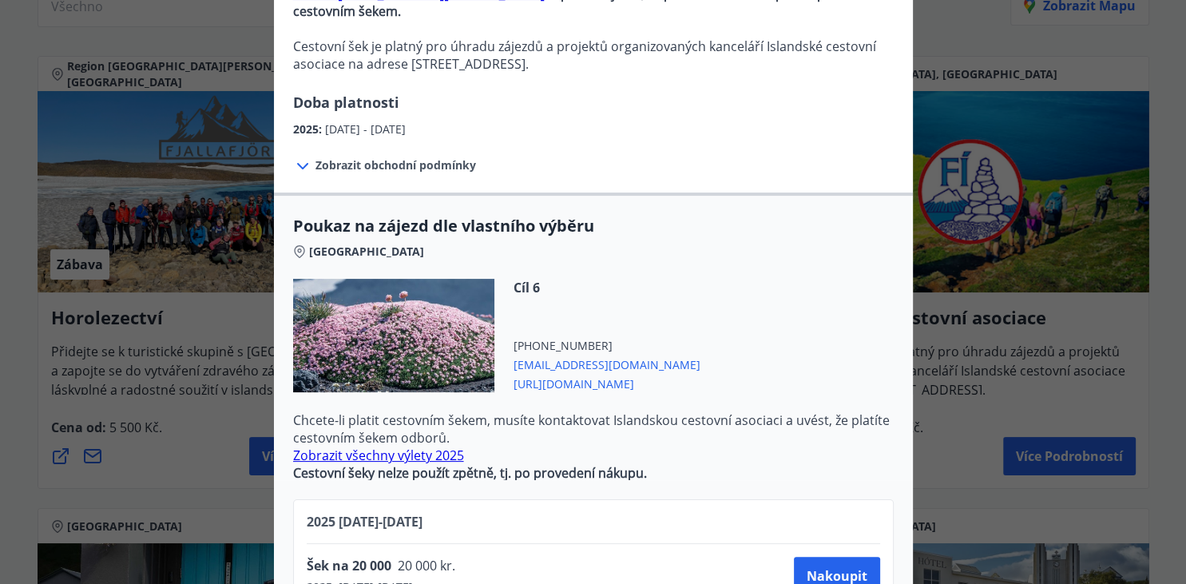
scroll to position [414, 0]
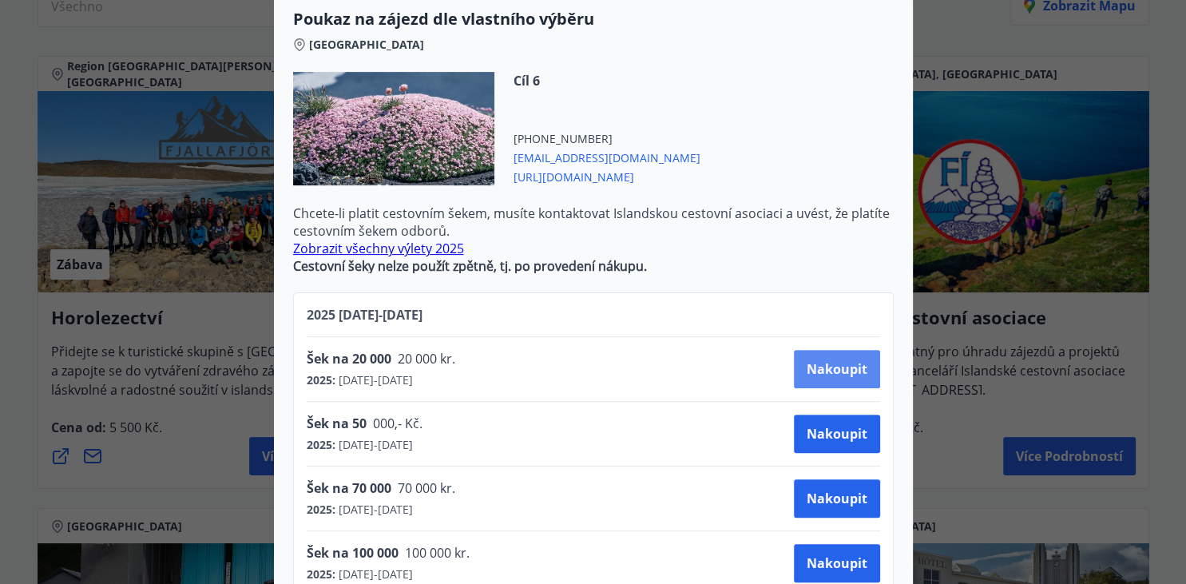
click at [832, 350] on button "Nakoupit" at bounding box center [837, 369] width 86 height 38
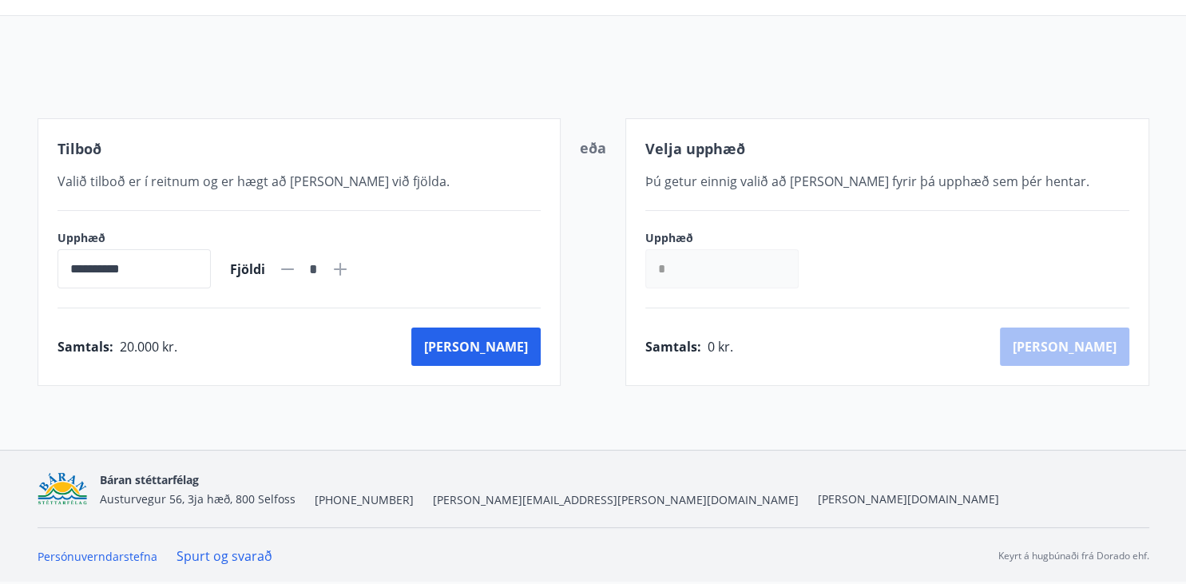
scroll to position [134, 0]
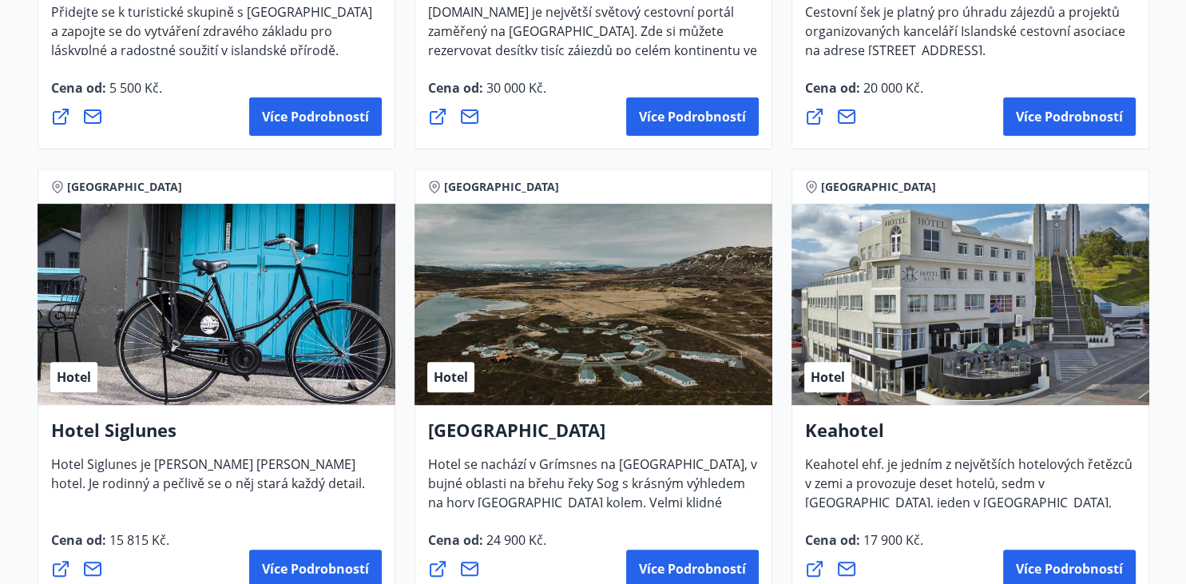
scroll to position [676, 0]
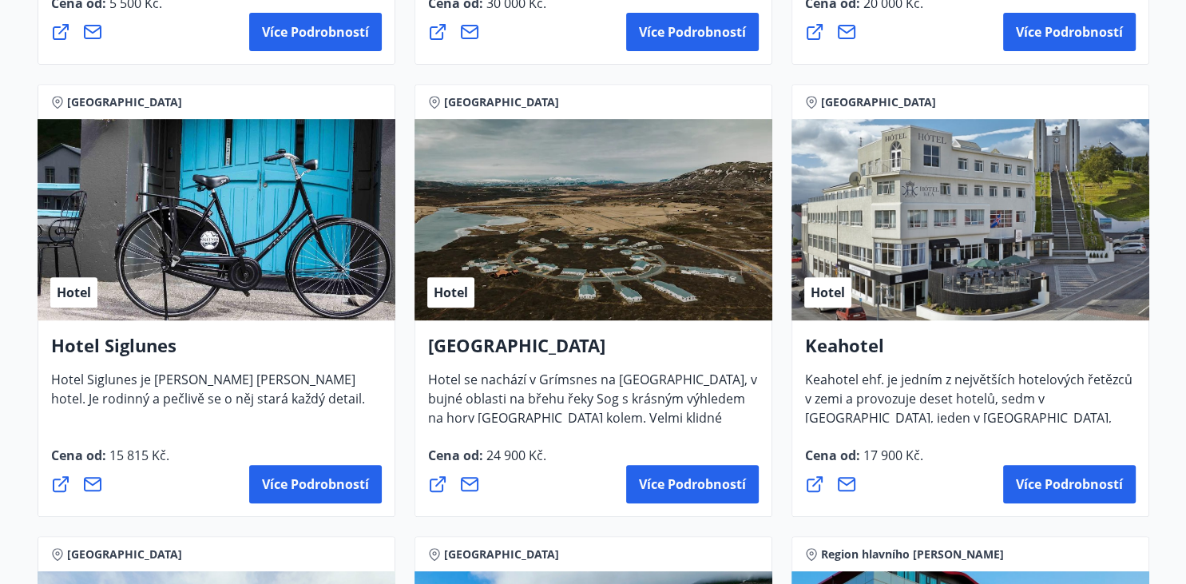
click at [744, 377] on span "Hotel se nachází v Grímsnes na [GEOGRAPHIC_DATA], v bujné oblasti na břehu řeky…" at bounding box center [592, 423] width 329 height 107
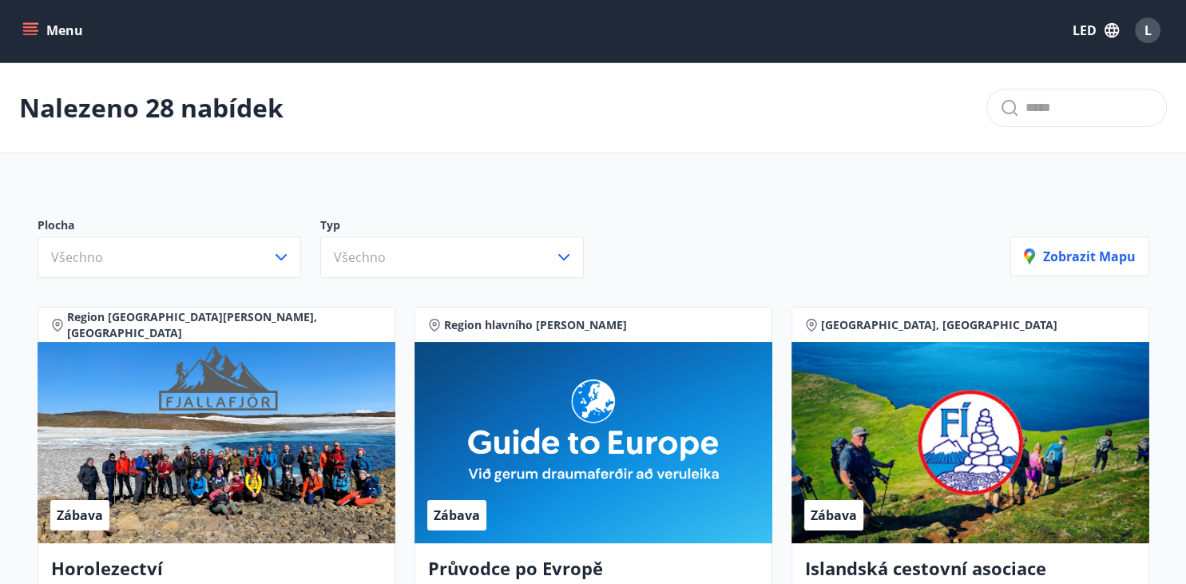
scroll to position [0, 0]
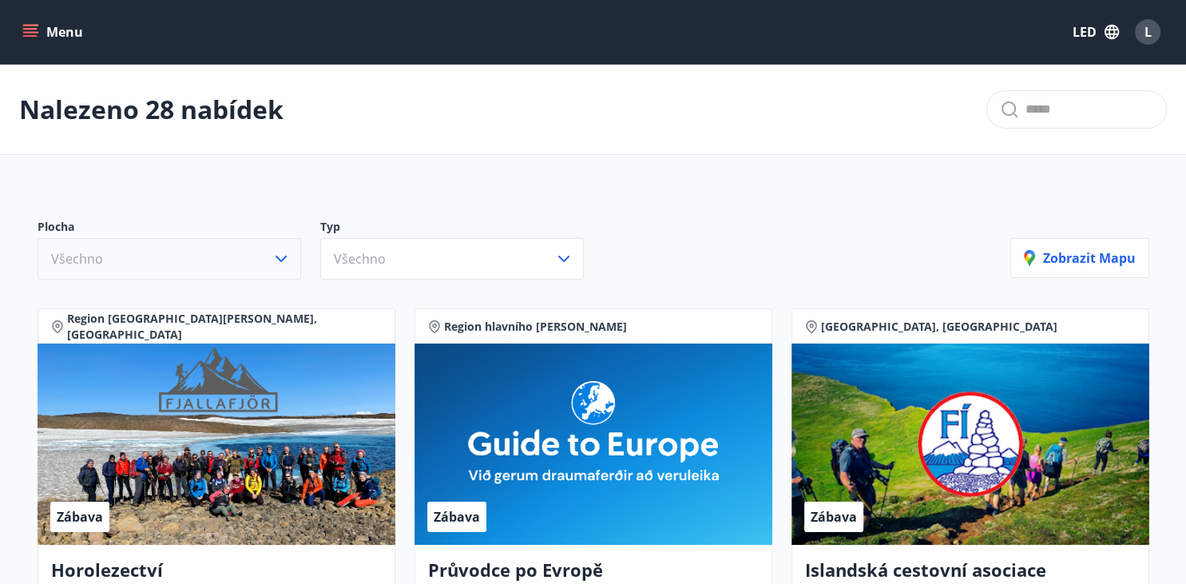
click at [254, 247] on button "Všechno" at bounding box center [169, 259] width 263 height 42
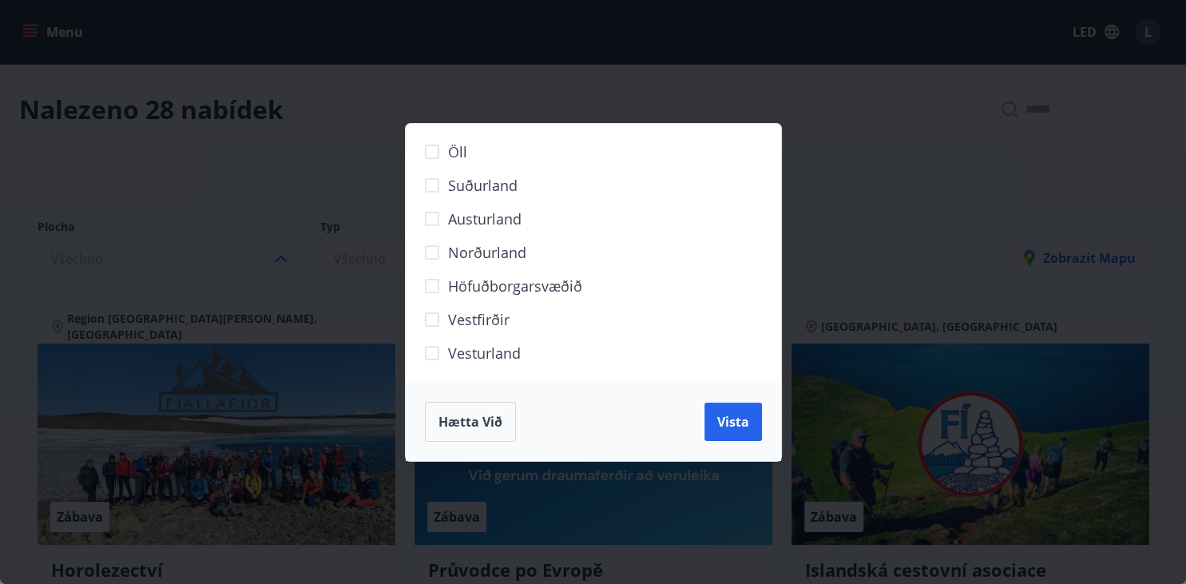
click at [254, 247] on div "Öll Suðurland [GEOGRAPHIC_DATA] Norðurland Höfuðborgarsvæðið [GEOGRAPHIC_DATA] …" at bounding box center [593, 292] width 1186 height 584
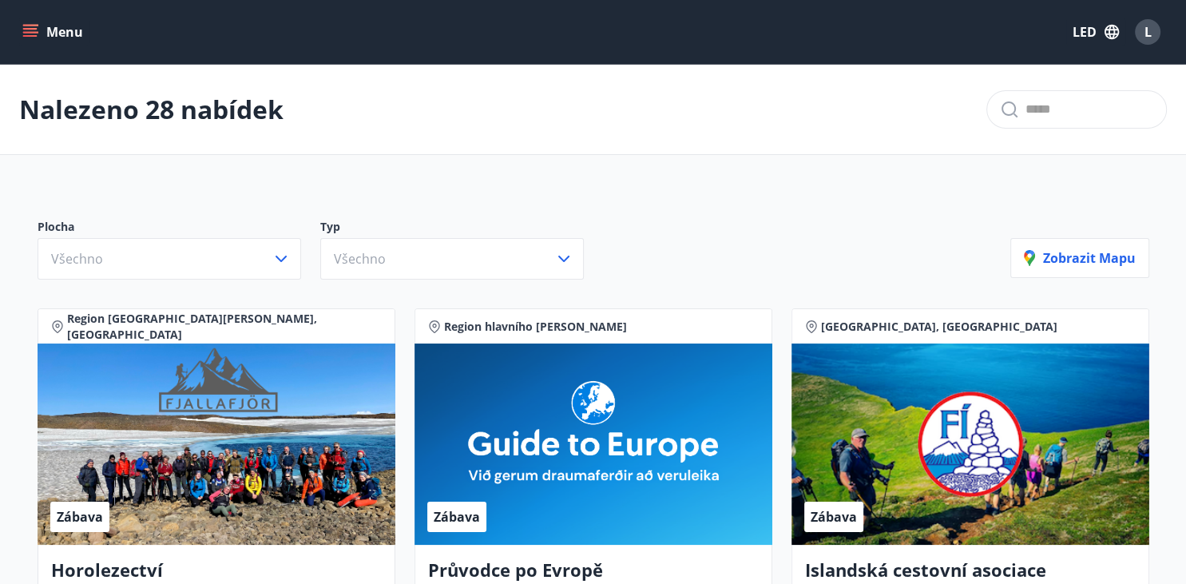
click at [24, 34] on icon "menu" at bounding box center [30, 32] width 16 height 16
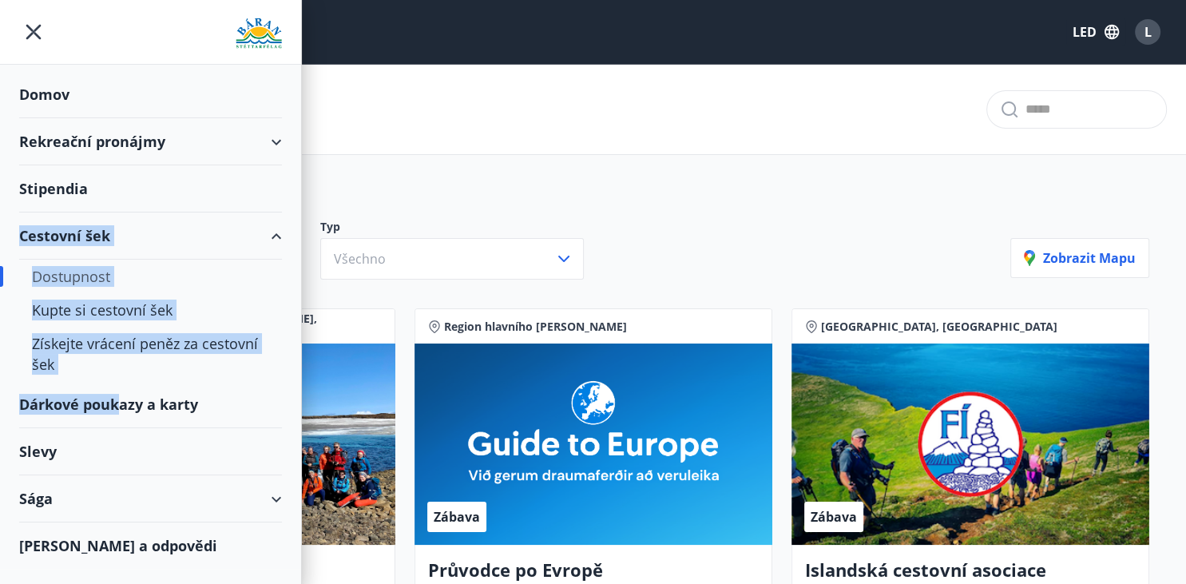
click at [119, 391] on div "Dárkové poukazy a karty" at bounding box center [150, 404] width 263 height 47
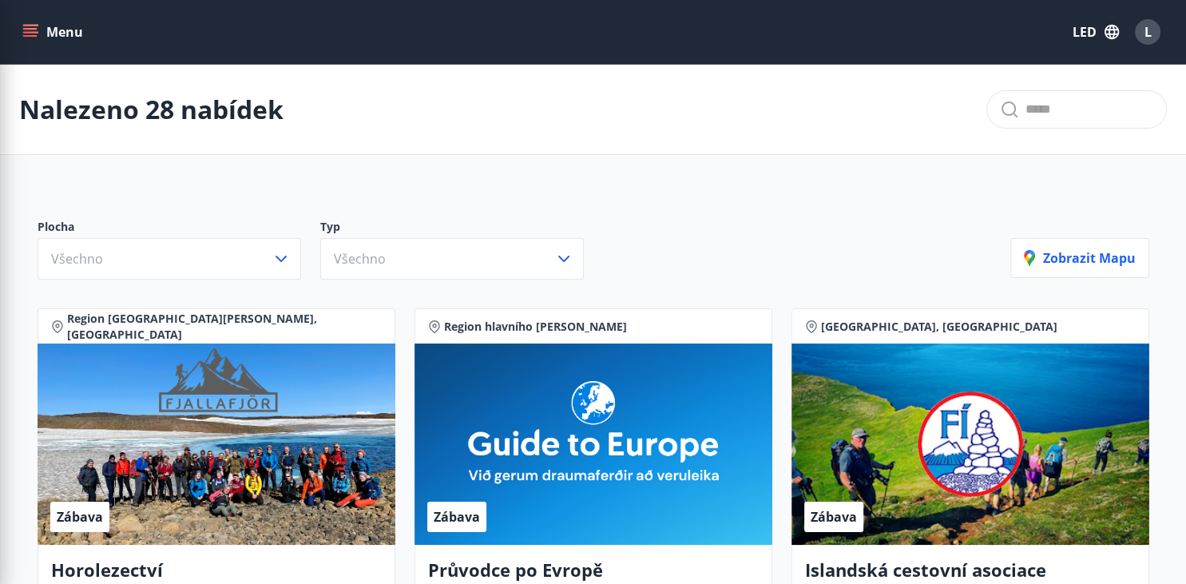
click at [422, 145] on div "Nalezeno 28 nabídek" at bounding box center [593, 110] width 1186 height 90
click at [31, 39] on icon "menu" at bounding box center [30, 32] width 16 height 16
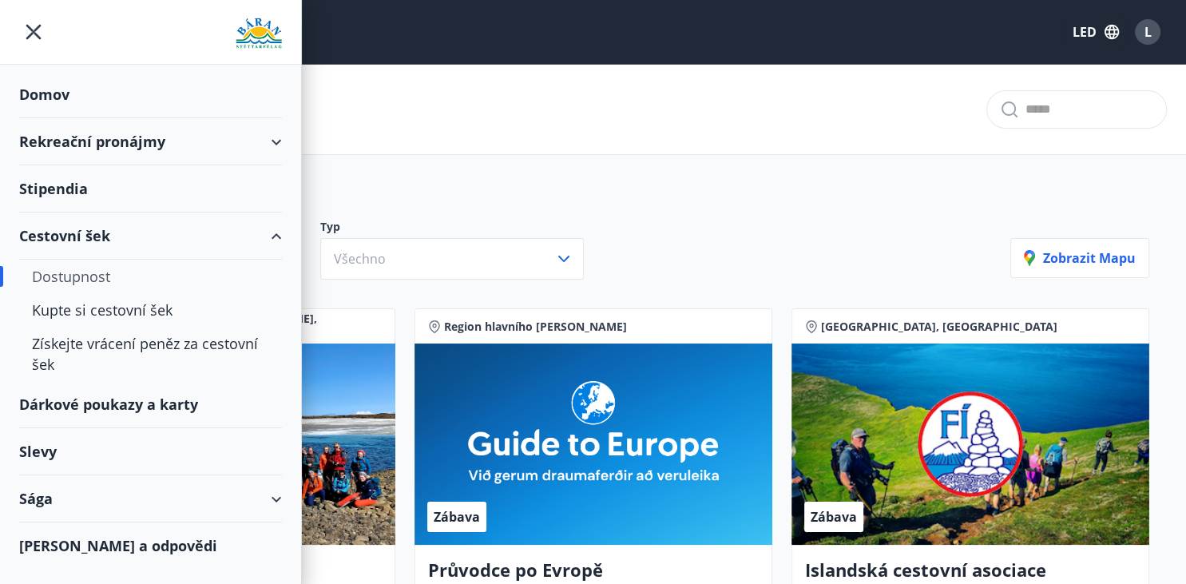
click at [49, 451] on div "Slevy" at bounding box center [150, 451] width 263 height 47
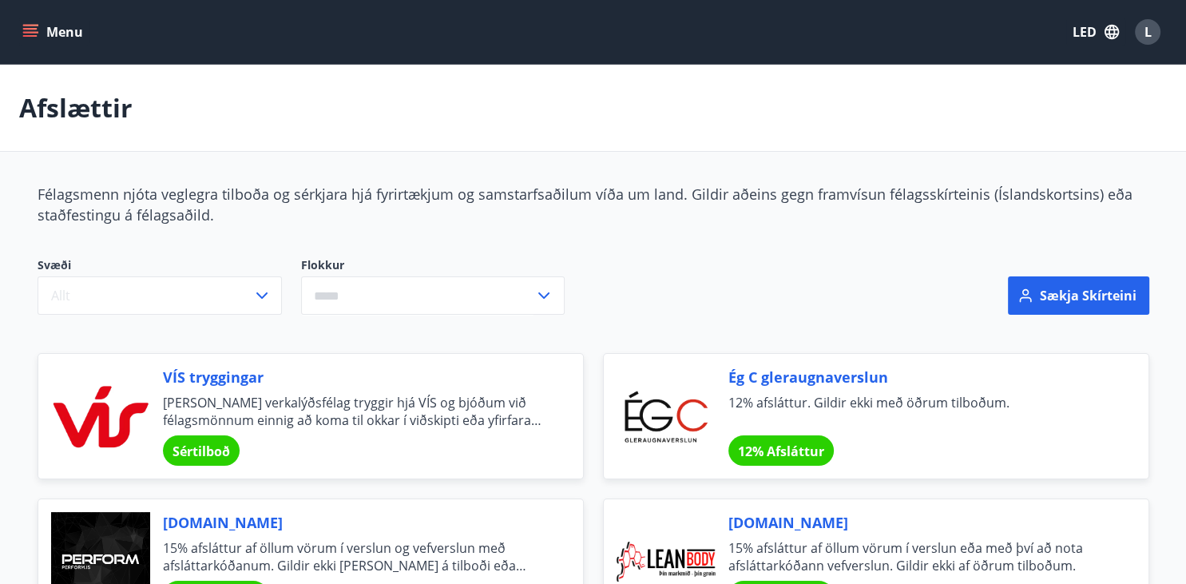
click at [61, 337] on div "VÍS tryggingar [PERSON_NAME] verkalýðsfélag tryggir hjá VÍS og bjóðum við félag…" at bounding box center [300, 406] width 565 height 145
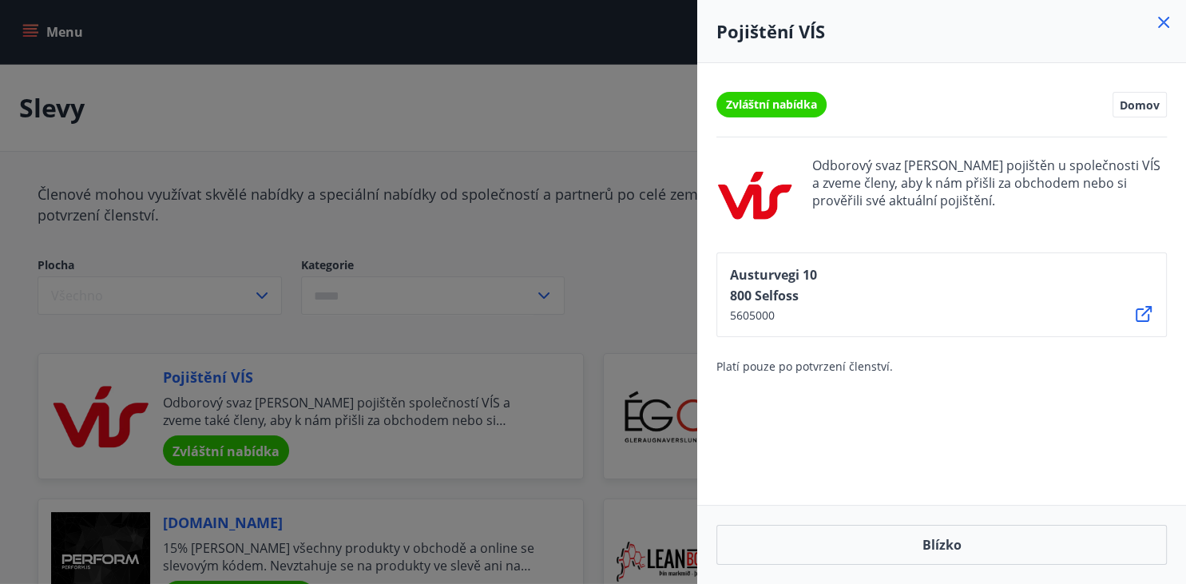
click at [948, 199] on span "Odborový svaz [PERSON_NAME] pojištěn u společnosti VÍS a zveme členy, aby k nám…" at bounding box center [989, 194] width 354 height 77
click at [1173, 24] on div "Pojištění VÍS" at bounding box center [941, 31] width 489 height 63
click at [1161, 24] on icon at bounding box center [1163, 22] width 11 height 11
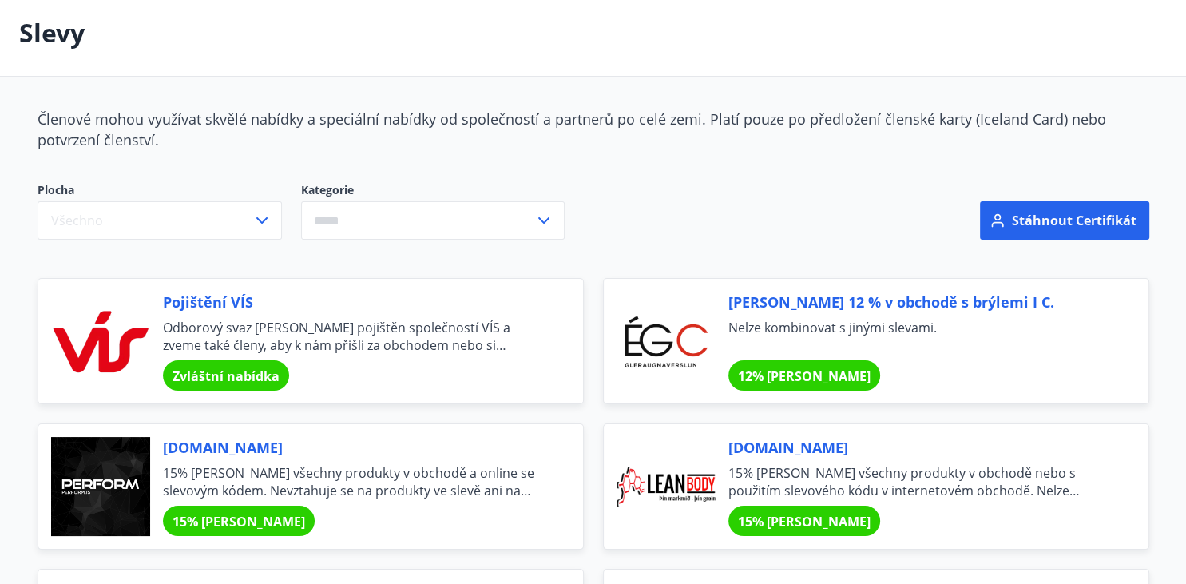
scroll to position [84, 0]
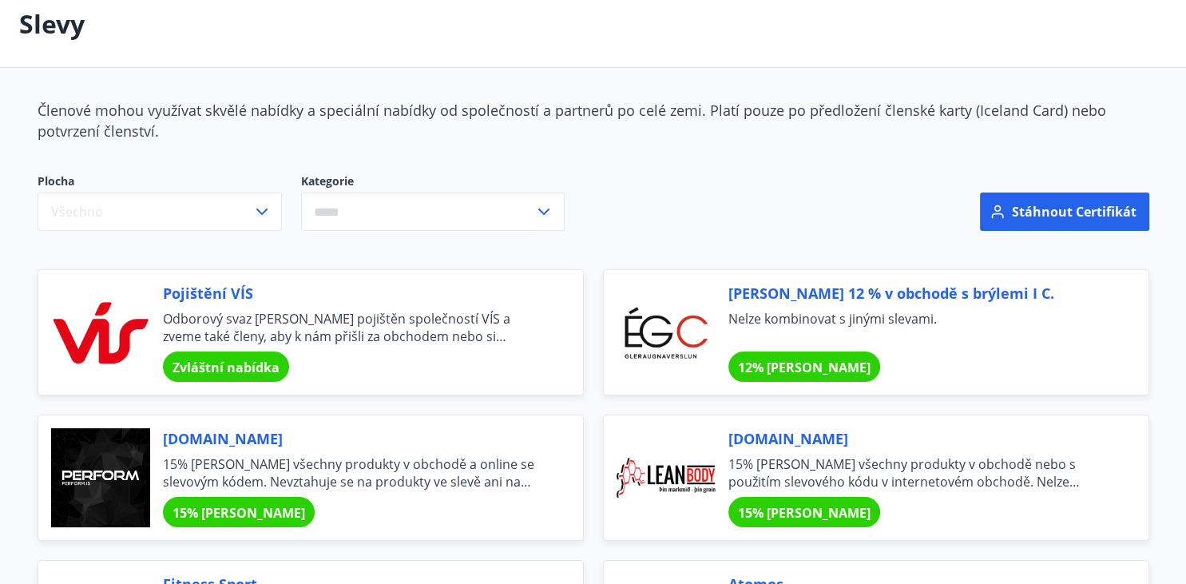
click at [204, 364] on span "Zvláštní nabídka" at bounding box center [225, 367] width 107 height 18
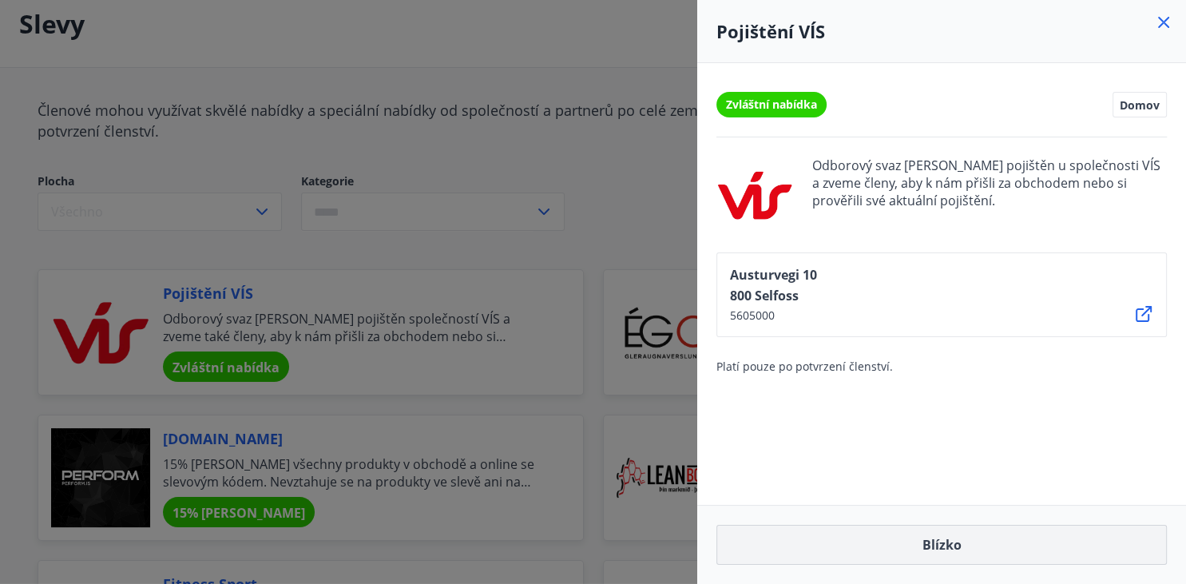
click at [853, 537] on button "Blízko" at bounding box center [941, 545] width 450 height 40
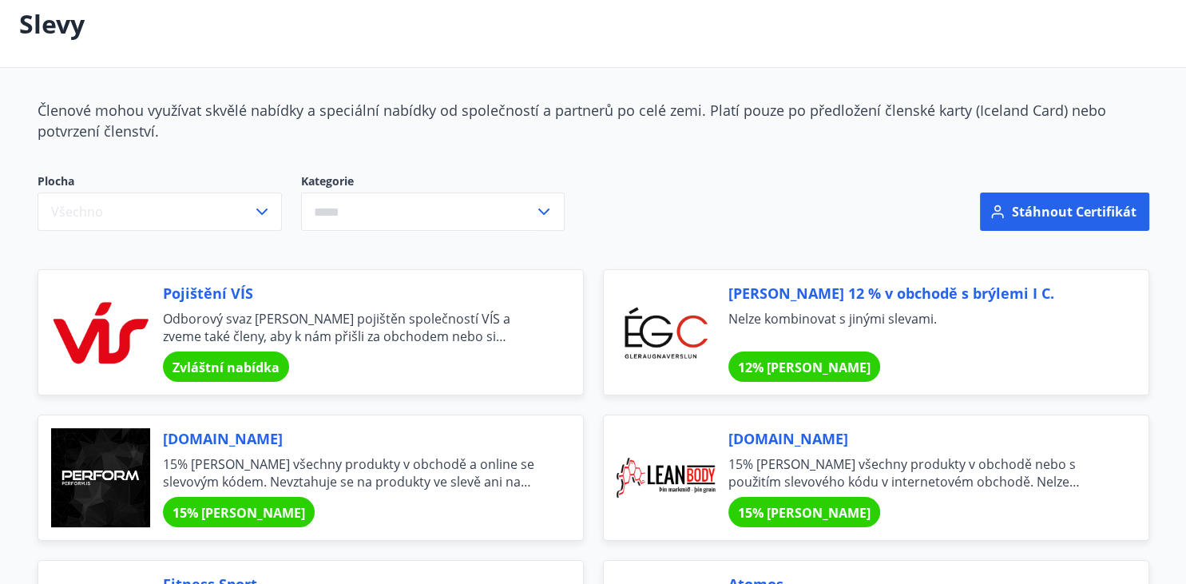
click at [186, 366] on span "Zvláštní nabídka" at bounding box center [225, 367] width 107 height 18
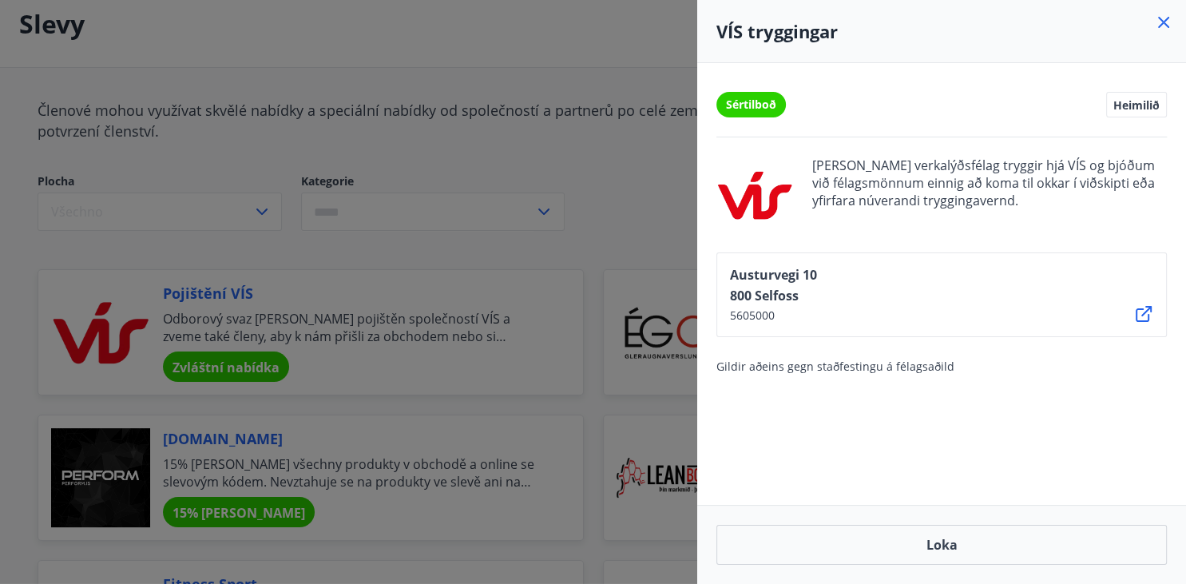
click at [1149, 319] on icon at bounding box center [1143, 313] width 19 height 19
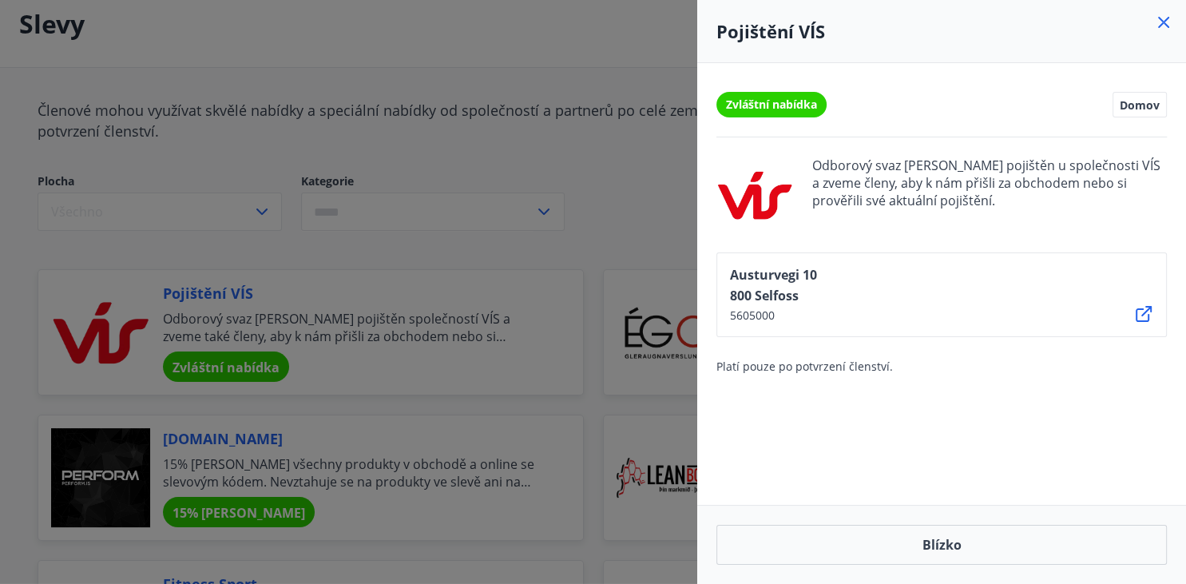
click at [290, 109] on div at bounding box center [593, 292] width 1186 height 584
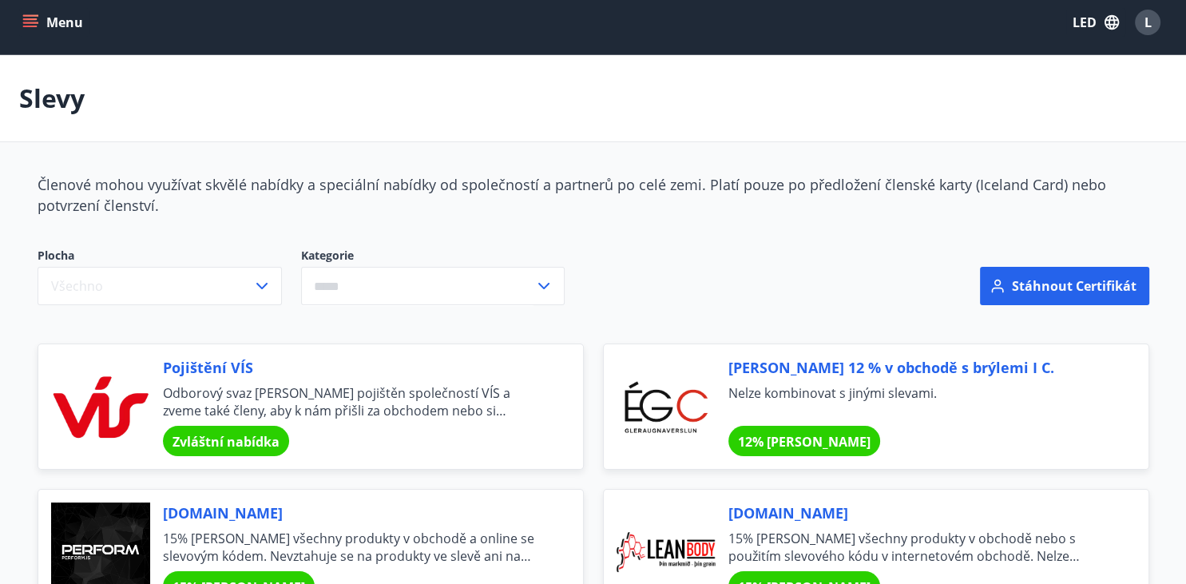
scroll to position [0, 0]
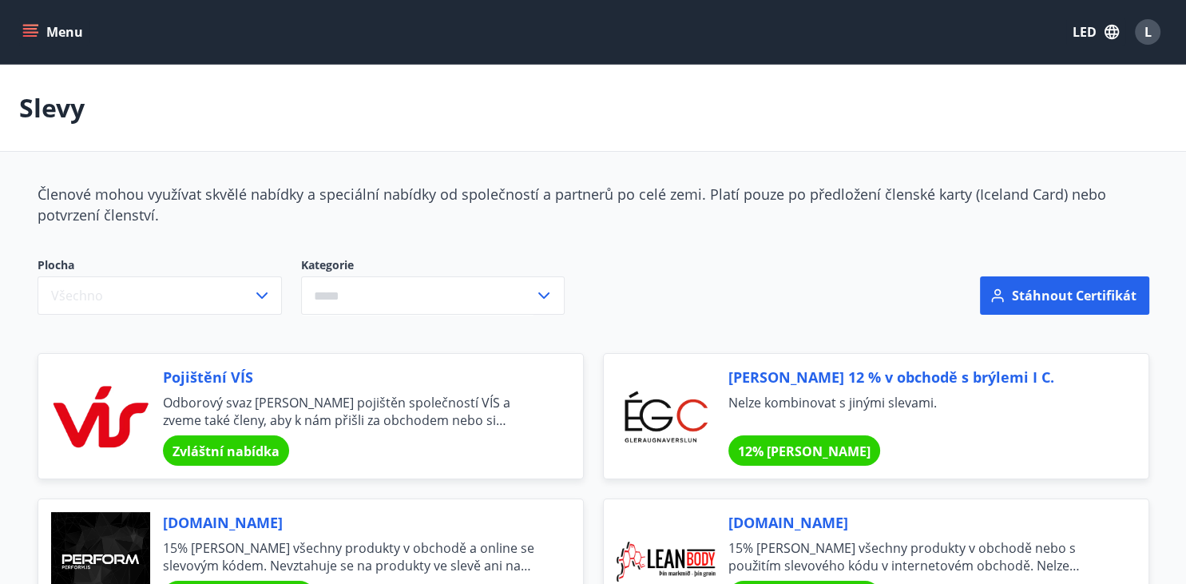
drag, startPoint x: 585, startPoint y: 225, endPoint x: 632, endPoint y: 0, distance: 230.0
click at [578, 89] on div "Slevy" at bounding box center [593, 108] width 1186 height 87
click at [43, 24] on button "Menu" at bounding box center [54, 32] width 70 height 29
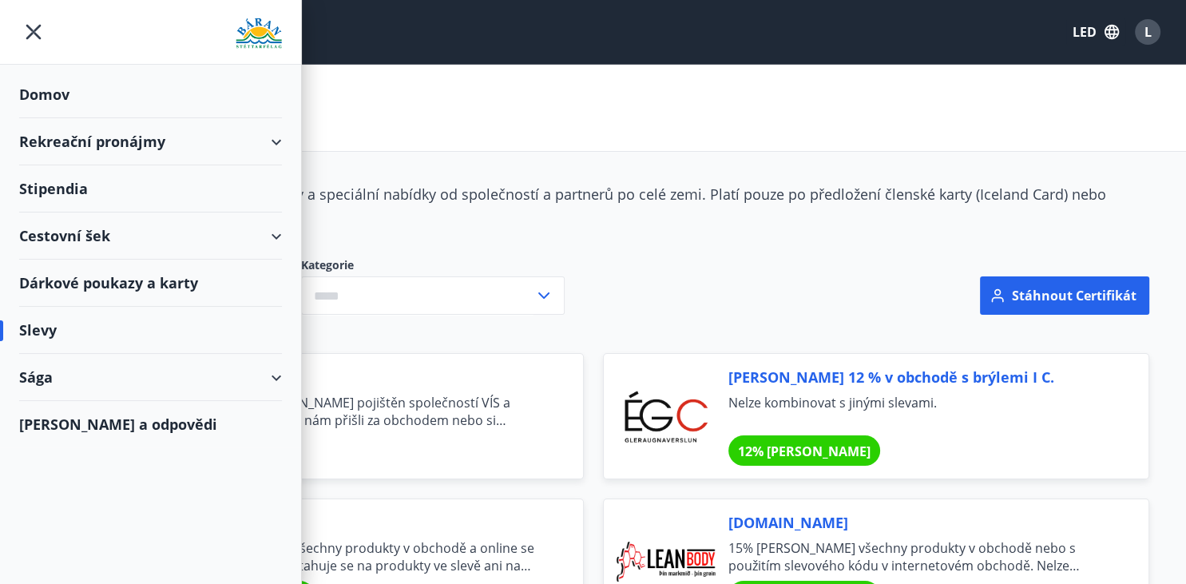
click at [113, 371] on div "Sága" at bounding box center [150, 377] width 263 height 47
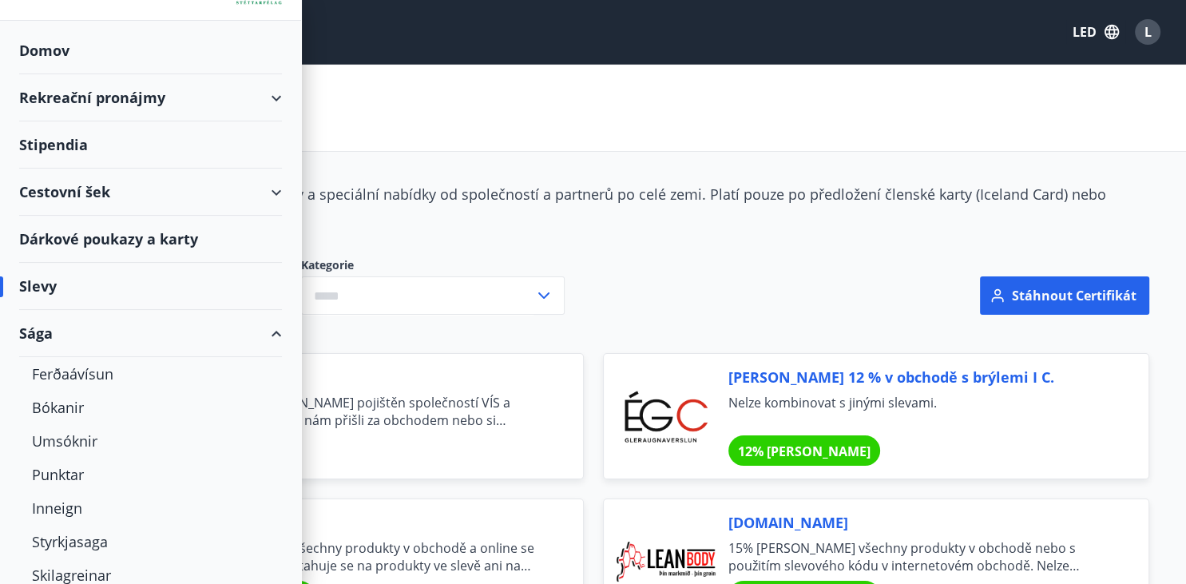
scroll to position [97, 0]
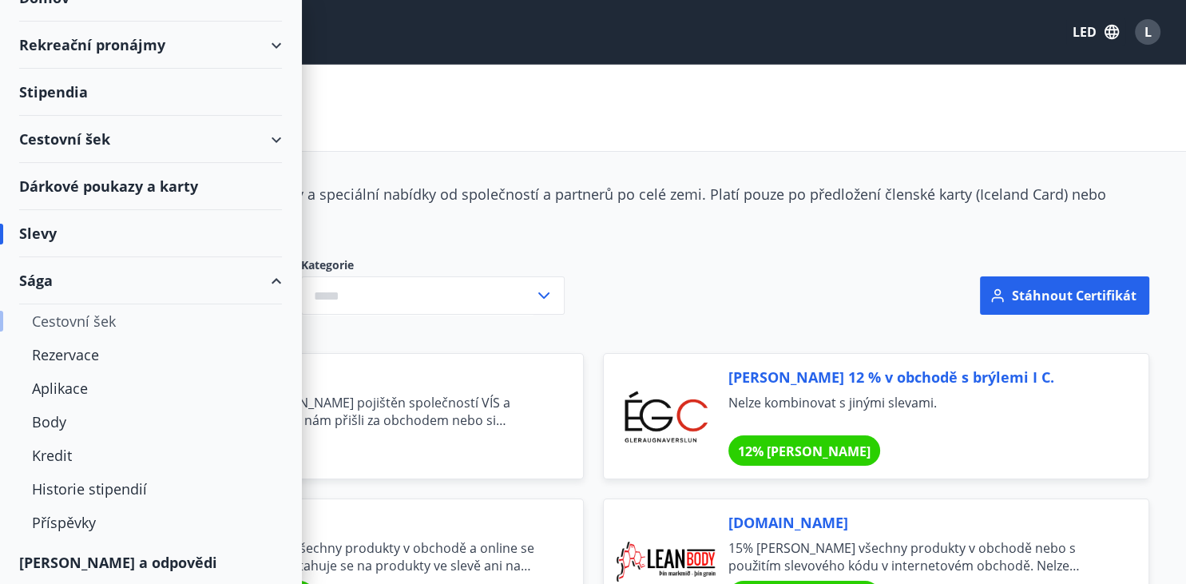
click at [103, 318] on div "Cestovní šek" at bounding box center [150, 321] width 237 height 34
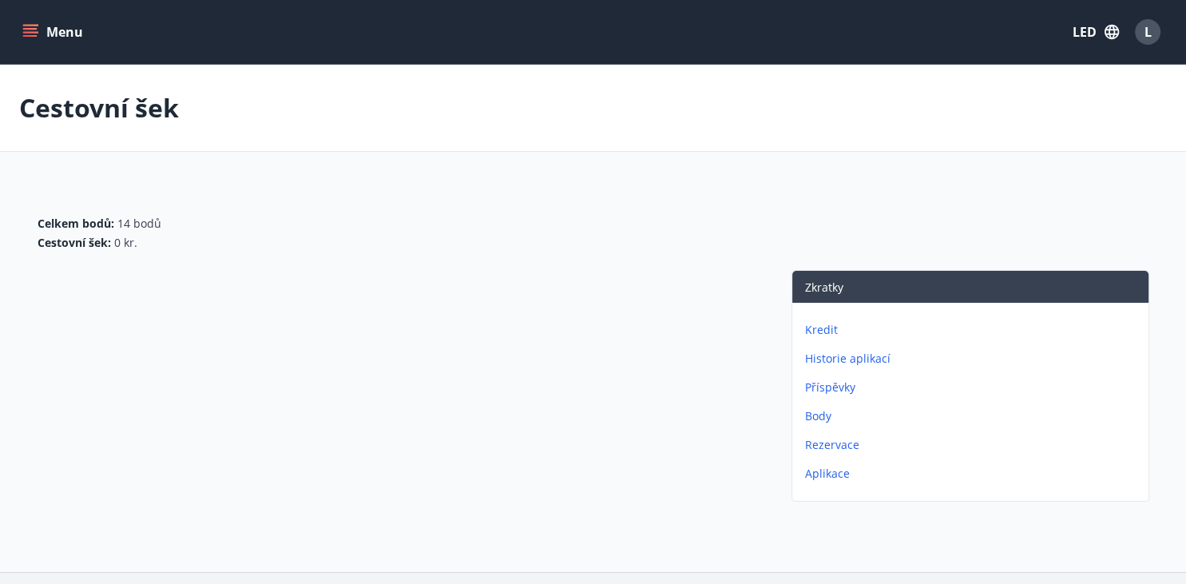
click at [42, 26] on button "Menu" at bounding box center [54, 32] width 70 height 29
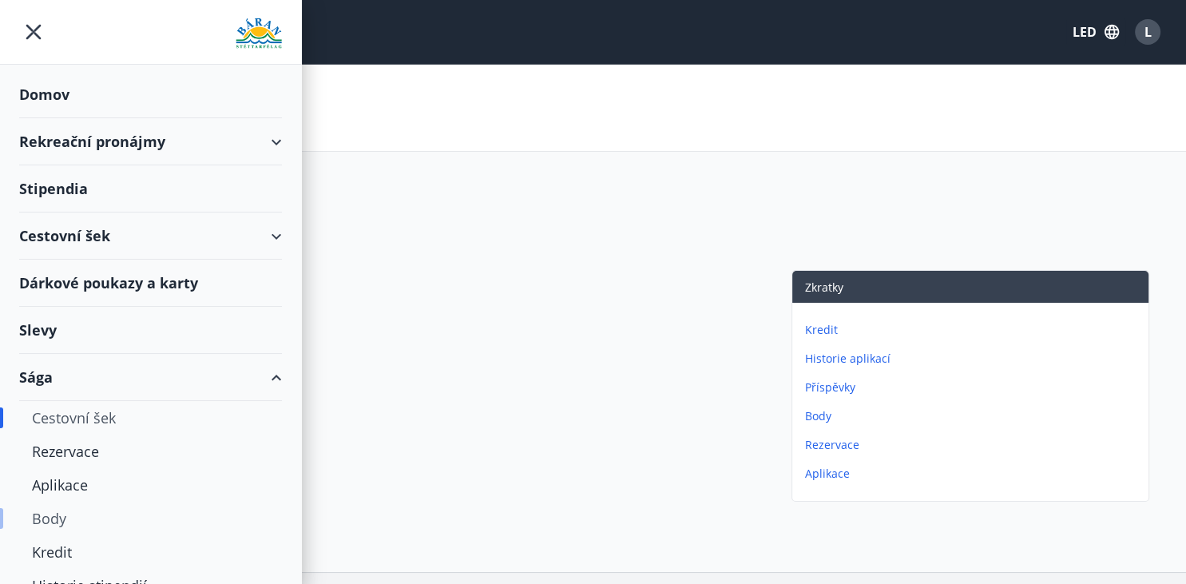
click at [59, 525] on div "Body" at bounding box center [150, 518] width 237 height 34
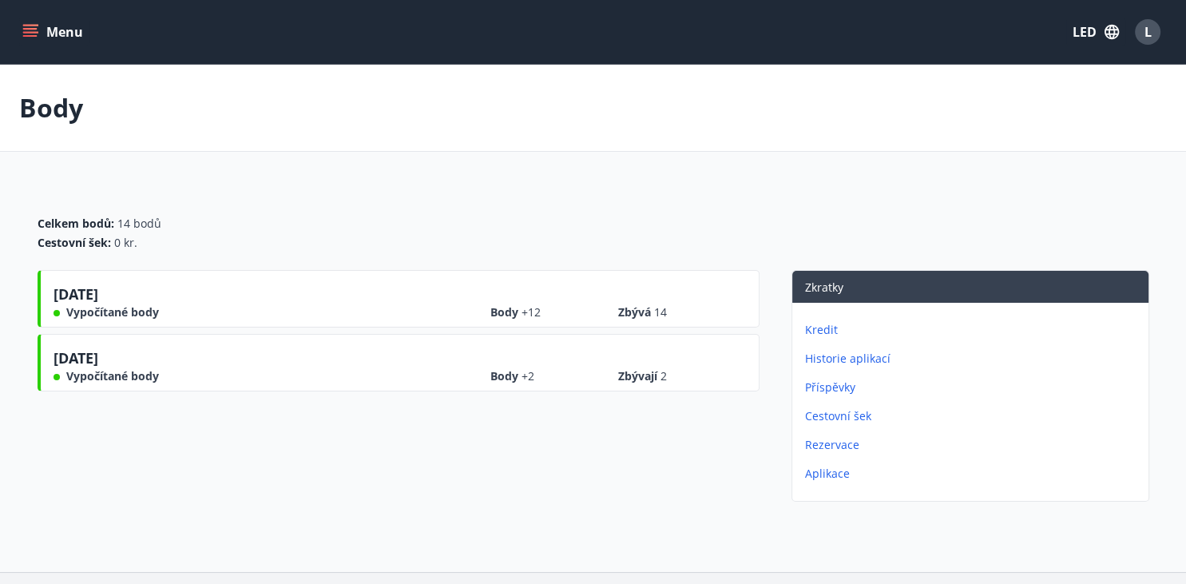
click at [60, 521] on div "Body Celkem bodů : 14 bodů Cestovní šek : 0 kr. [DATE] Vypočítané body Body +12…" at bounding box center [593, 318] width 1186 height 507
click at [819, 449] on p "Rezervace" at bounding box center [973, 445] width 337 height 16
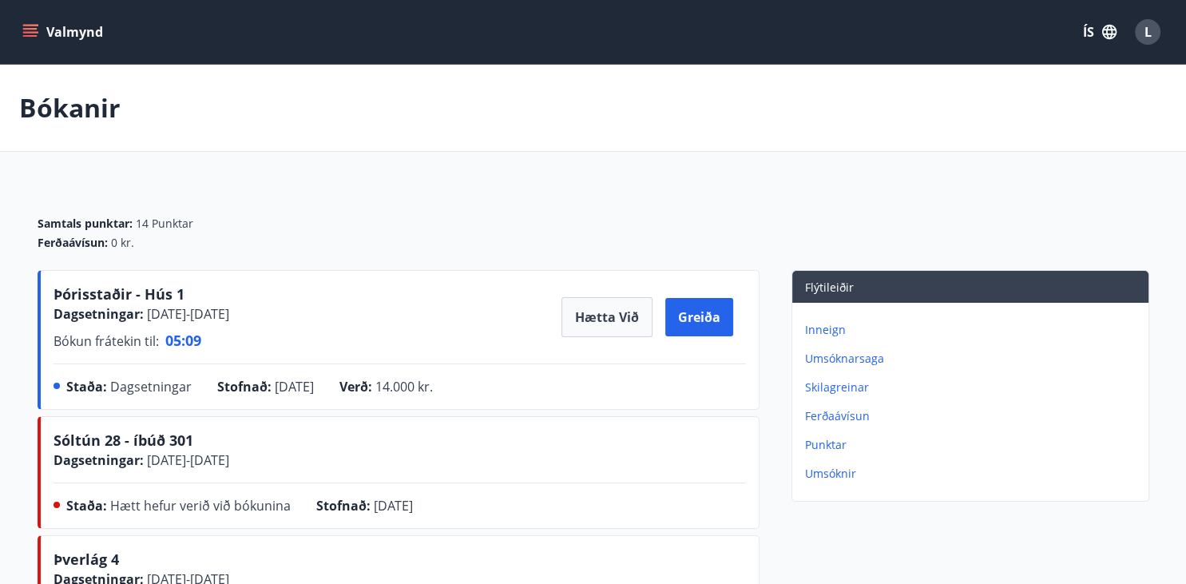
click at [816, 480] on p "Umsóknir" at bounding box center [973, 473] width 337 height 16
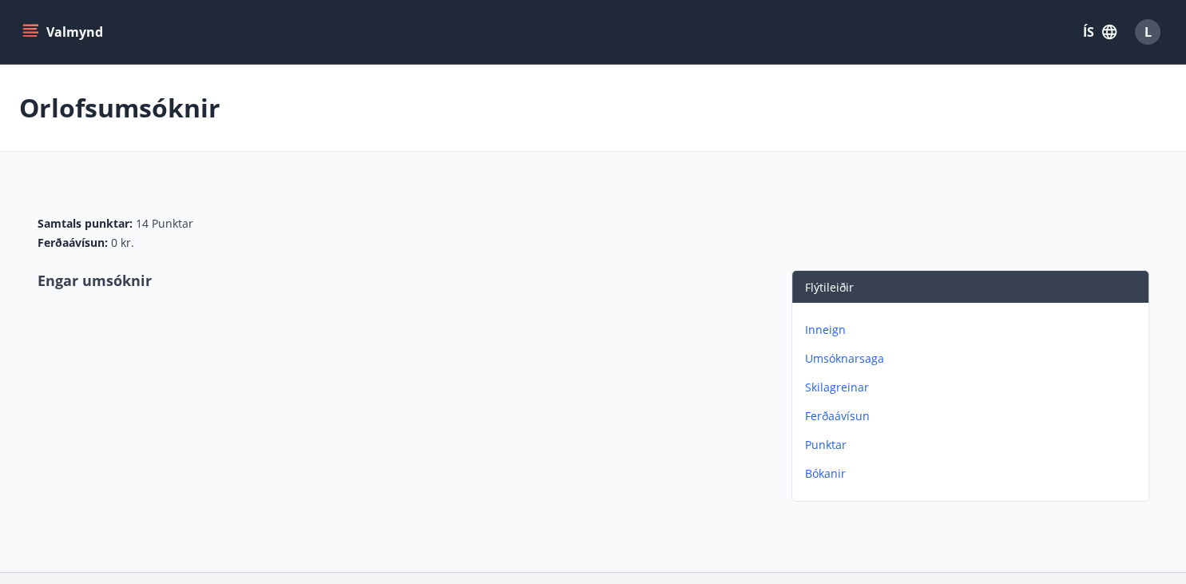
click at [816, 480] on p "Bókanir" at bounding box center [973, 473] width 337 height 16
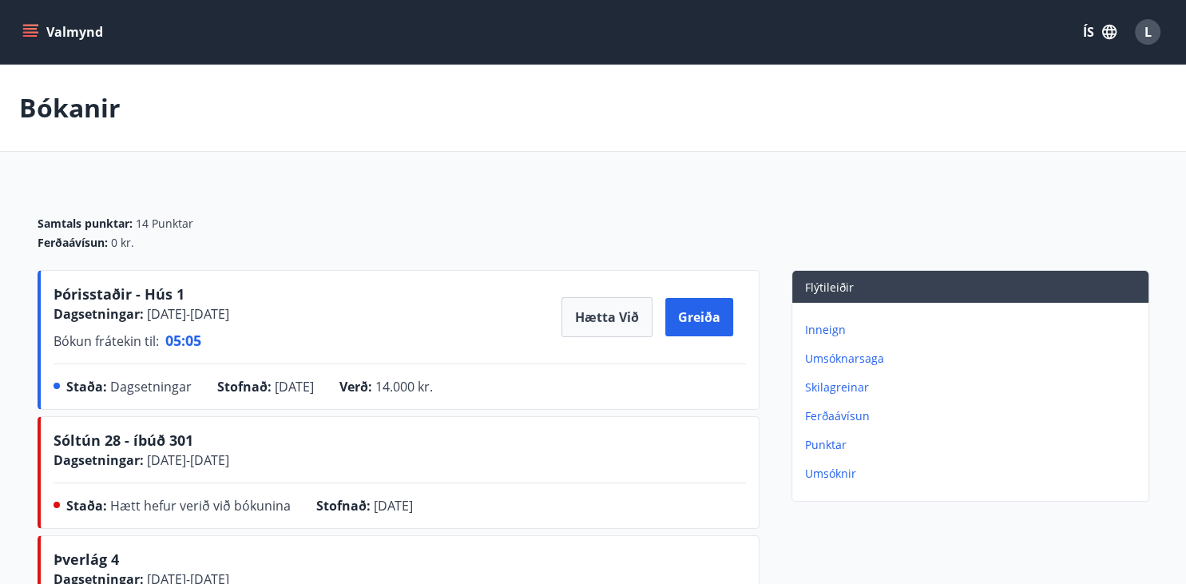
click at [73, 14] on div "Valmynd ÍS L" at bounding box center [592, 32] width 1147 height 38
click at [56, 34] on button "Valmynd" at bounding box center [64, 32] width 90 height 29
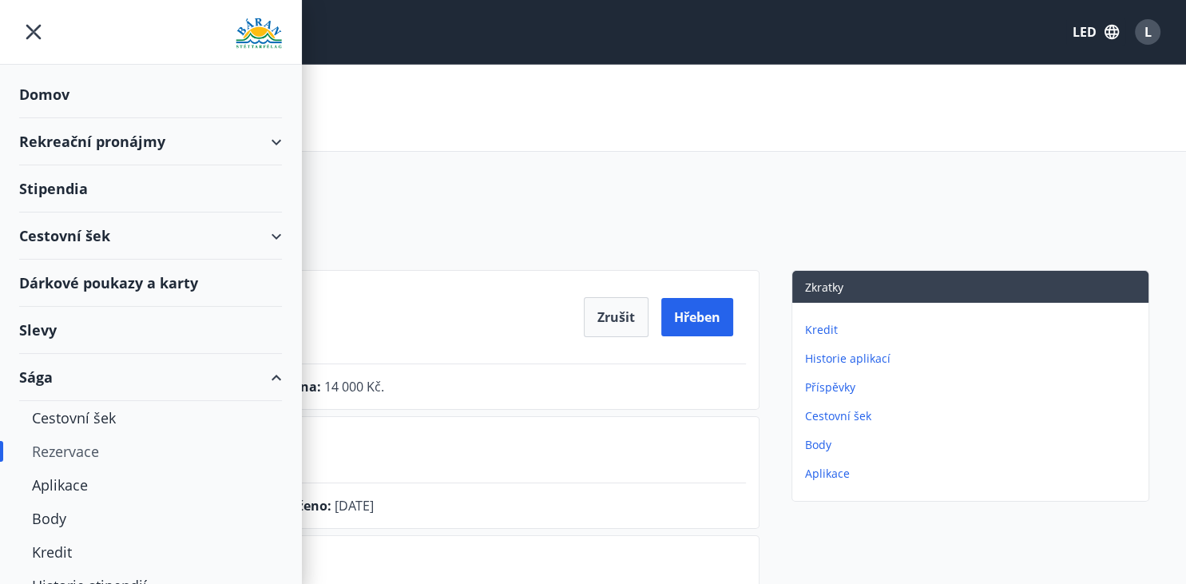
click at [97, 148] on div "Rekreační pronájmy" at bounding box center [150, 141] width 263 height 47
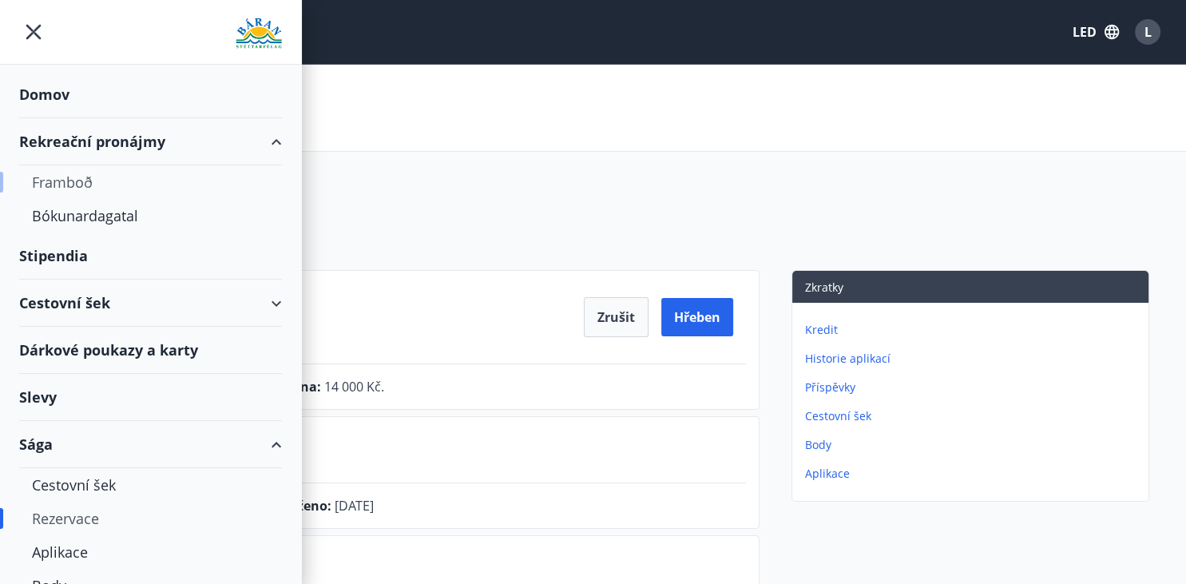
click at [85, 176] on div "Framboð" at bounding box center [150, 182] width 237 height 34
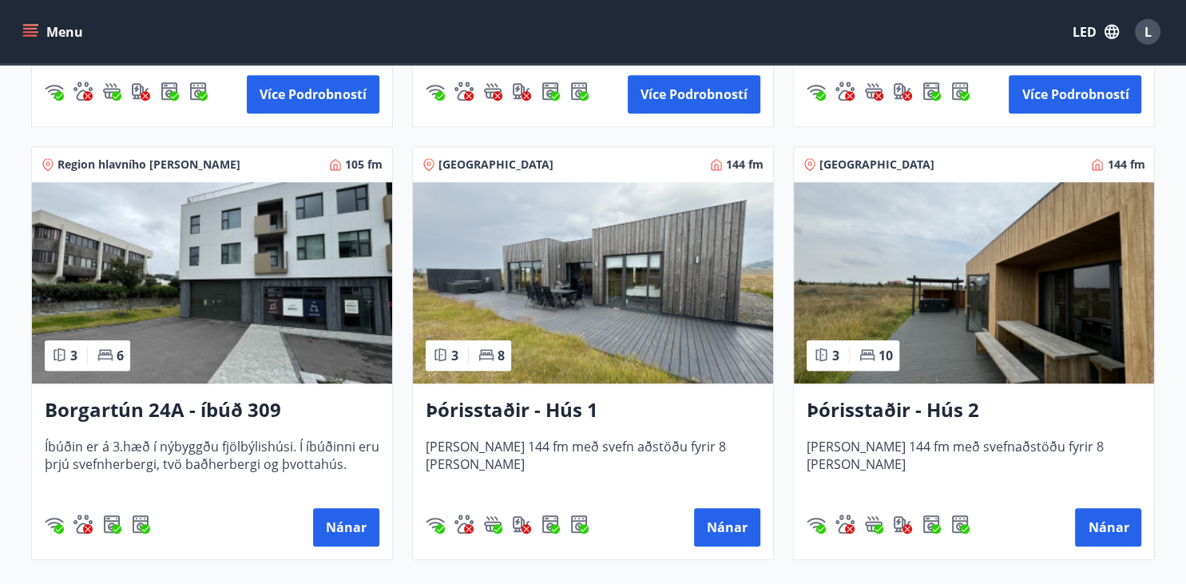
scroll to position [1095, 0]
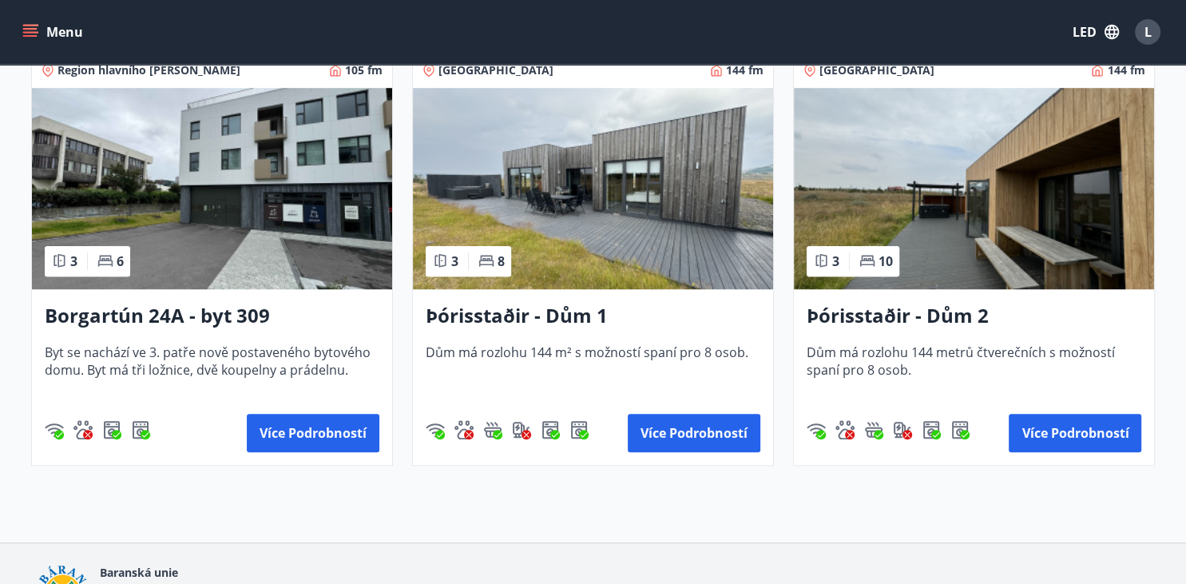
click at [85, 176] on img at bounding box center [212, 188] width 360 height 201
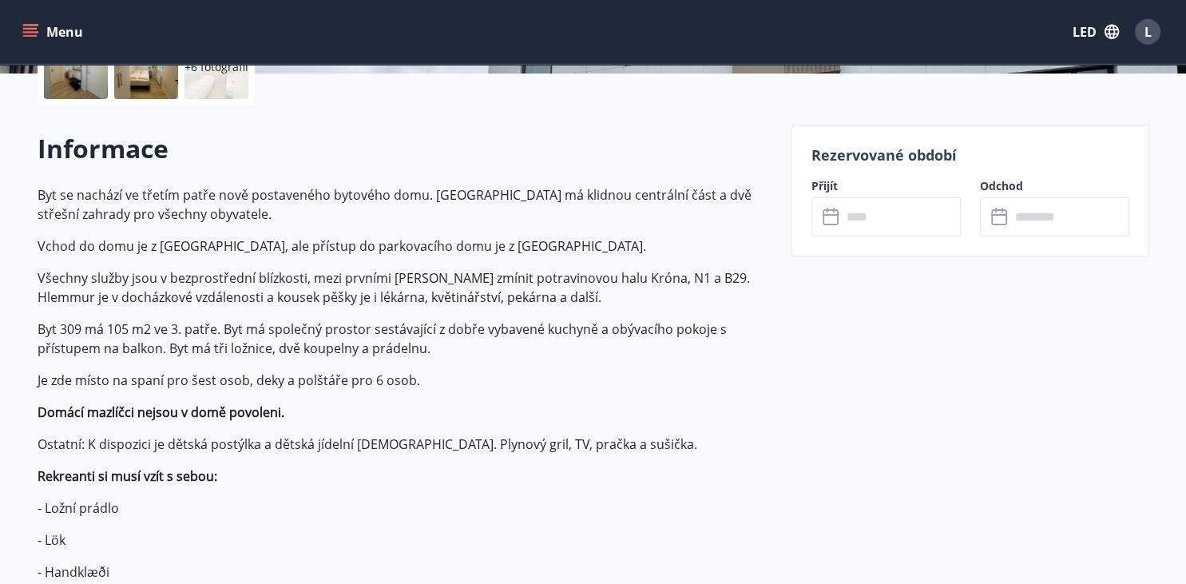
scroll to position [505, 0]
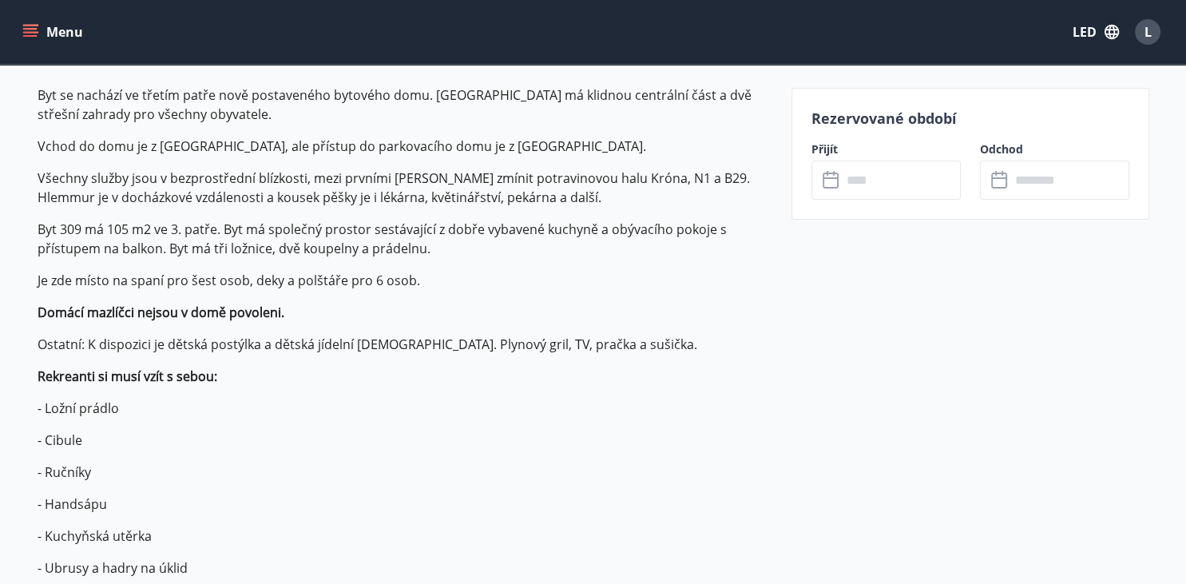
click at [961, 193] on div "Odchod ​ ​" at bounding box center [1044, 170] width 168 height 58
click at [934, 190] on input "text" at bounding box center [900, 179] width 119 height 39
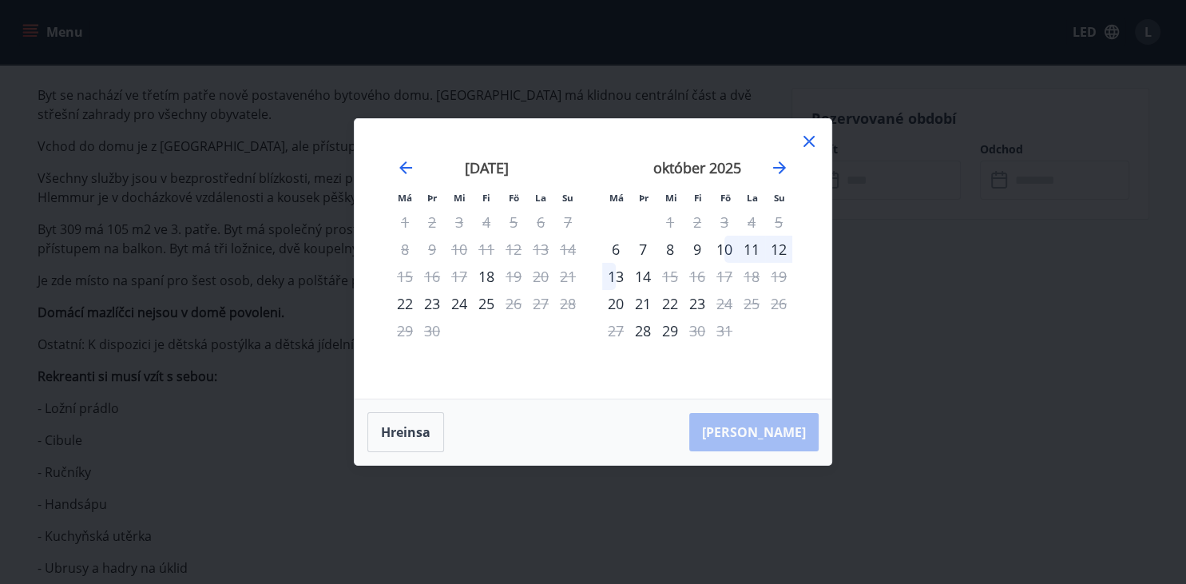
click at [641, 290] on td "14" at bounding box center [642, 276] width 27 height 27
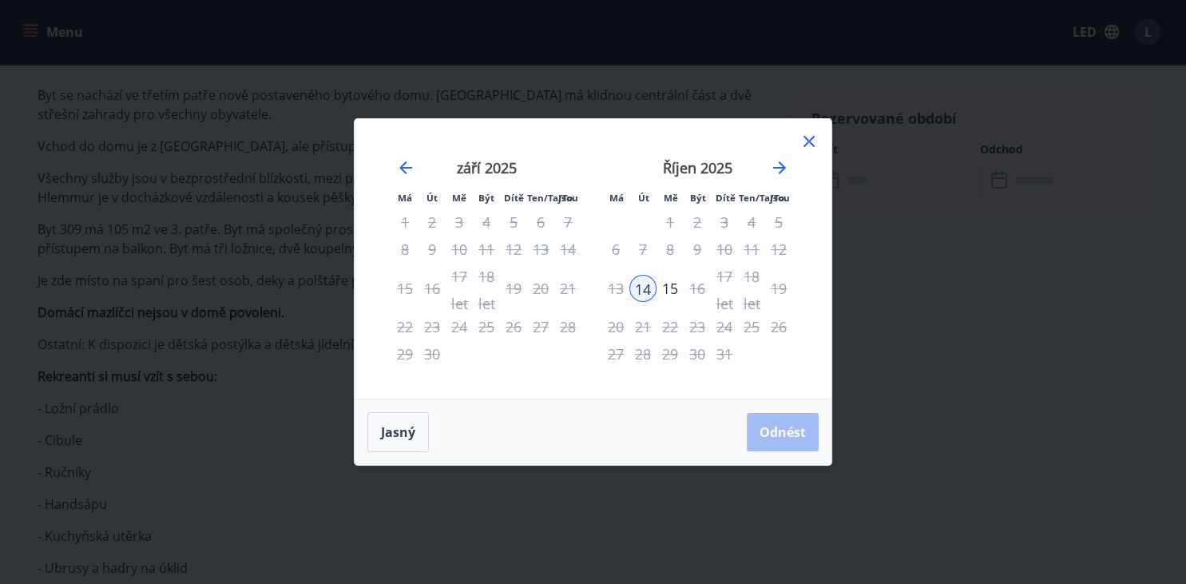
click at [666, 292] on div "15" at bounding box center [669, 288] width 27 height 27
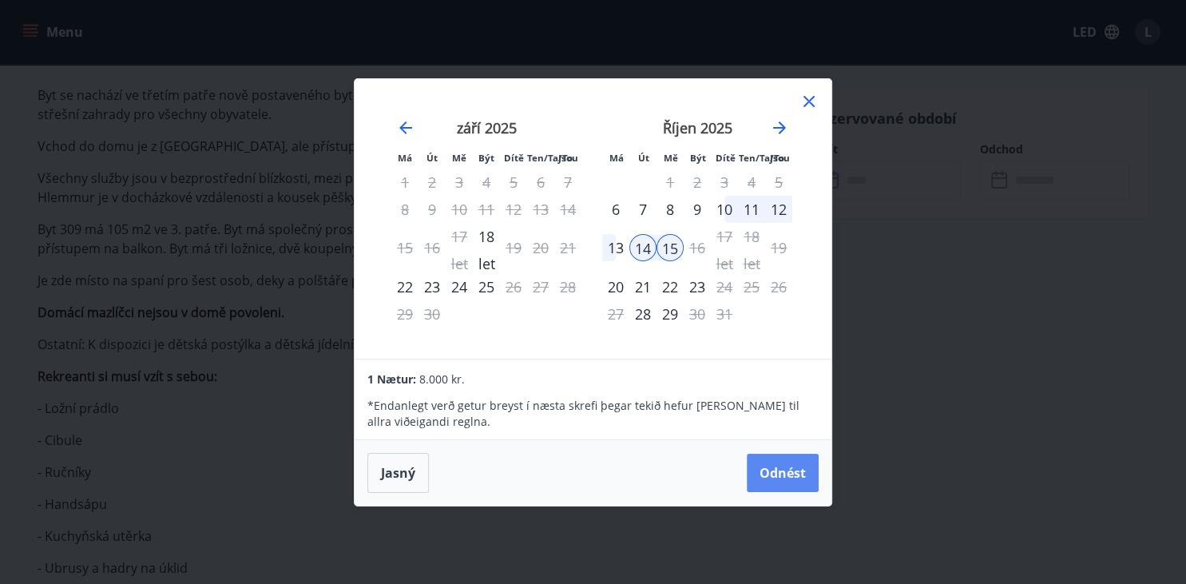
click at [786, 477] on button "Odnést" at bounding box center [782, 472] width 72 height 38
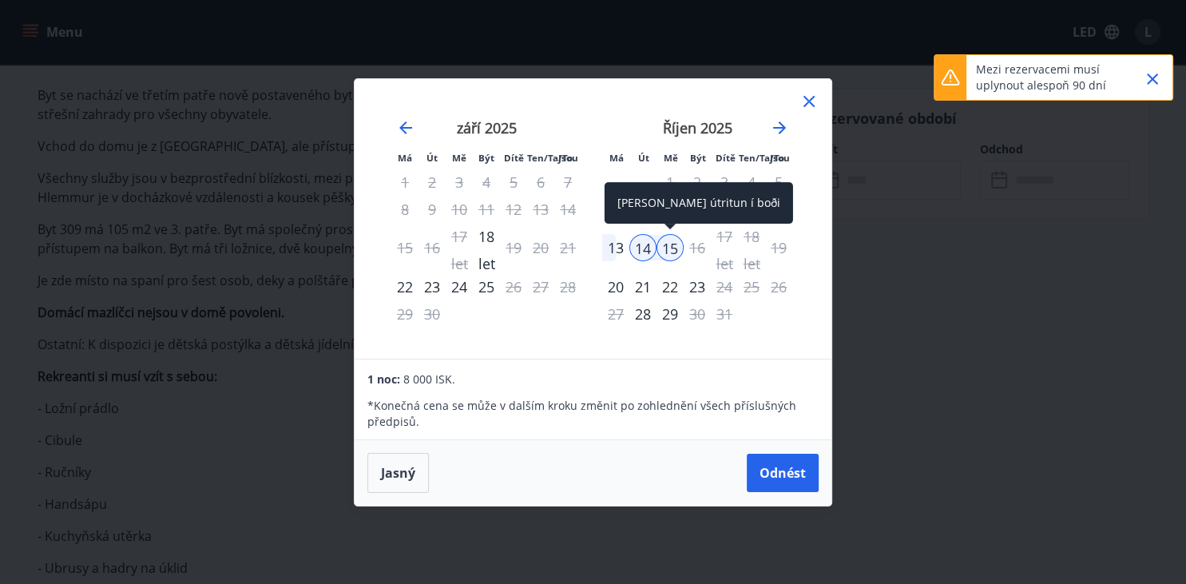
click at [672, 255] on div "15" at bounding box center [669, 247] width 27 height 27
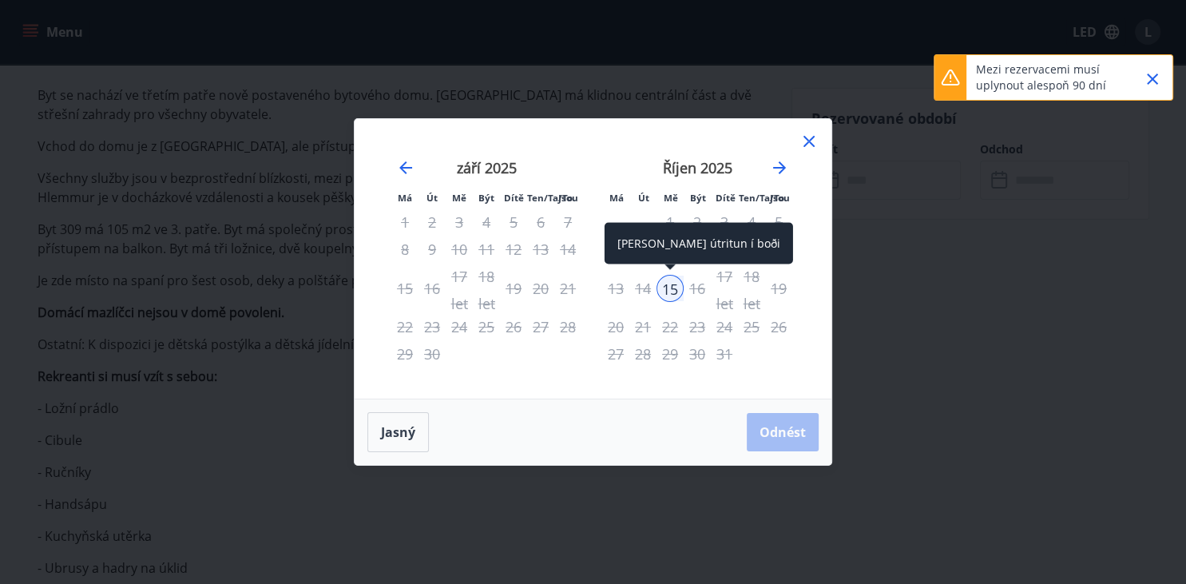
click at [667, 288] on div "15" at bounding box center [669, 288] width 27 height 27
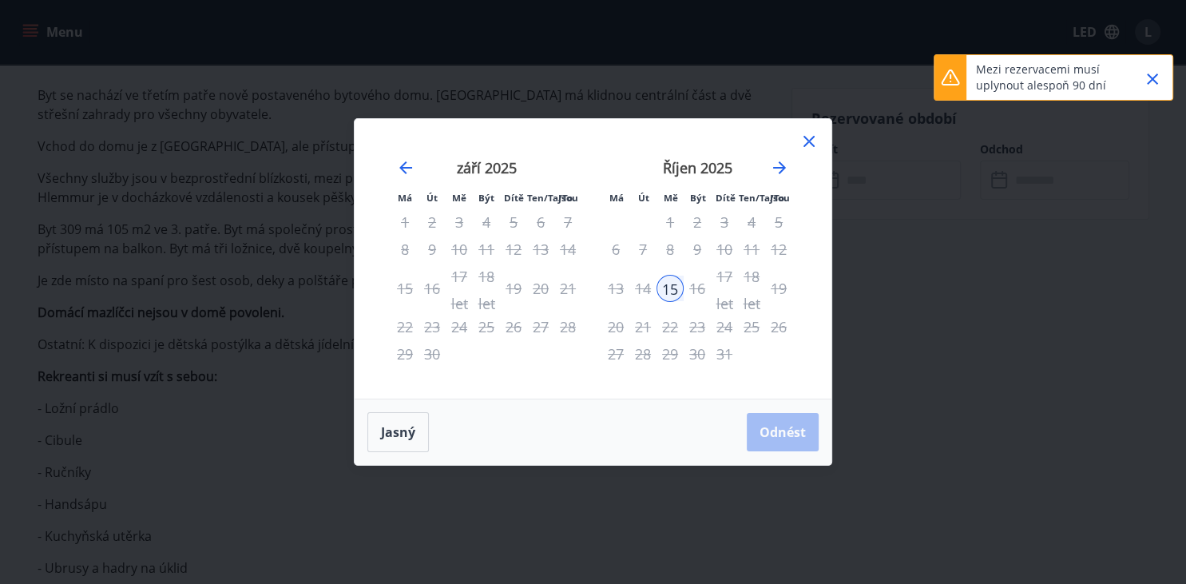
click at [612, 321] on div "20" at bounding box center [615, 326] width 27 height 27
click at [768, 168] on div "Říjen 2025" at bounding box center [697, 173] width 190 height 70
click at [774, 165] on icon "Move forward to switch to the next month." at bounding box center [779, 167] width 19 height 19
click at [403, 168] on icon "Move backward to switch to the previous month." at bounding box center [405, 167] width 13 height 13
click at [410, 429] on button "Jasný" at bounding box center [397, 432] width 61 height 40
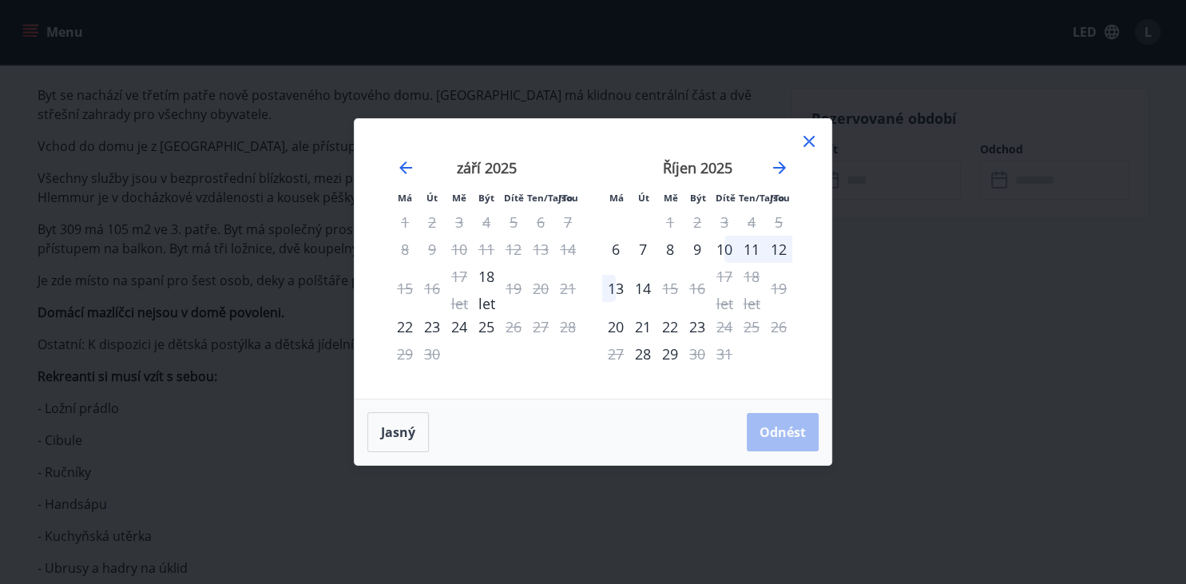
click at [638, 321] on div "21" at bounding box center [642, 326] width 27 height 27
click at [672, 322] on div "22" at bounding box center [669, 326] width 27 height 27
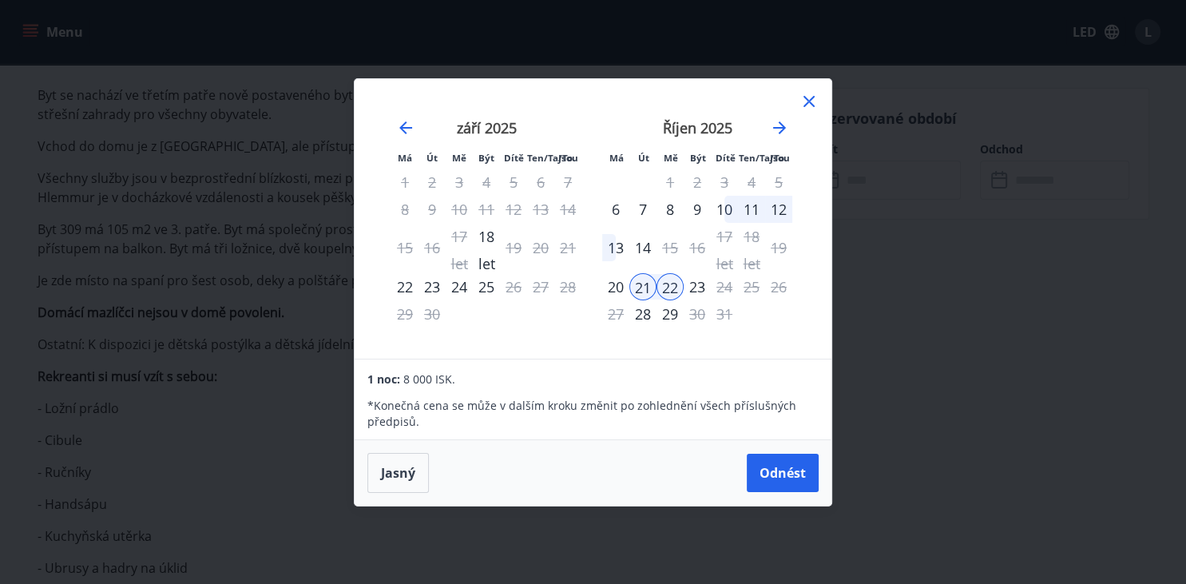
click at [689, 276] on div "23" at bounding box center [696, 286] width 27 height 27
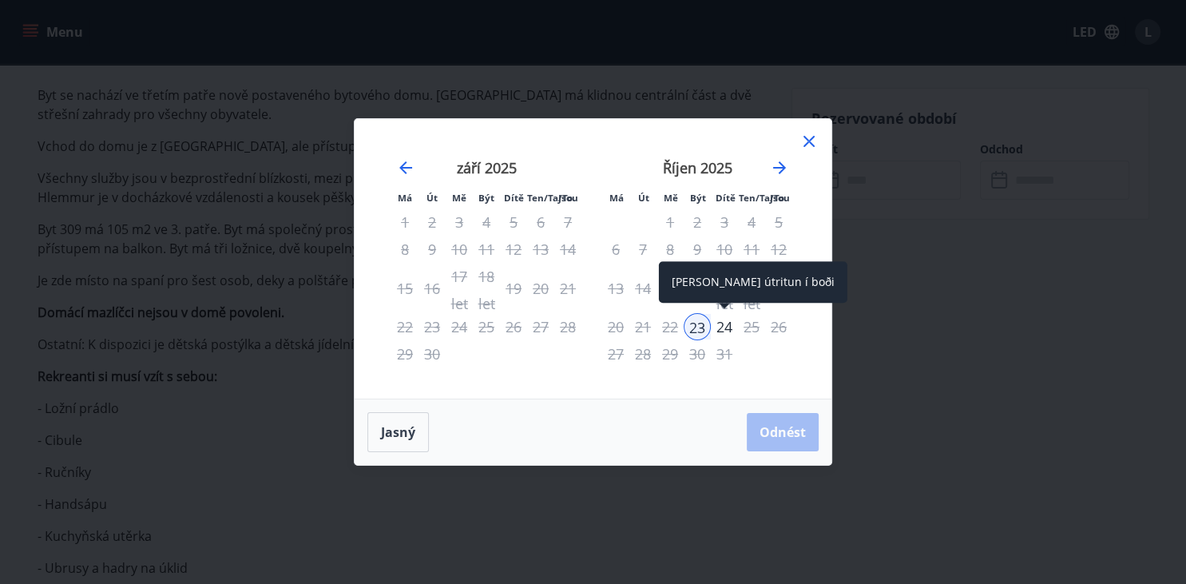
click at [715, 321] on div "24" at bounding box center [724, 326] width 27 height 27
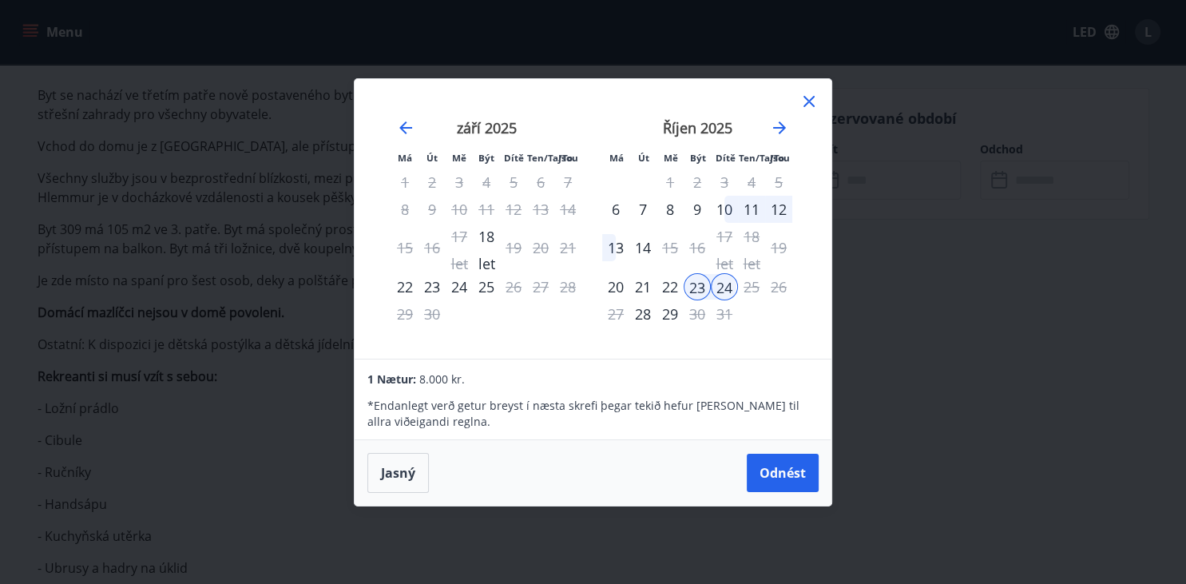
click at [806, 92] on icon at bounding box center [808, 101] width 19 height 19
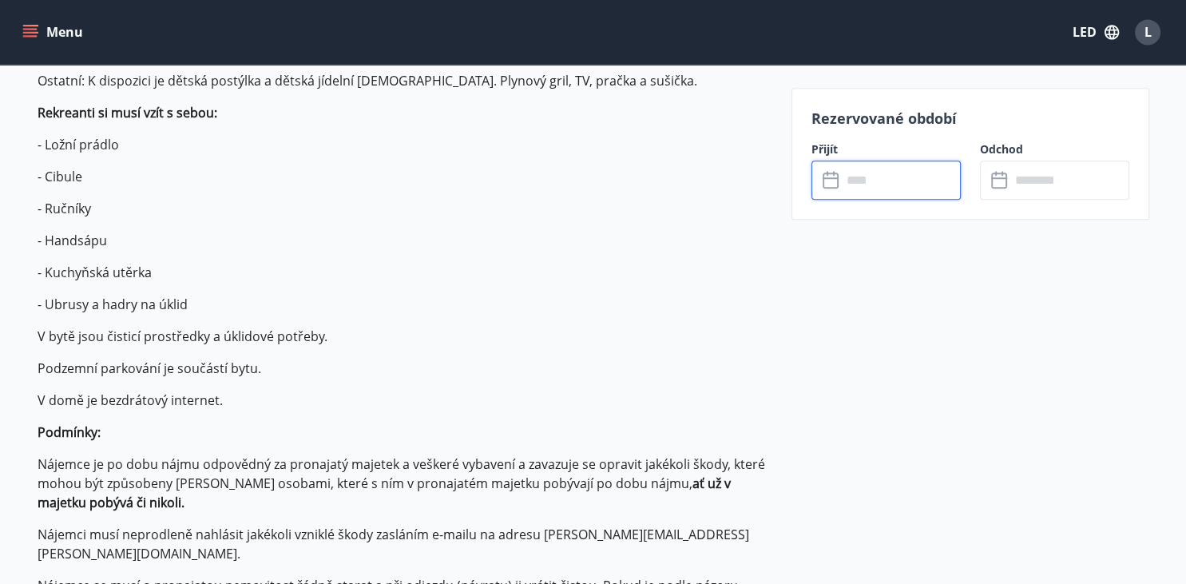
scroll to position [758, 0]
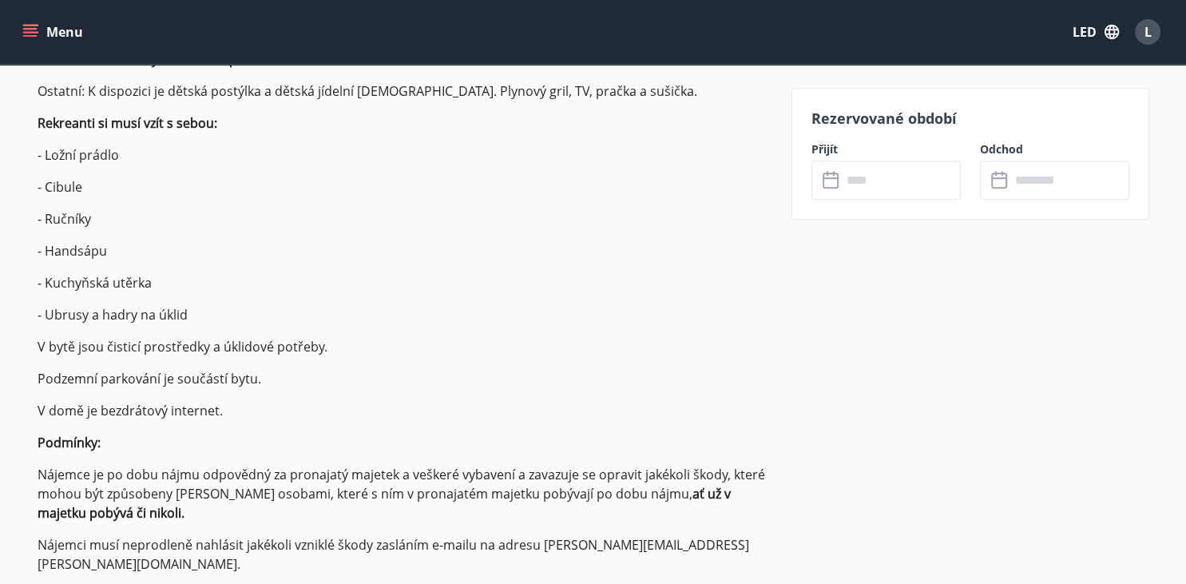
click at [234, 152] on p "- Ložní prádlo" at bounding box center [405, 154] width 734 height 19
drag, startPoint x: 59, startPoint y: 125, endPoint x: 162, endPoint y: 128, distance: 103.0
click at [162, 128] on strong "Rekreanti si musí vzít s sebou:" at bounding box center [128, 123] width 180 height 18
click at [108, 160] on p "- Ložní prádlo" at bounding box center [405, 154] width 734 height 19
click at [99, 161] on p "- Ložní prádlo" at bounding box center [405, 154] width 734 height 19
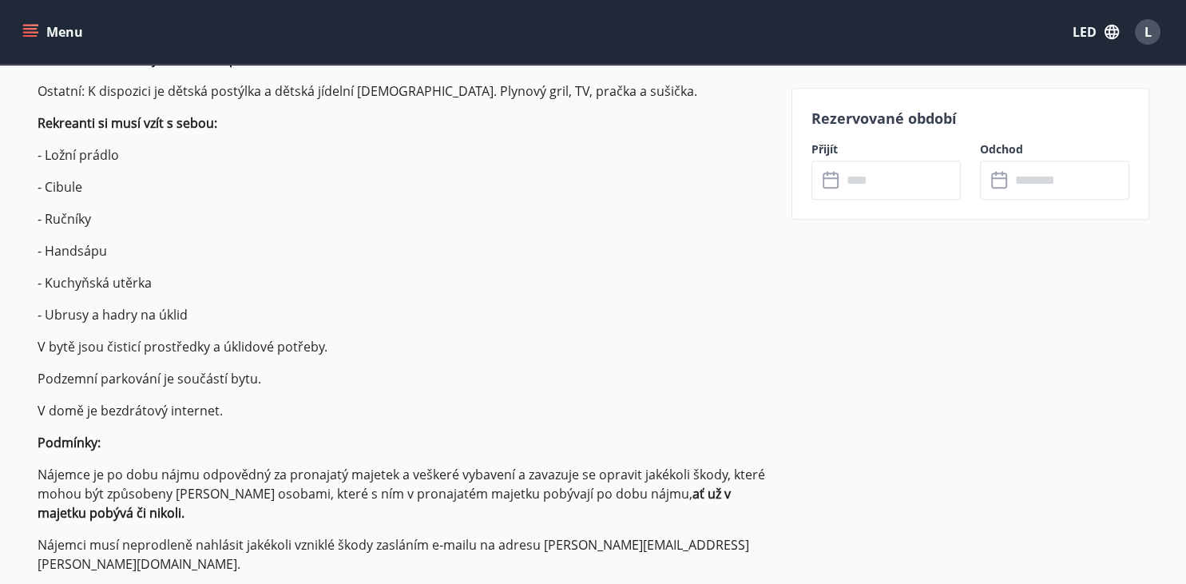
drag, startPoint x: 46, startPoint y: 161, endPoint x: 158, endPoint y: 164, distance: 112.6
click at [158, 164] on p "Byt se nachází ve třetím patře nově postaveného bytového domu. [GEOGRAPHIC_DATA…" at bounding box center [405, 384] width 734 height 1105
drag, startPoint x: 51, startPoint y: 186, endPoint x: 85, endPoint y: 189, distance: 33.7
click at [85, 189] on p "- Cibule" at bounding box center [405, 186] width 734 height 19
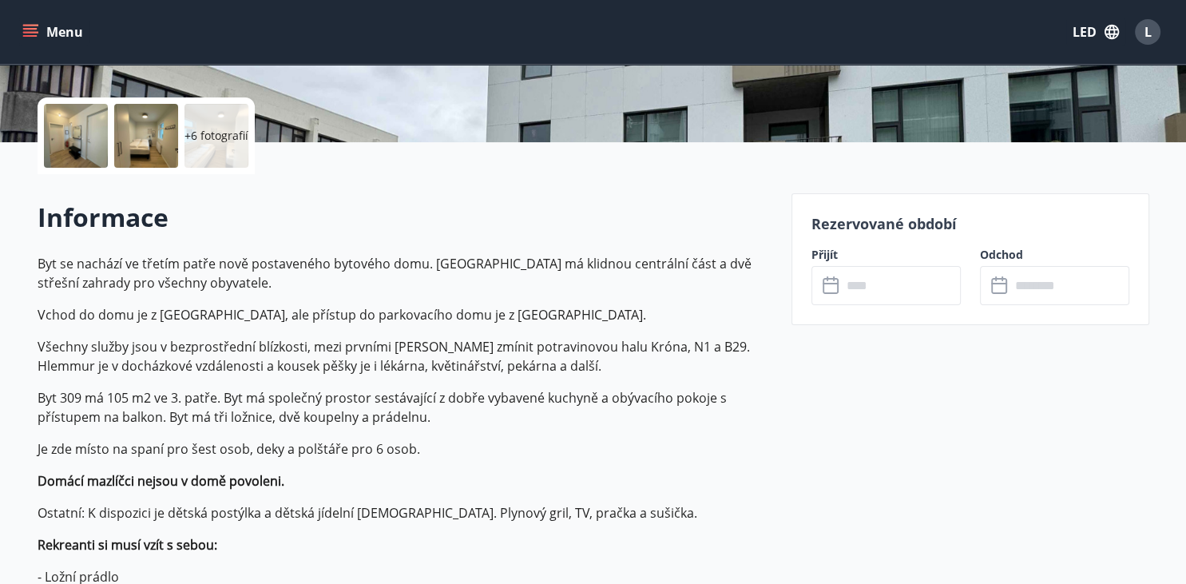
scroll to position [0, 0]
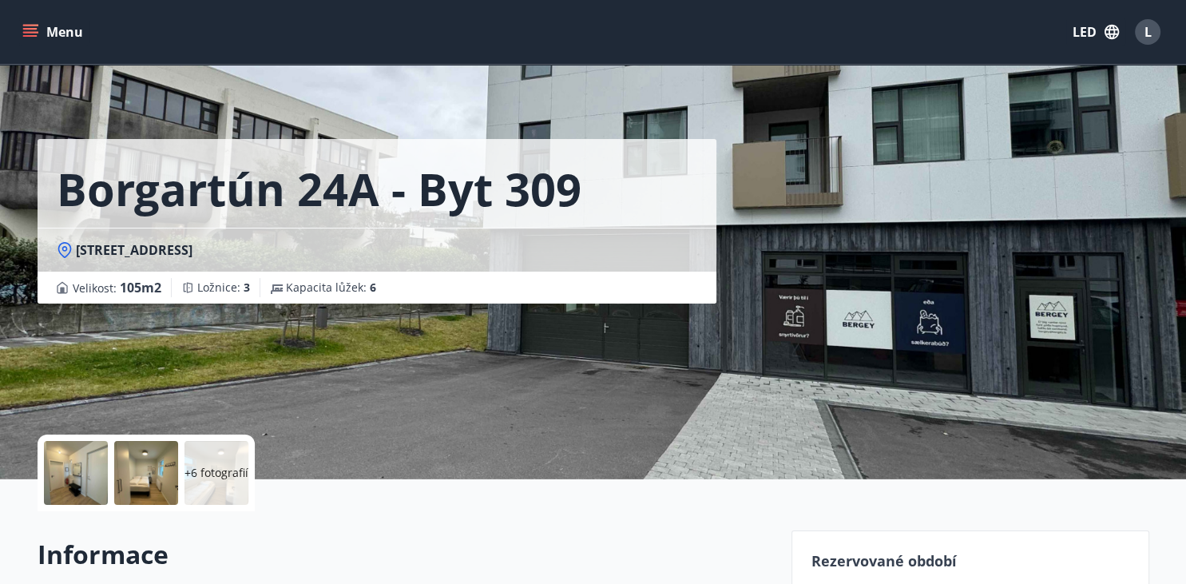
click at [92, 468] on div at bounding box center [76, 473] width 64 height 64
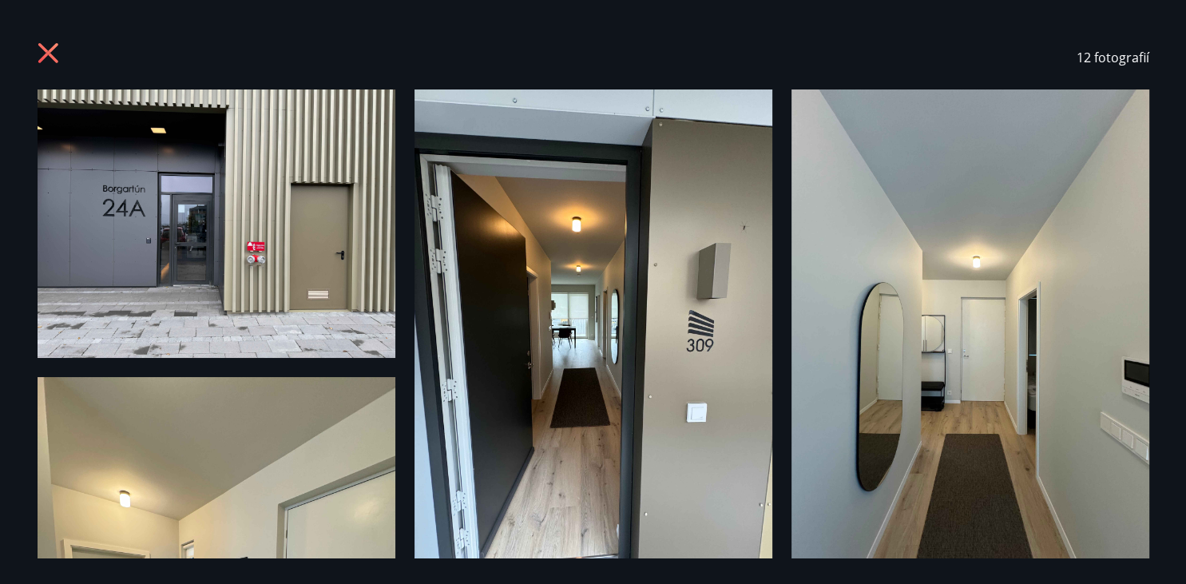
click at [309, 291] on img at bounding box center [217, 223] width 358 height 268
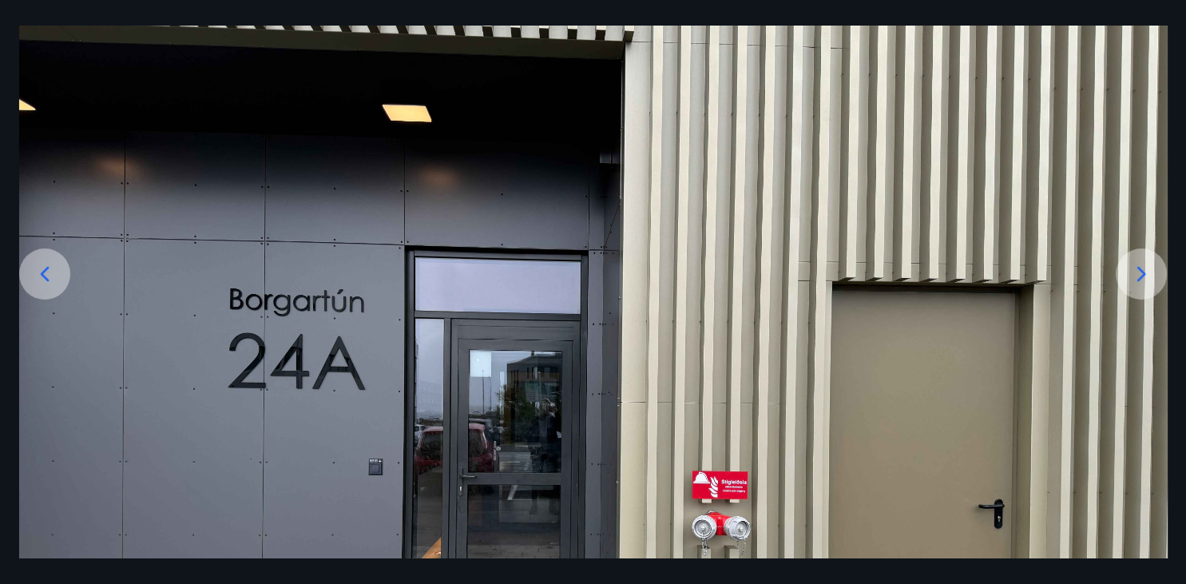
scroll to position [207, 0]
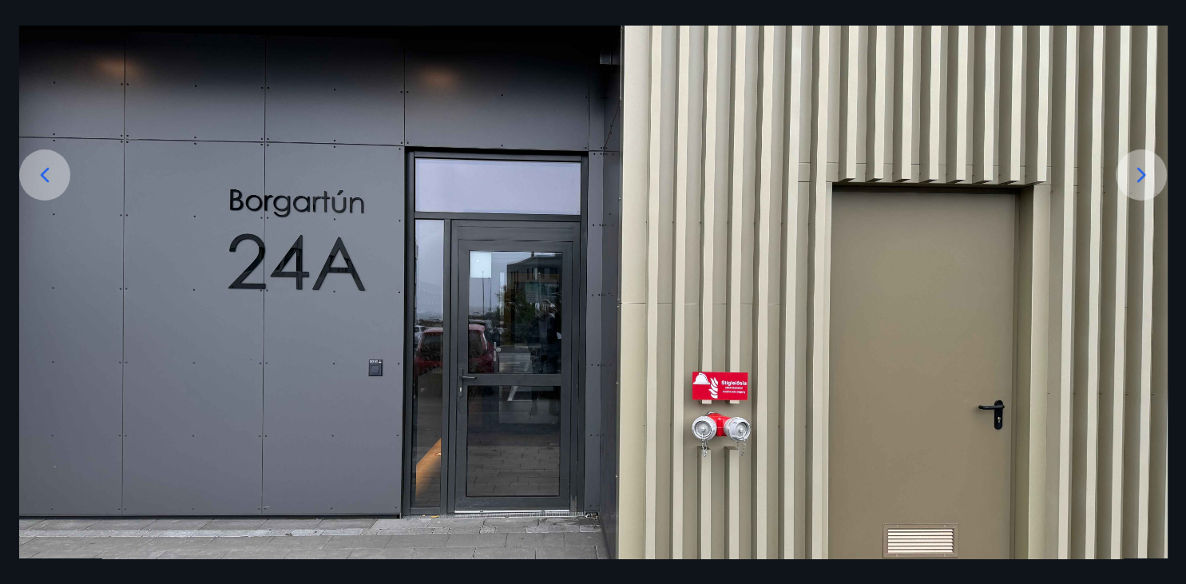
click at [1142, 176] on icon at bounding box center [1141, 174] width 9 height 15
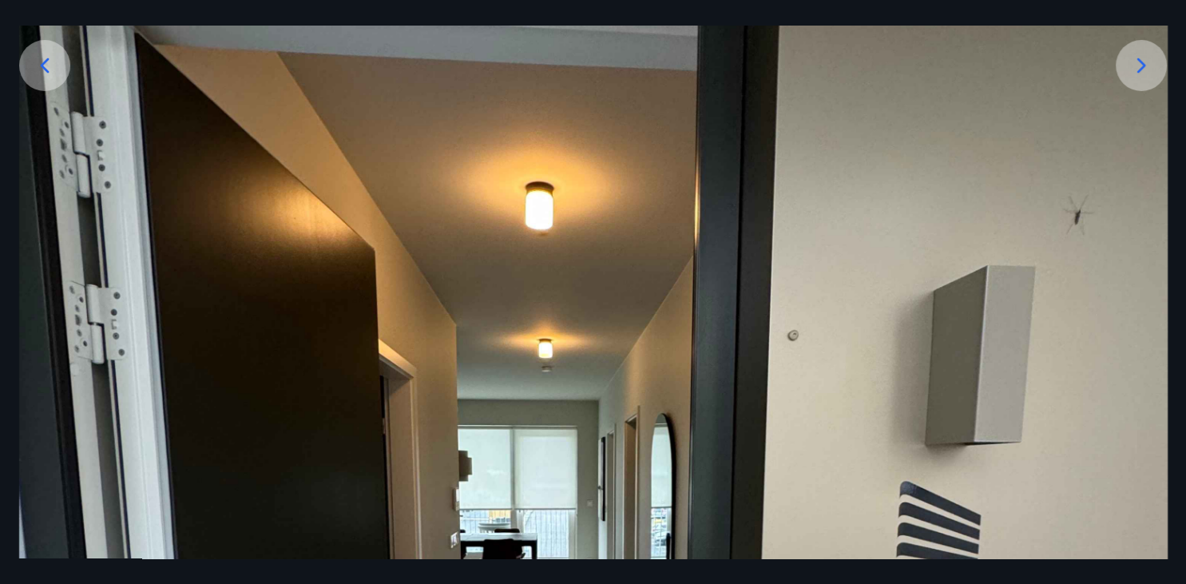
scroll to position [310, 0]
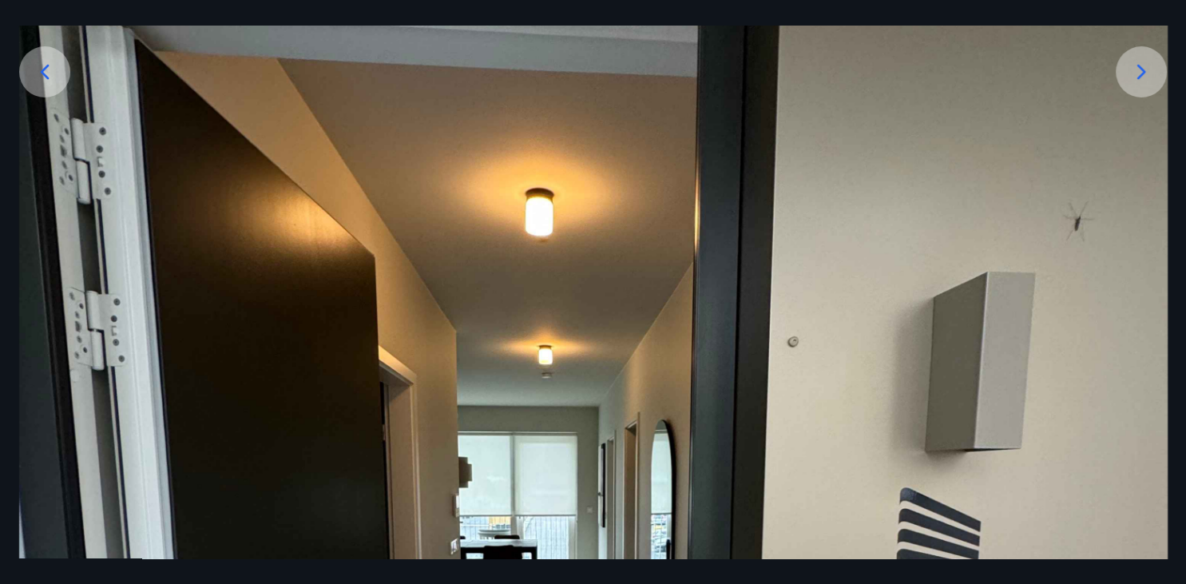
click at [1132, 81] on icon at bounding box center [1141, 72] width 26 height 26
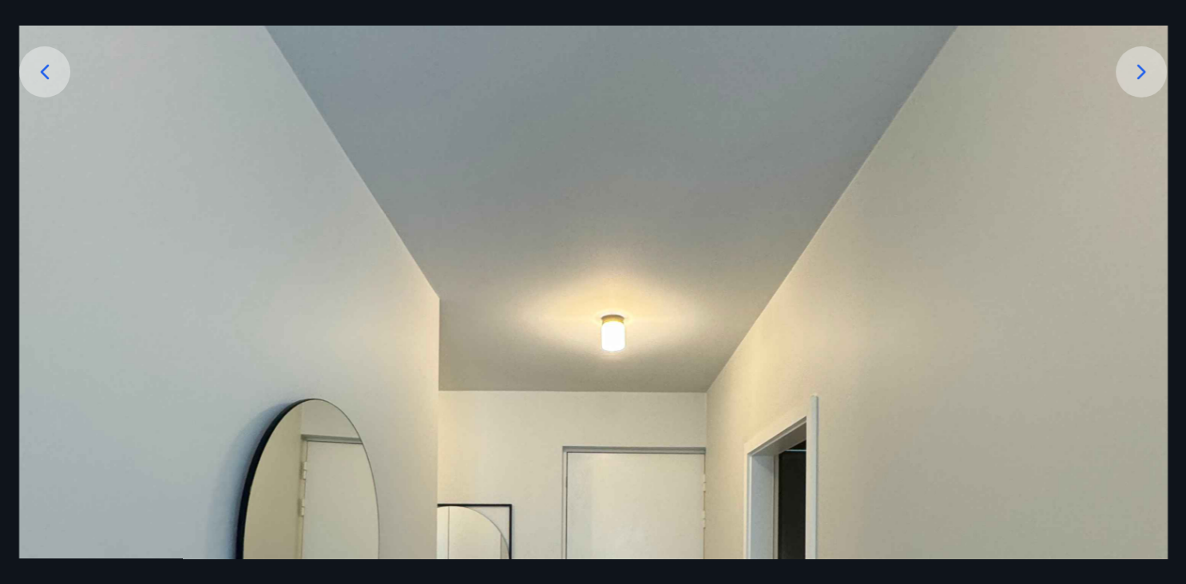
click at [1132, 81] on icon at bounding box center [1141, 72] width 26 height 26
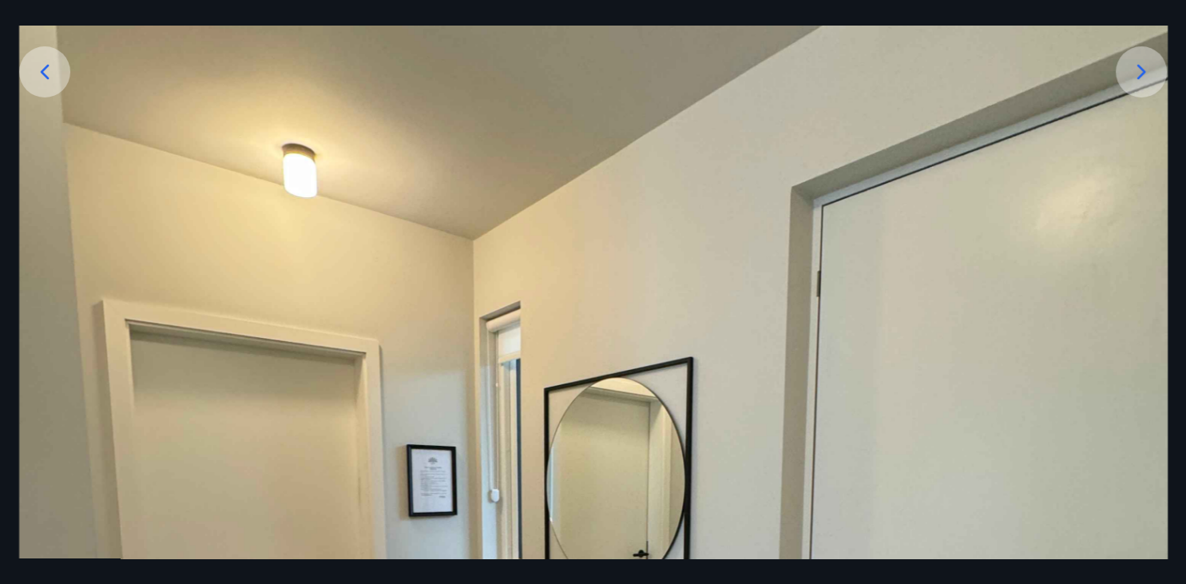
click at [1132, 81] on icon at bounding box center [1141, 72] width 26 height 26
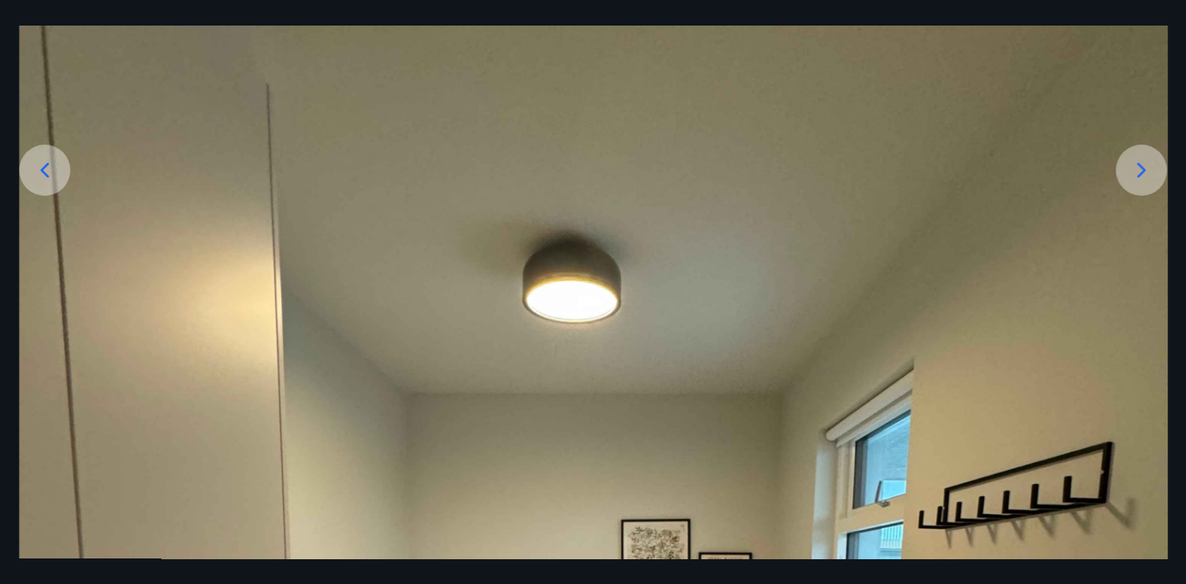
scroll to position [207, 0]
